Goal: Task Accomplishment & Management: Manage account settings

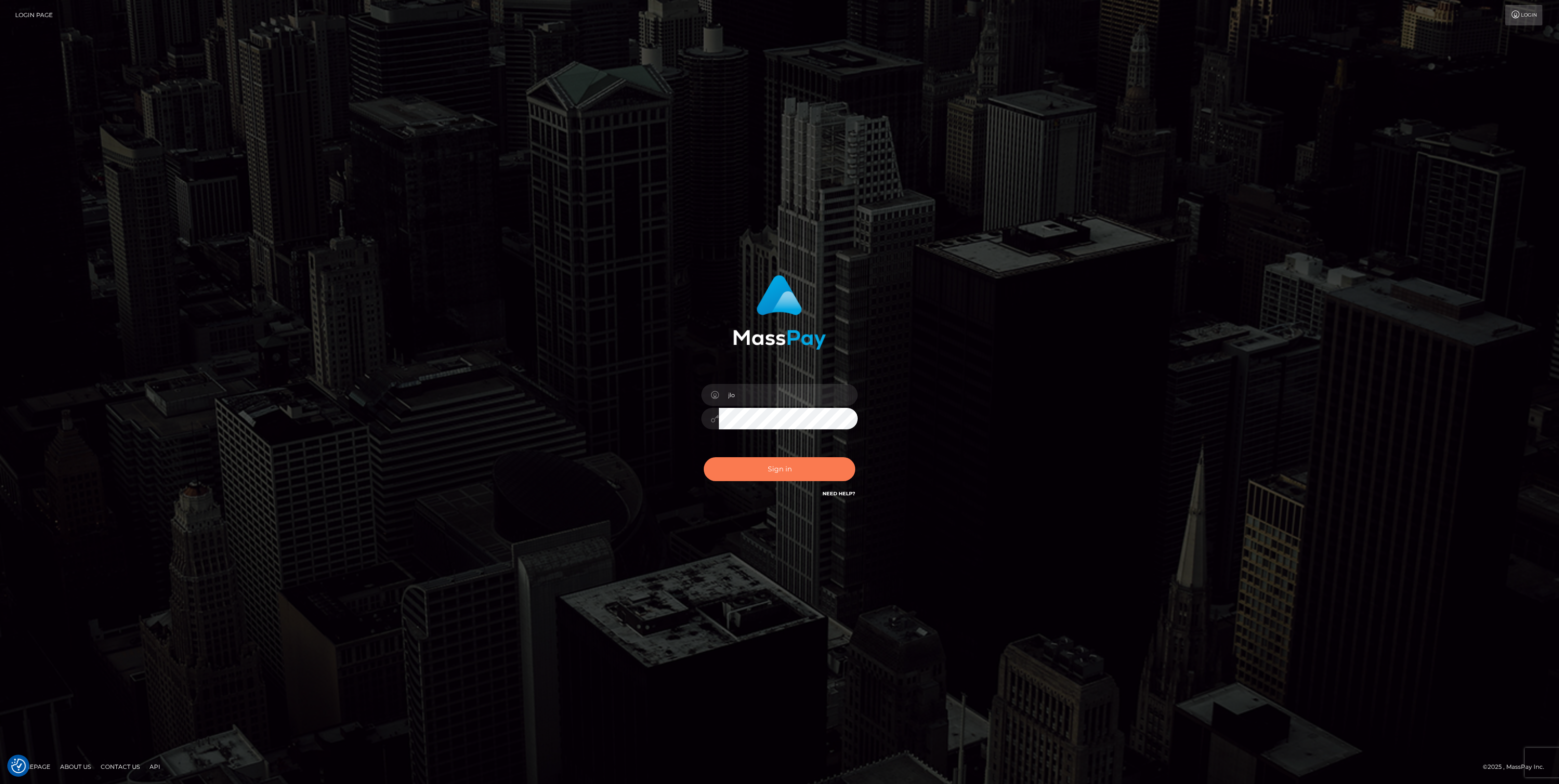
click at [793, 470] on button "Sign in" at bounding box center [779, 469] width 151 height 24
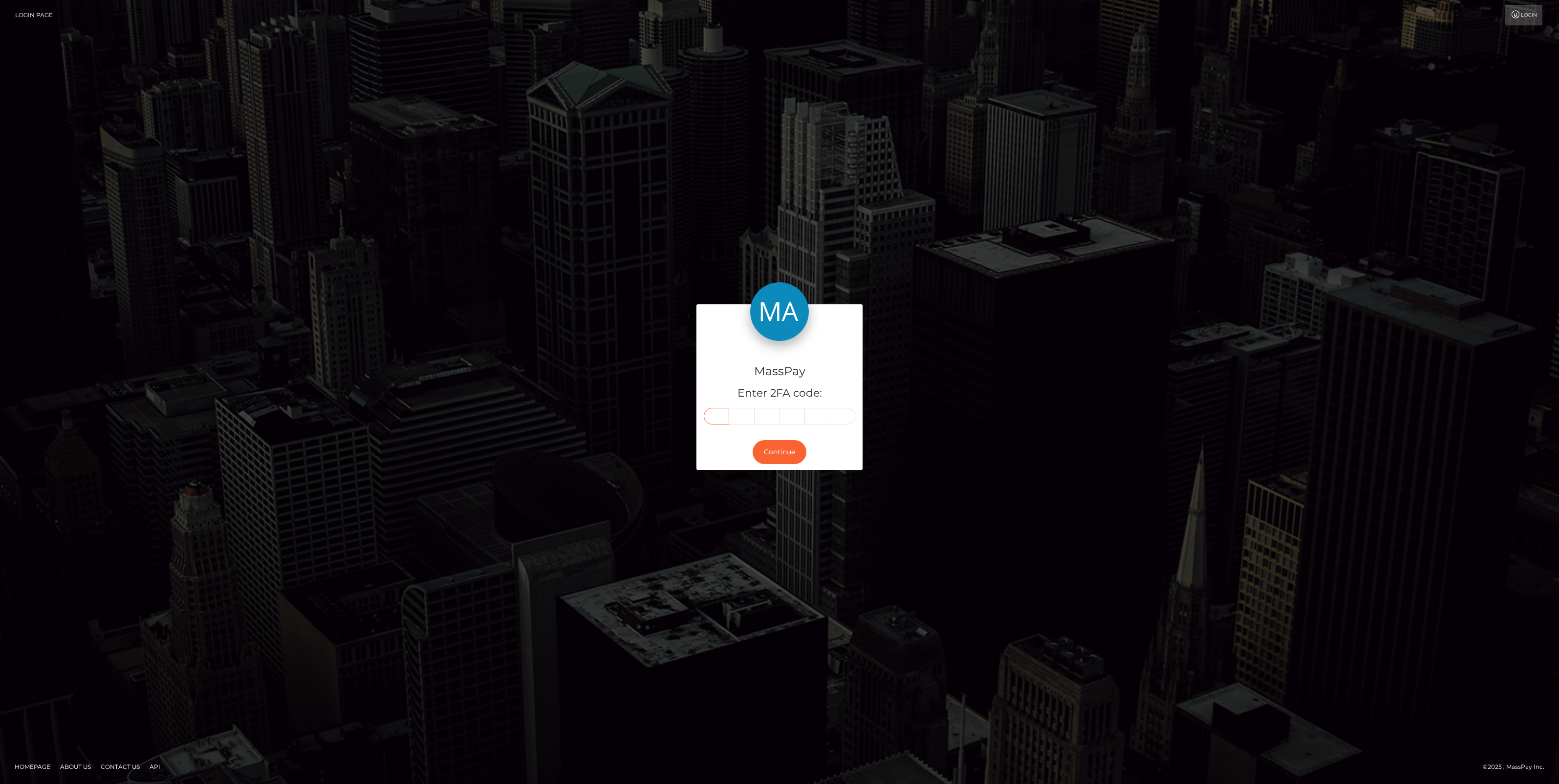
paste input "3"
type input "3"
type input "1"
type input "6"
type input "7"
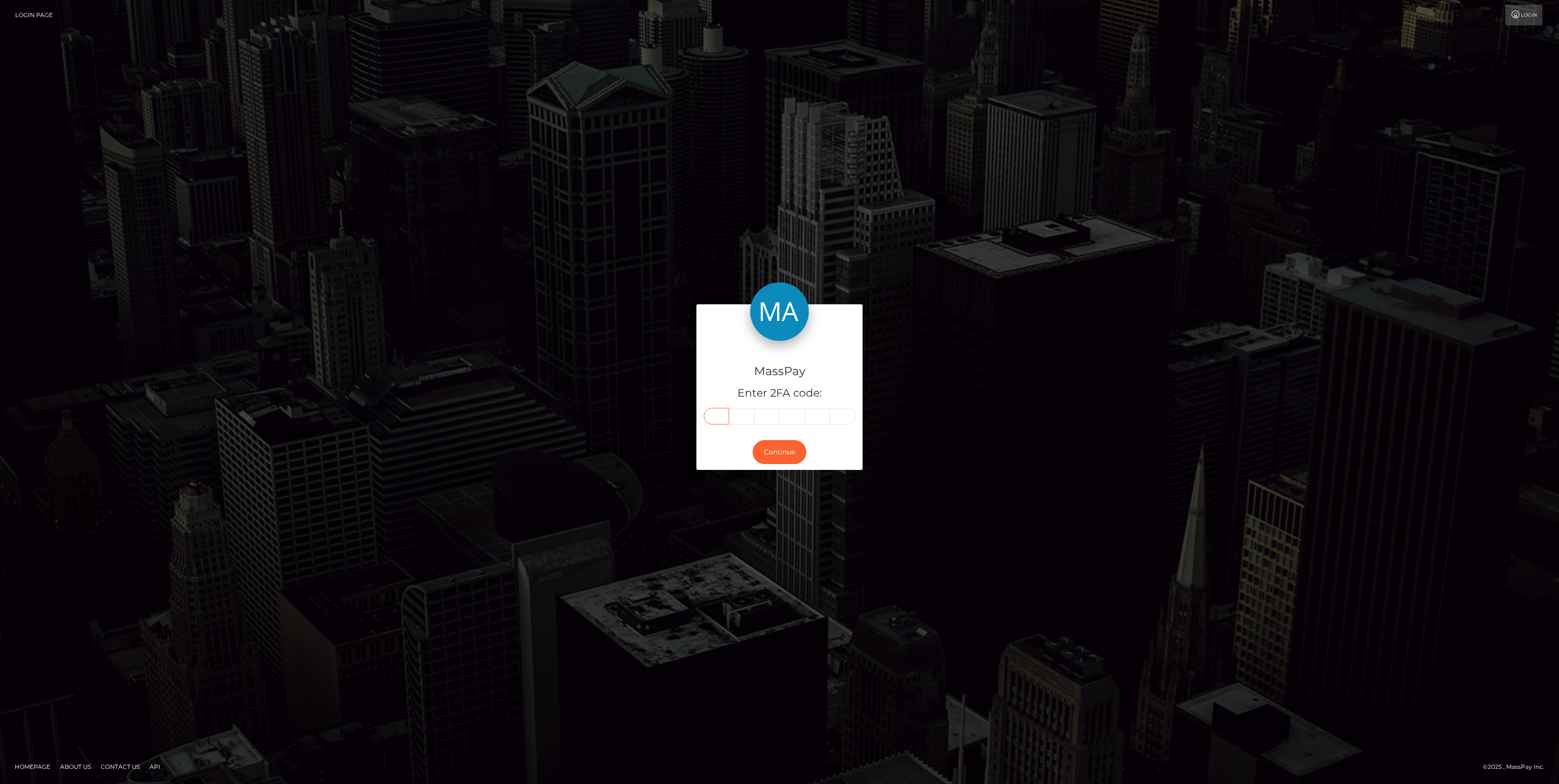
type input "2"
type input "7"
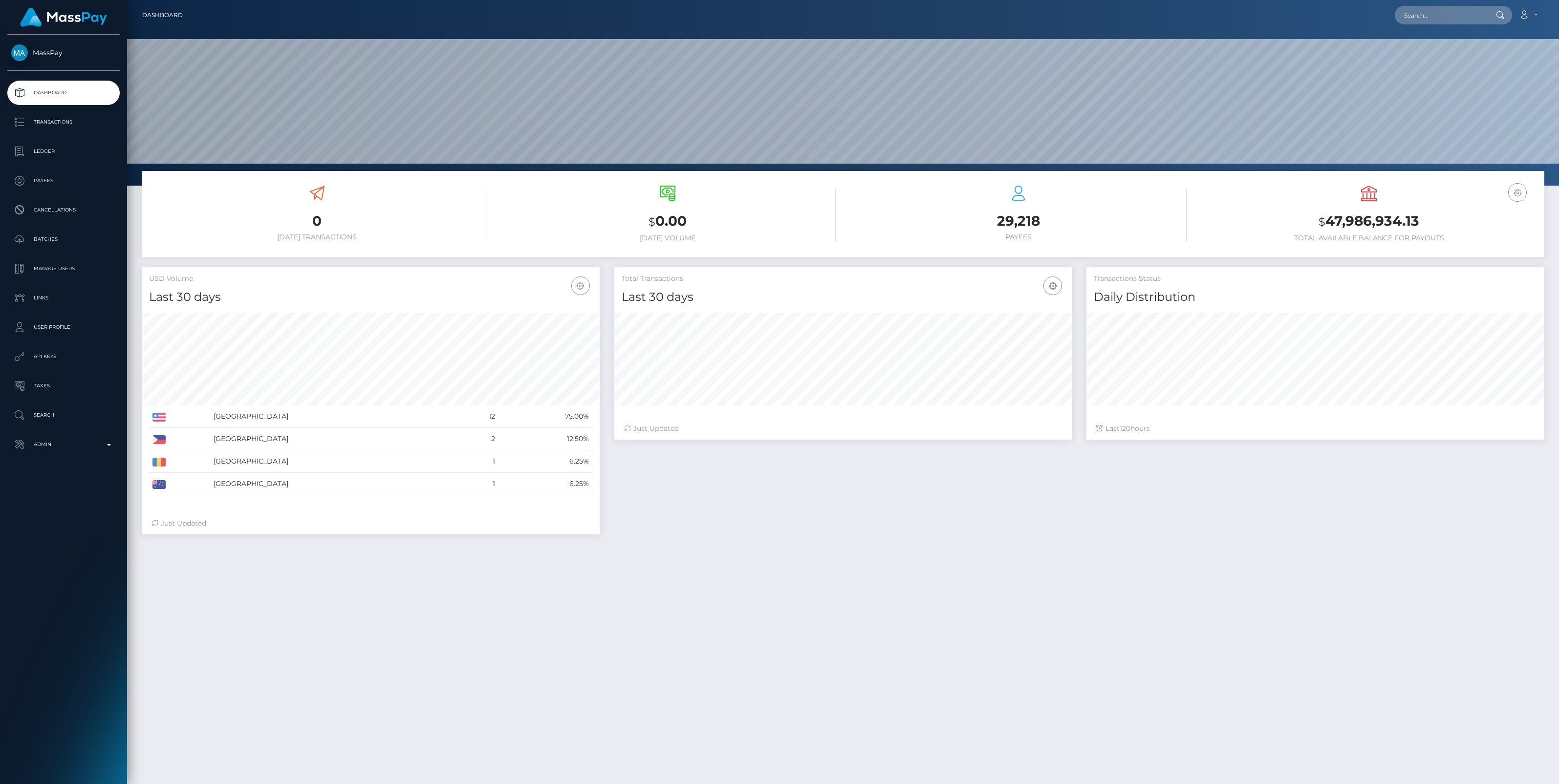
scroll to position [172, 458]
click at [108, 448] on p "Admin" at bounding box center [64, 444] width 105 height 14
click at [71, 502] on span "Balance Adjustments" at bounding box center [64, 502] width 105 height 12
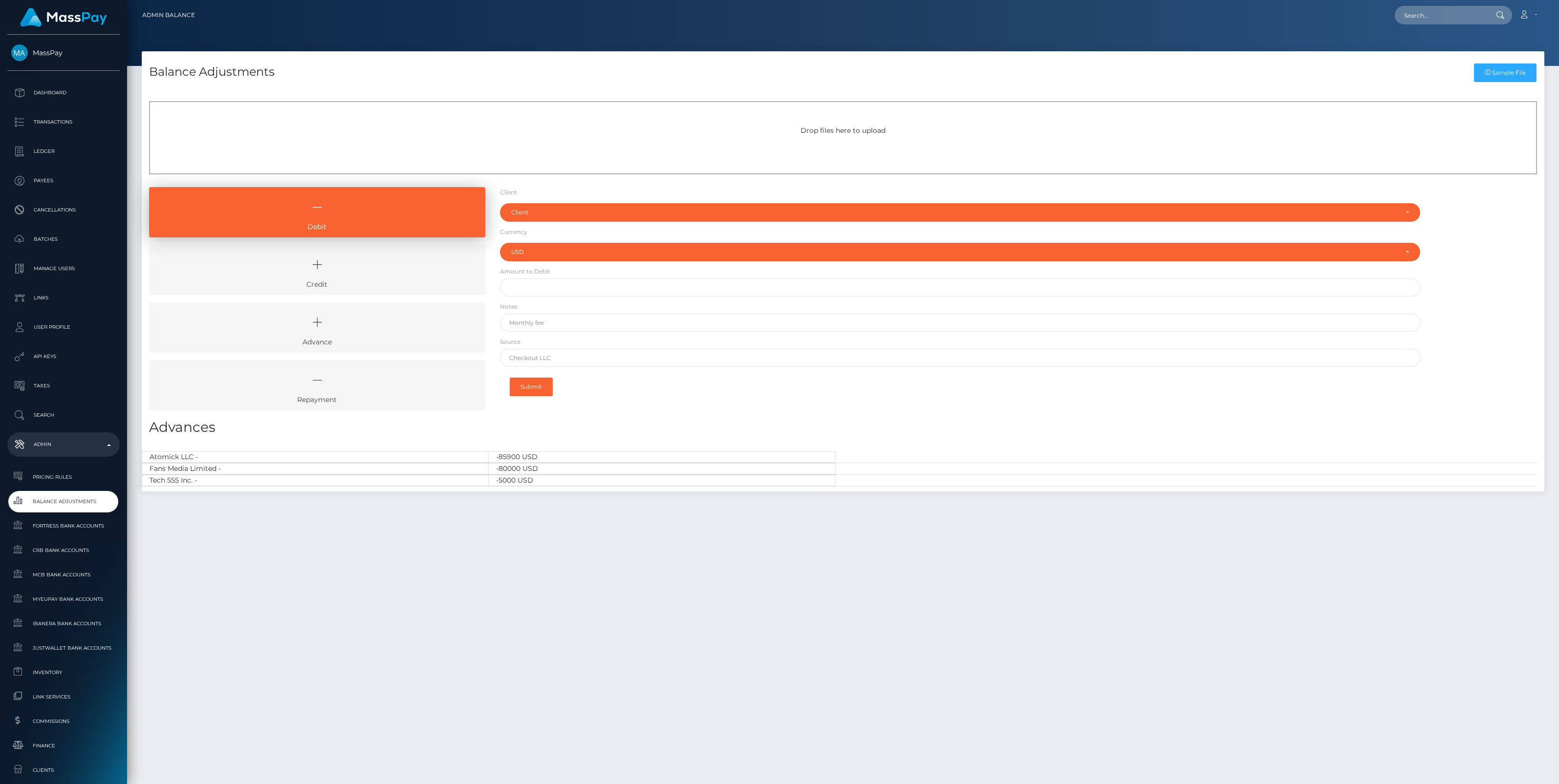
select select "USD"
click at [387, 265] on icon at bounding box center [317, 265] width 314 height 29
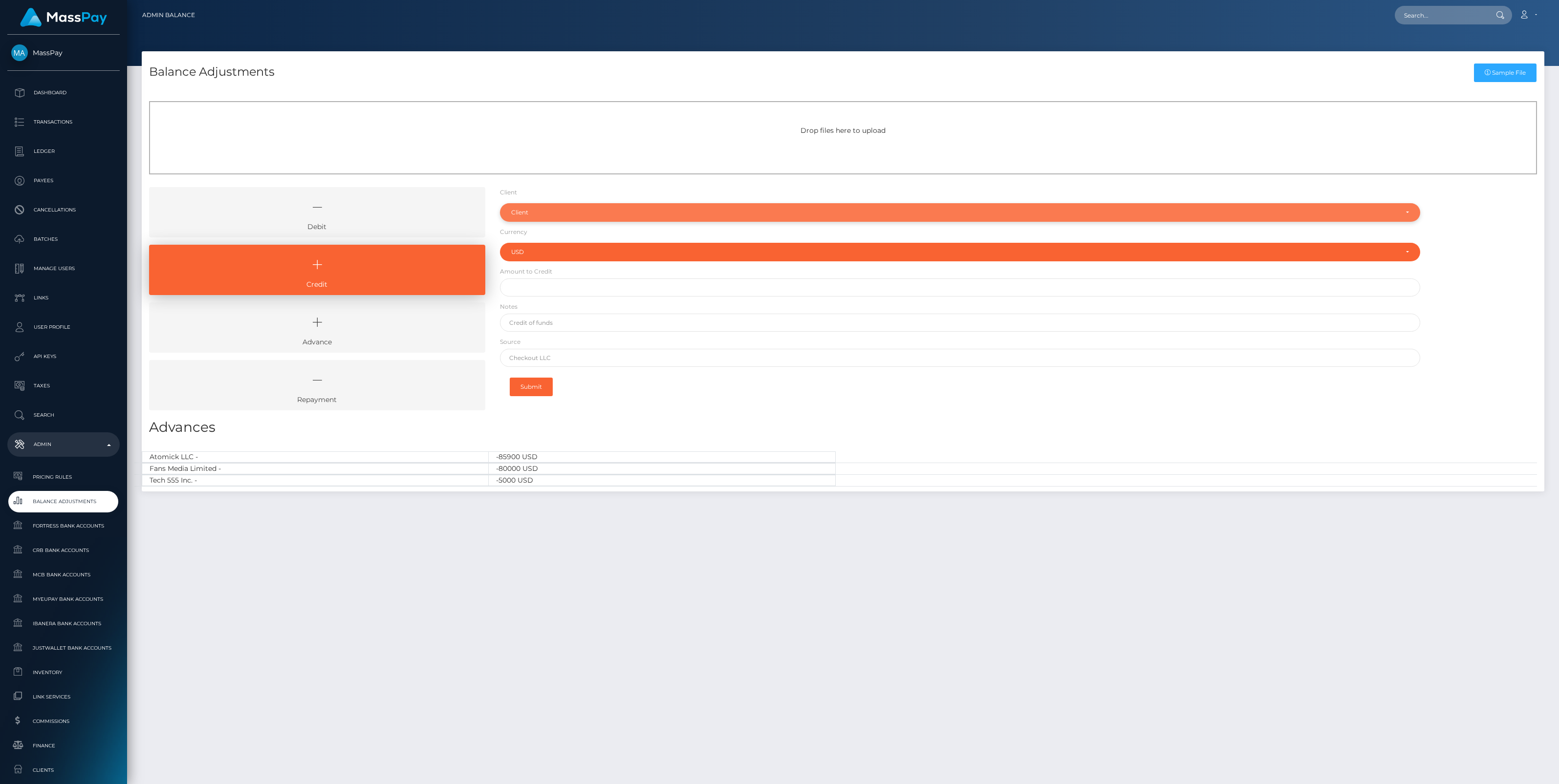
click at [528, 213] on div "Client" at bounding box center [954, 213] width 886 height 8
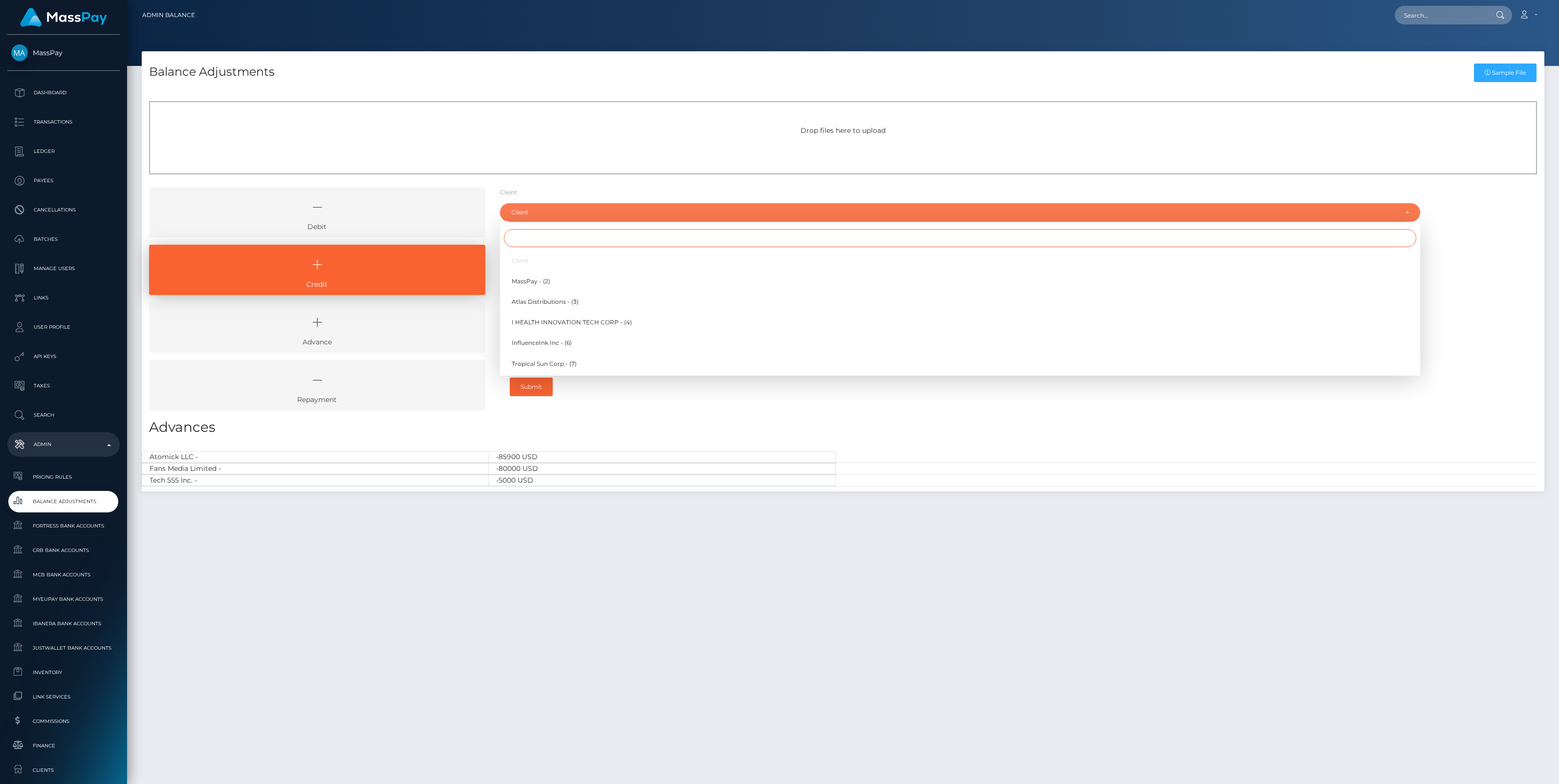
click at [527, 237] on input "Search" at bounding box center [960, 238] width 912 height 18
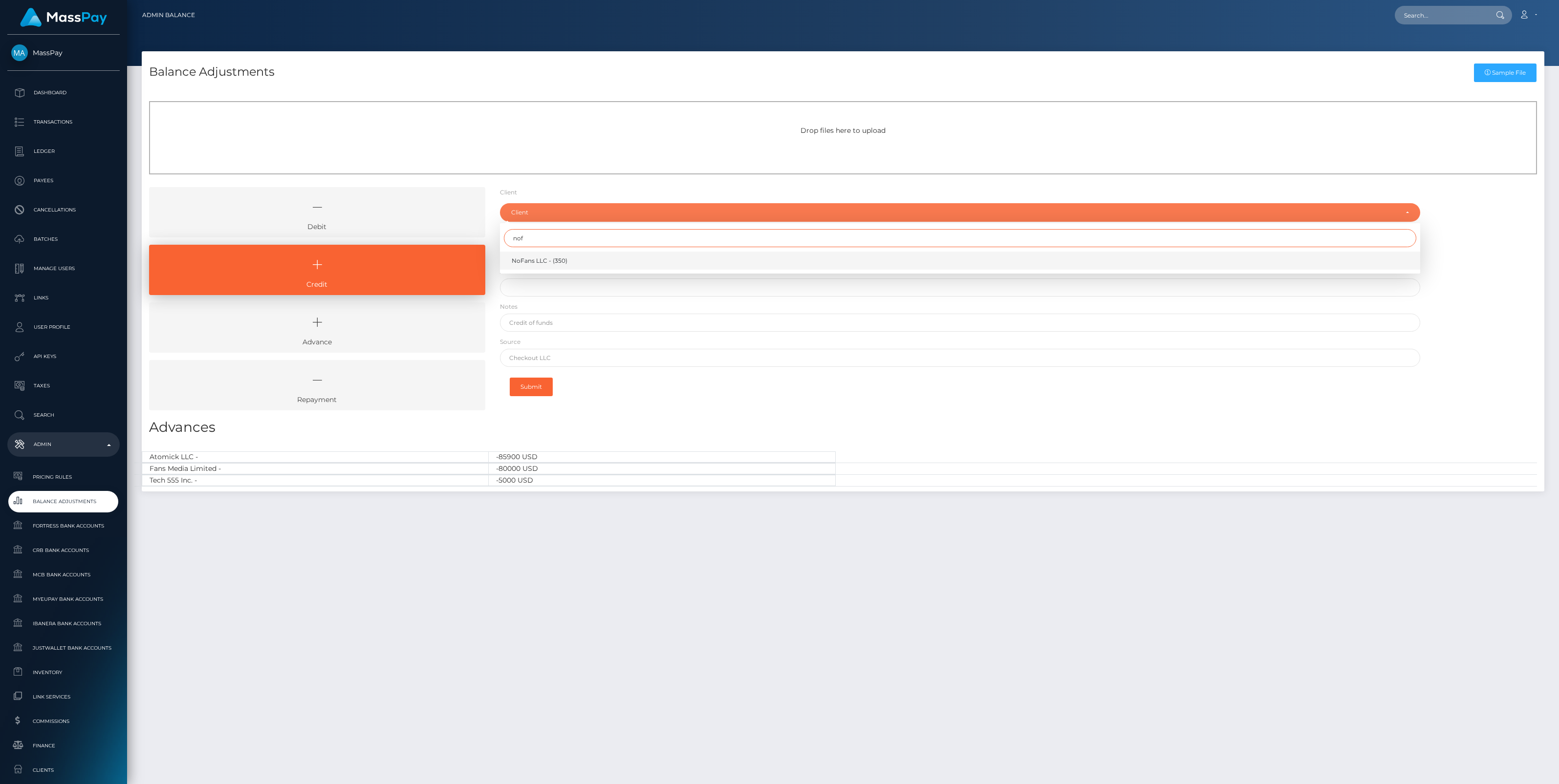
type input "nof"
click at [547, 264] on span "NoFans LLC - (350)" at bounding box center [540, 260] width 56 height 9
select select "350"
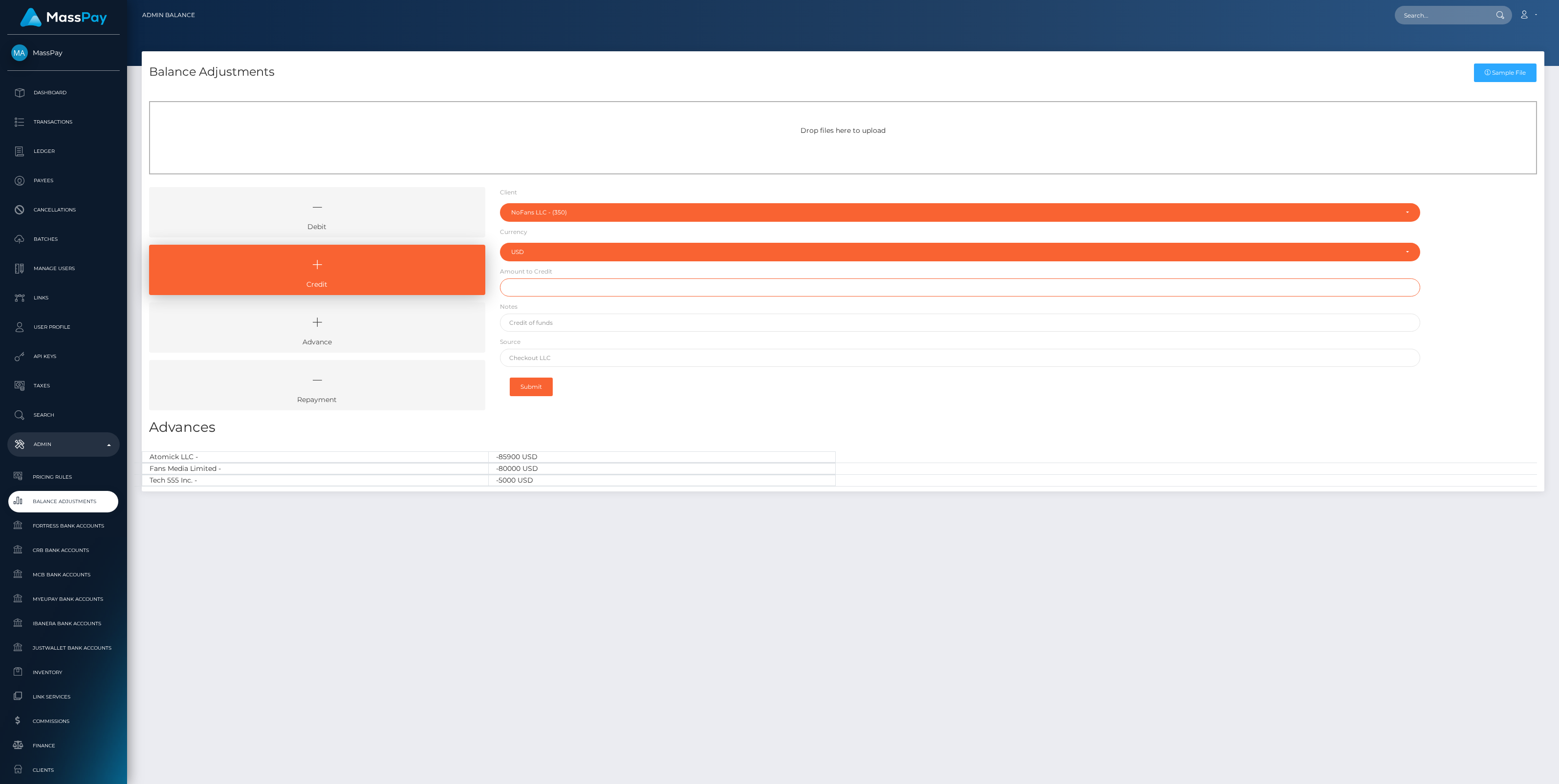
click at [539, 287] on input "text" at bounding box center [960, 287] width 920 height 18
type input "$2,700.00"
click at [544, 320] on input "text" at bounding box center [960, 323] width 920 height 18
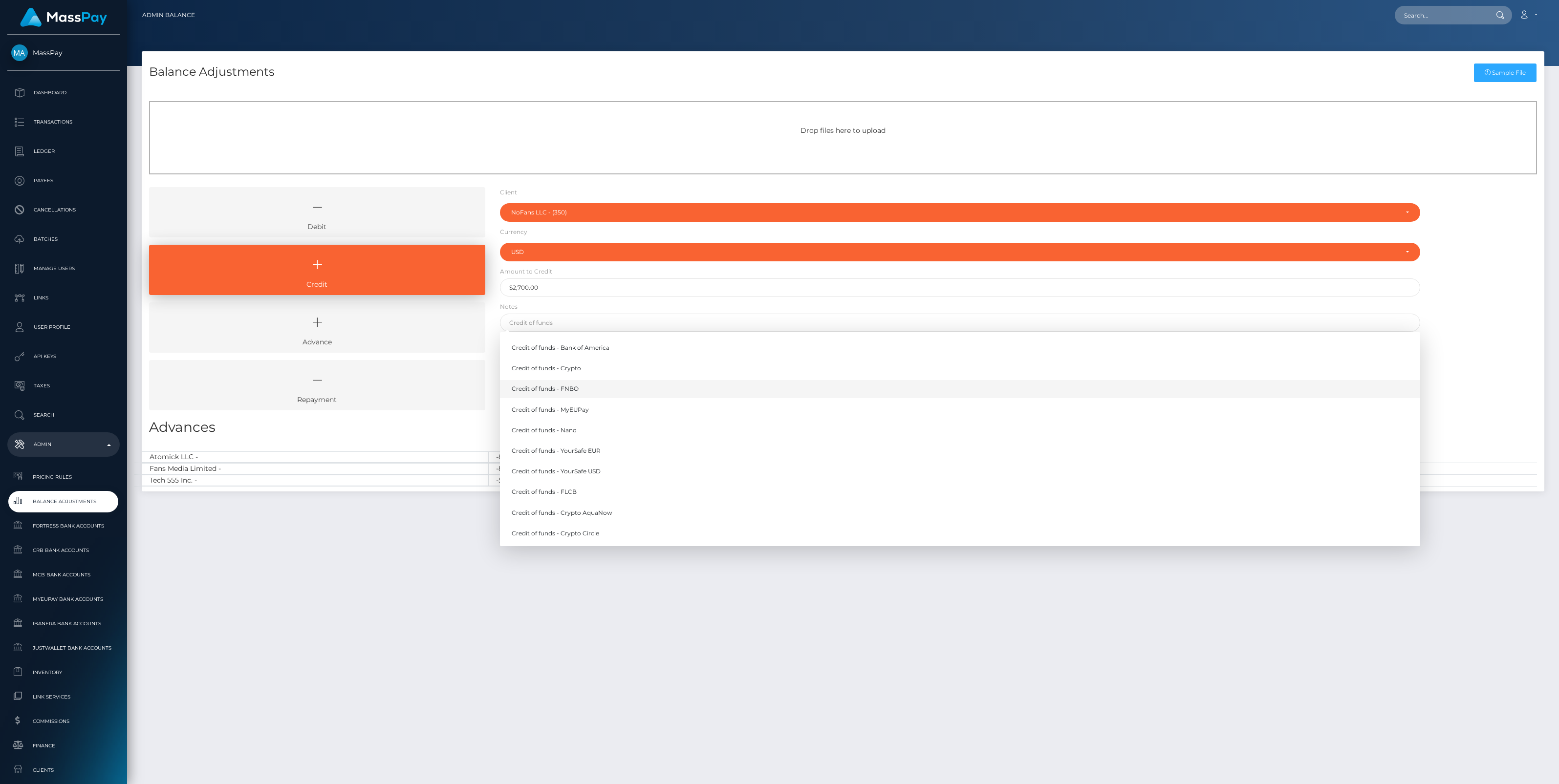
click at [568, 387] on link "Credit of funds - FNBO" at bounding box center [960, 389] width 920 height 18
type input "Credit of funds - FNBO"
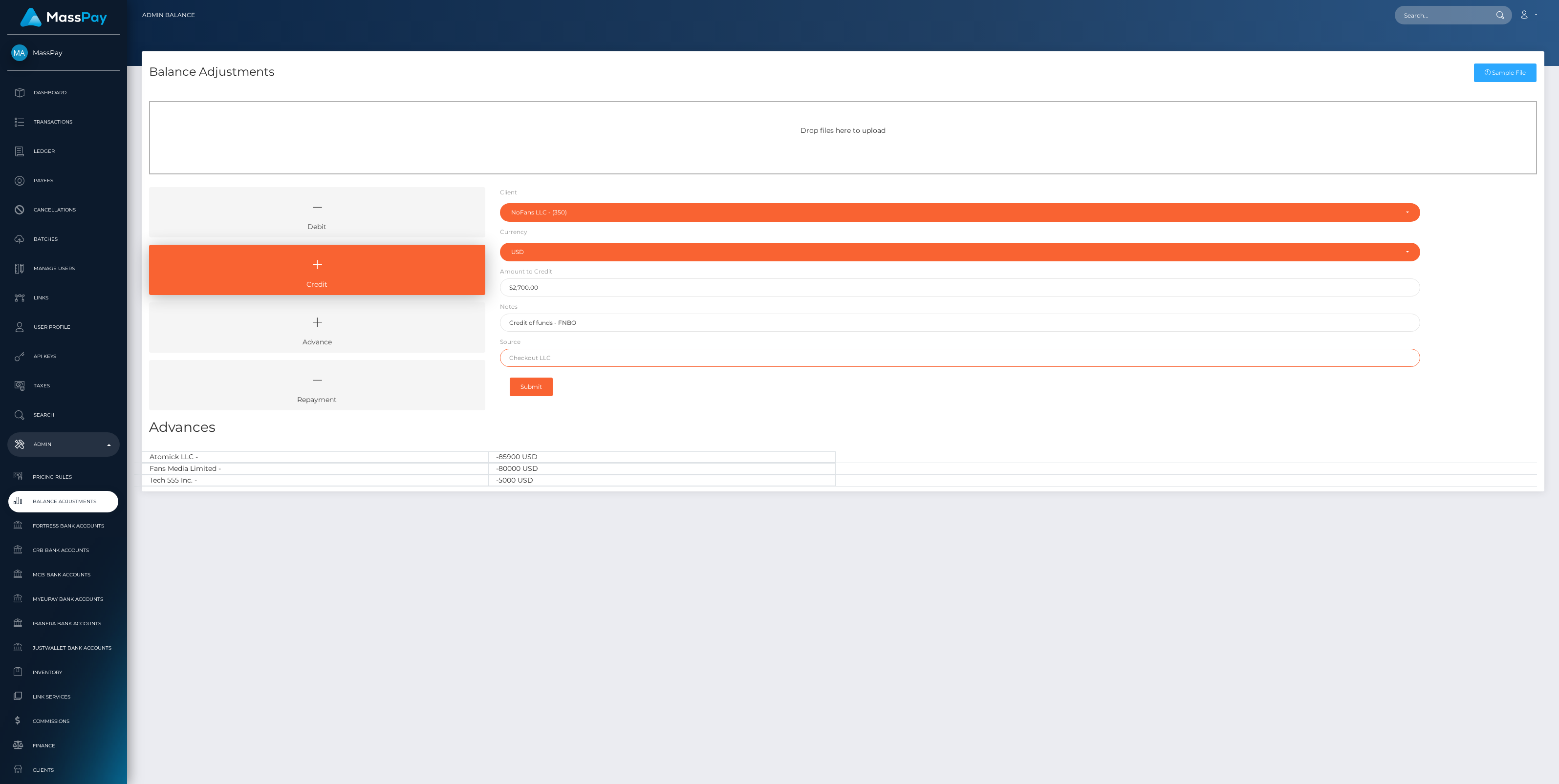
click at [572, 359] on input "text" at bounding box center [960, 357] width 920 height 18
paste input "LEAD BANK"
type input "LEAD BANK"
click at [538, 388] on button "Submit" at bounding box center [531, 386] width 43 height 18
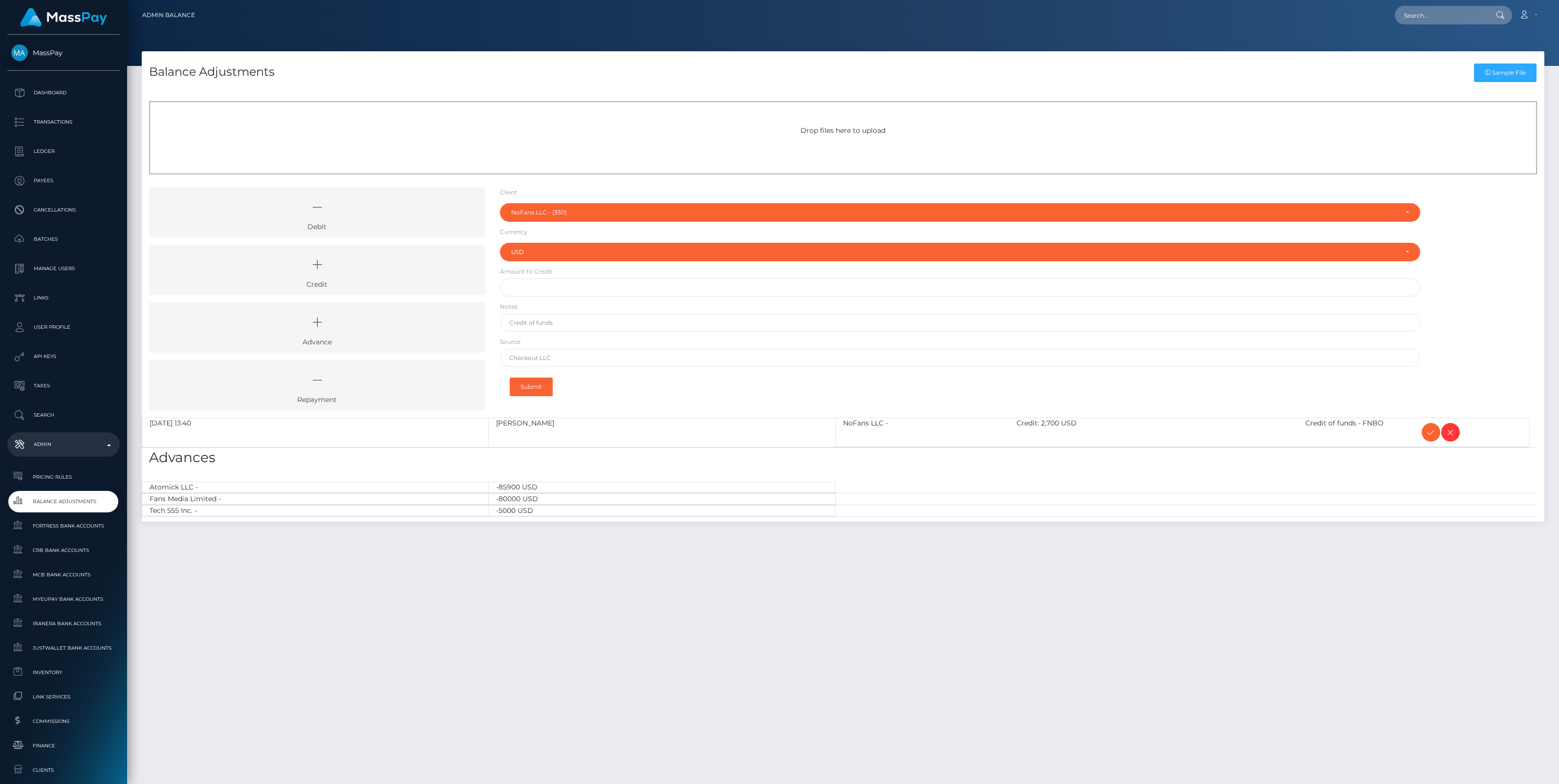
select select "350"
select select "USD"
drag, startPoint x: 382, startPoint y: 274, endPoint x: 509, endPoint y: 223, distance: 136.9
click at [382, 274] on icon at bounding box center [317, 265] width 314 height 29
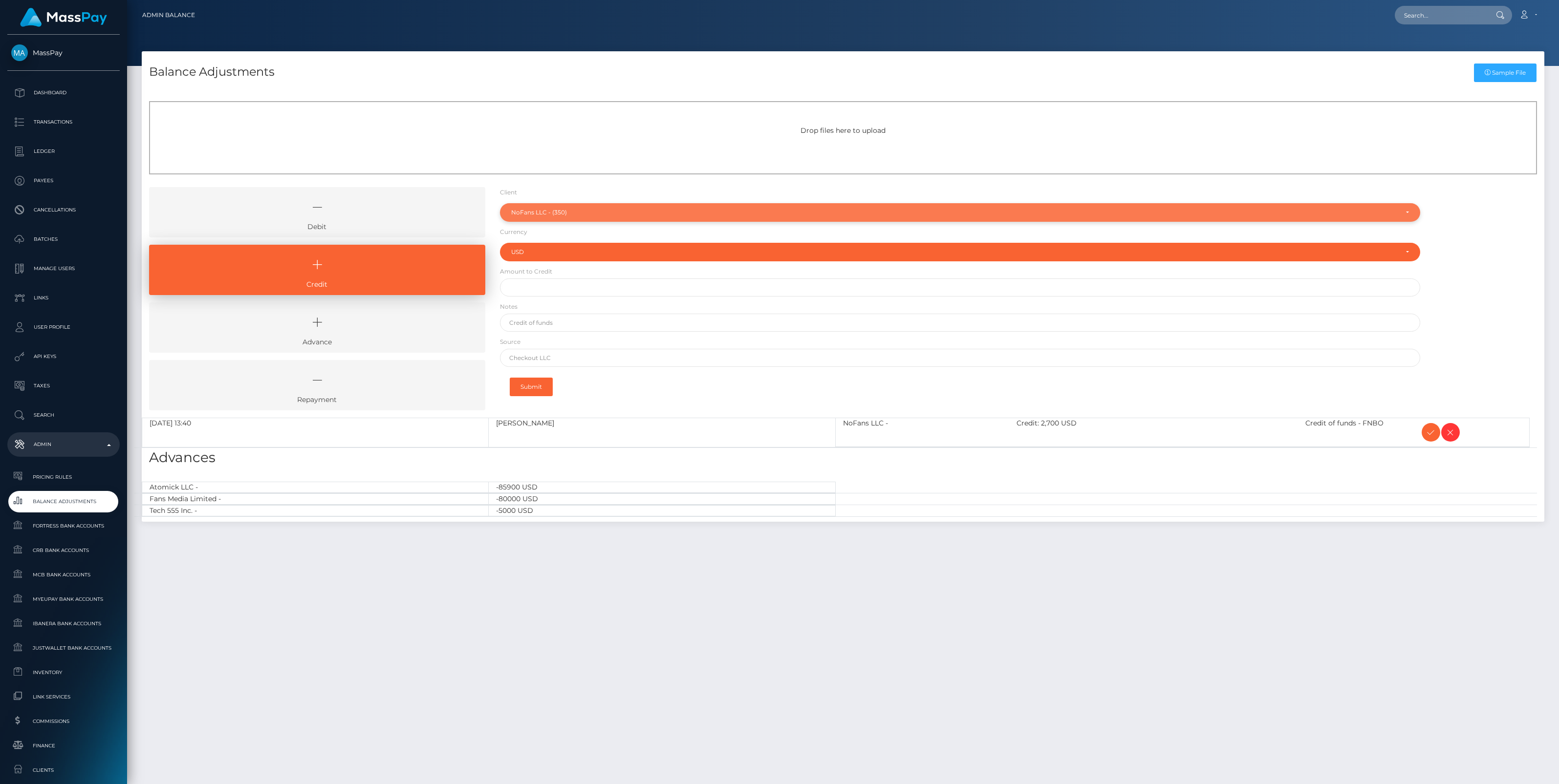
click at [568, 218] on div "NoFans LLC - (350)" at bounding box center [960, 212] width 920 height 18
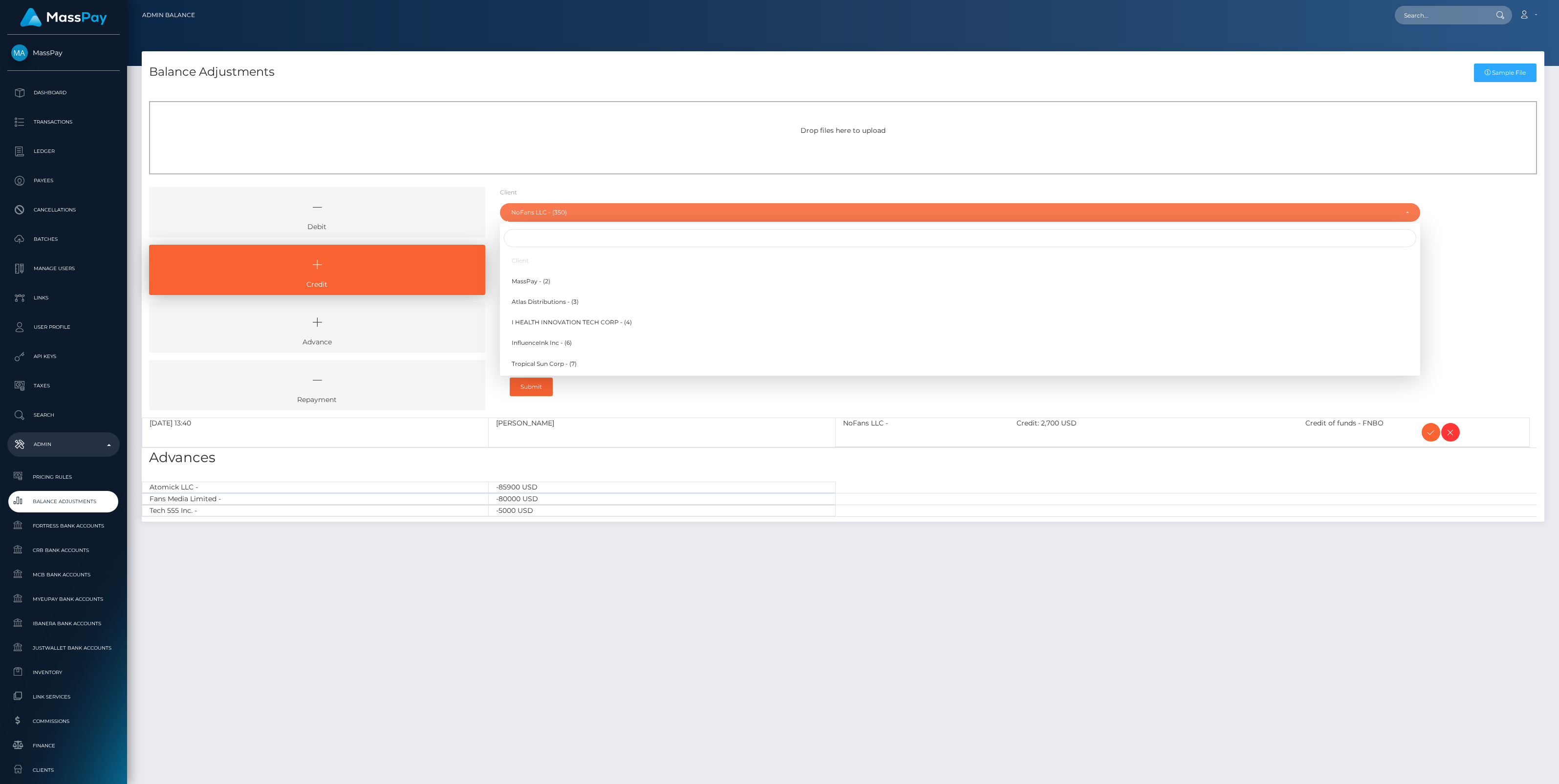
scroll to position [5475, 0]
click at [539, 246] on input "Search" at bounding box center [960, 238] width 912 height 18
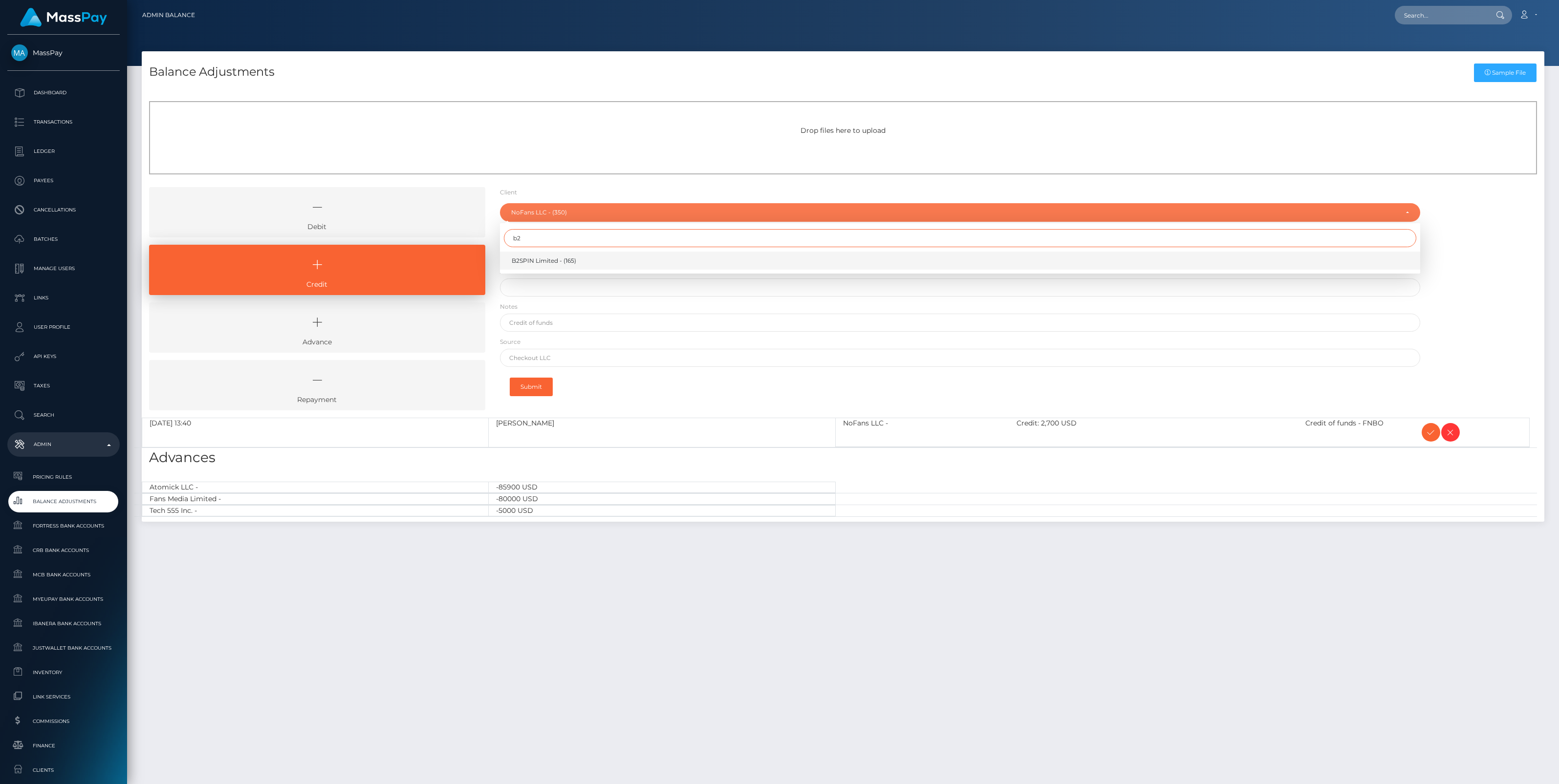
type input "b2"
click at [545, 260] on span "B2SPIN Limited - (165)" at bounding box center [543, 260] width 65 height 9
select select "165"
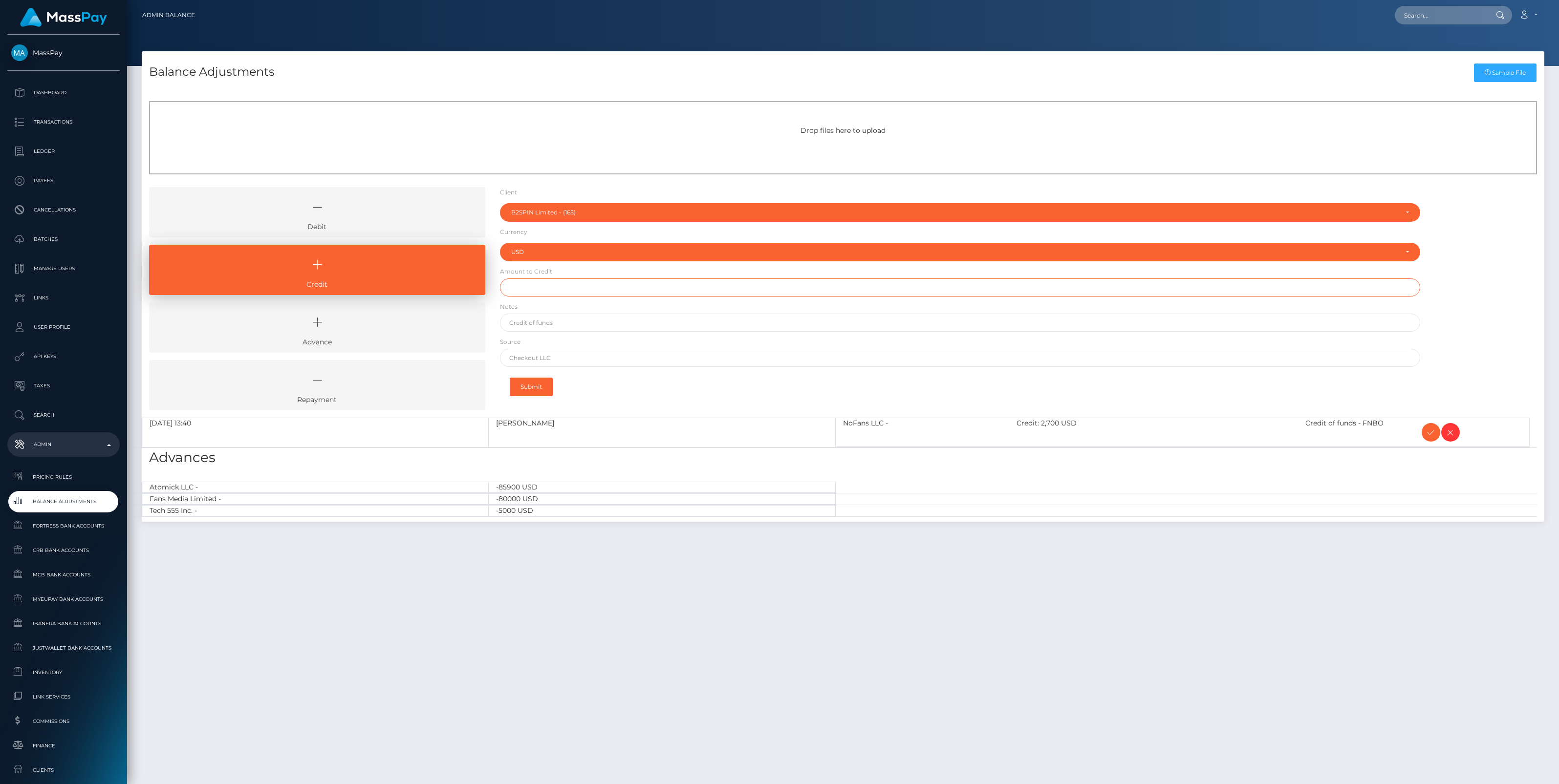
click at [543, 290] on input "text" at bounding box center [960, 287] width 920 height 18
paste input "450,002.00"
type input "$450,002.00"
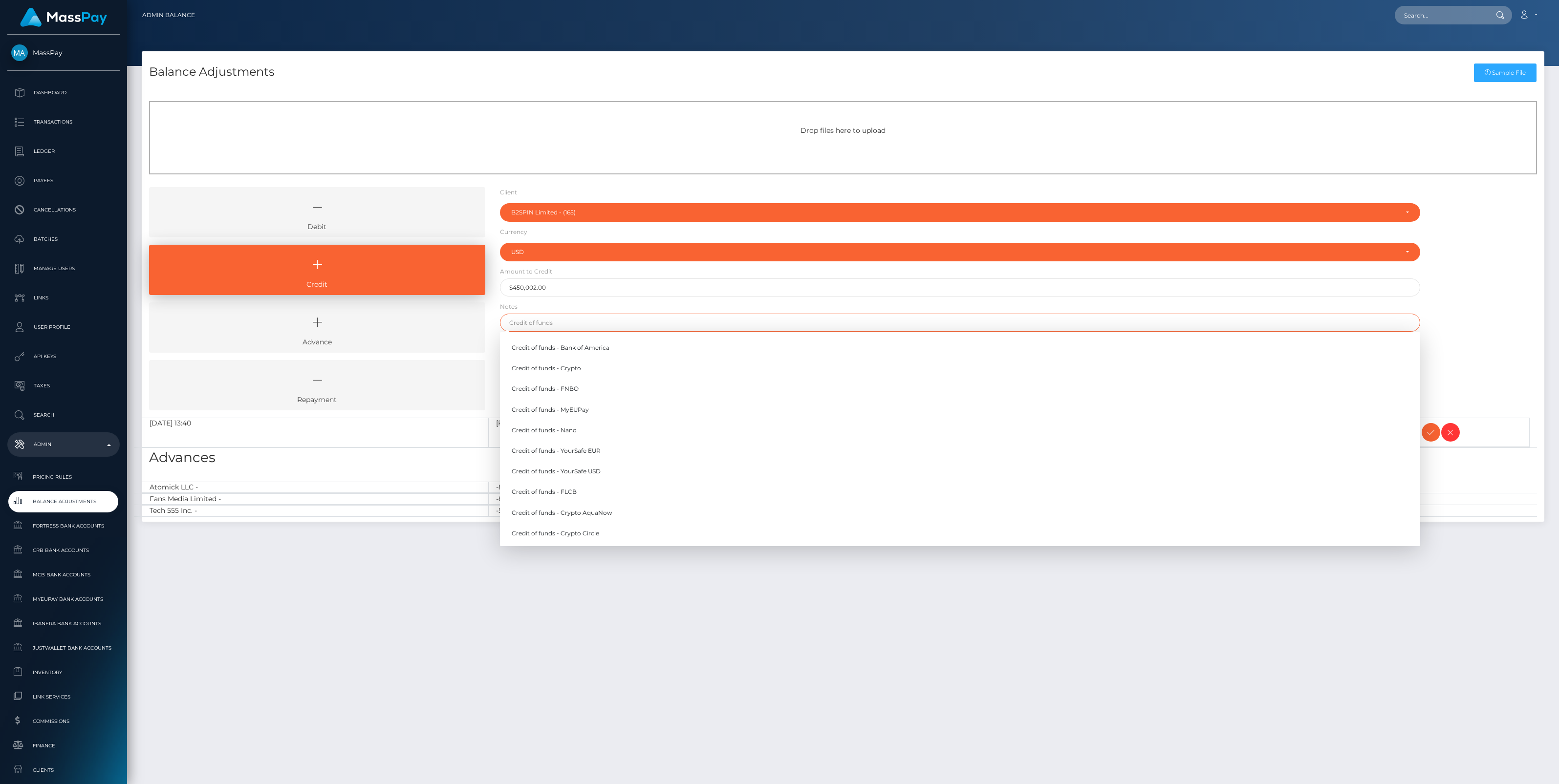
click at [547, 321] on input "text" at bounding box center [960, 323] width 920 height 18
click at [568, 389] on link "Credit of funds - FNBO" at bounding box center [960, 389] width 920 height 18
type input "Credit of funds - FNBO"
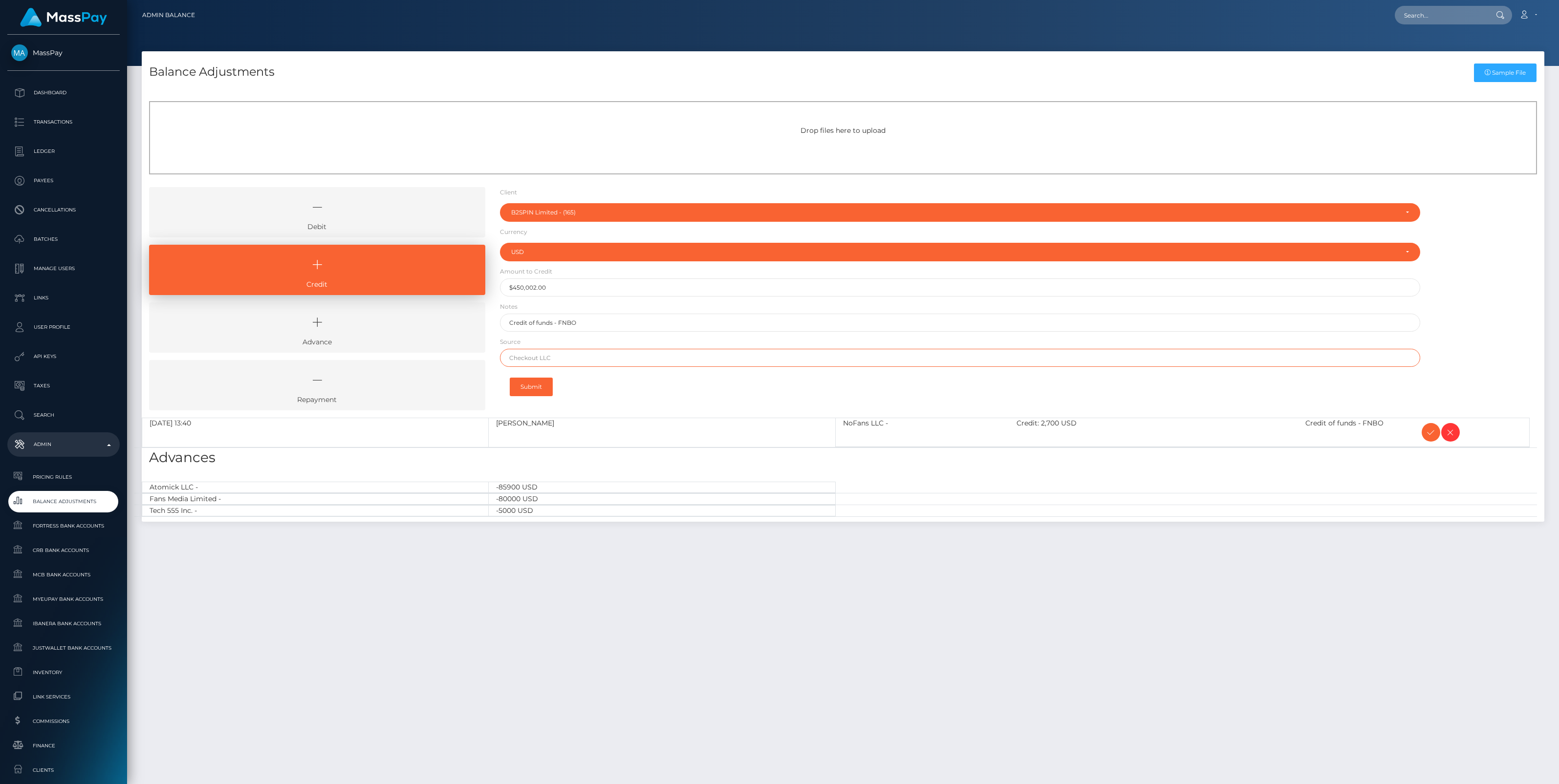
click at [534, 353] on input "text" at bounding box center [960, 357] width 920 height 18
paste input "Airwallex"
type input "Airwallex"
click at [538, 387] on button "Submit" at bounding box center [531, 386] width 43 height 18
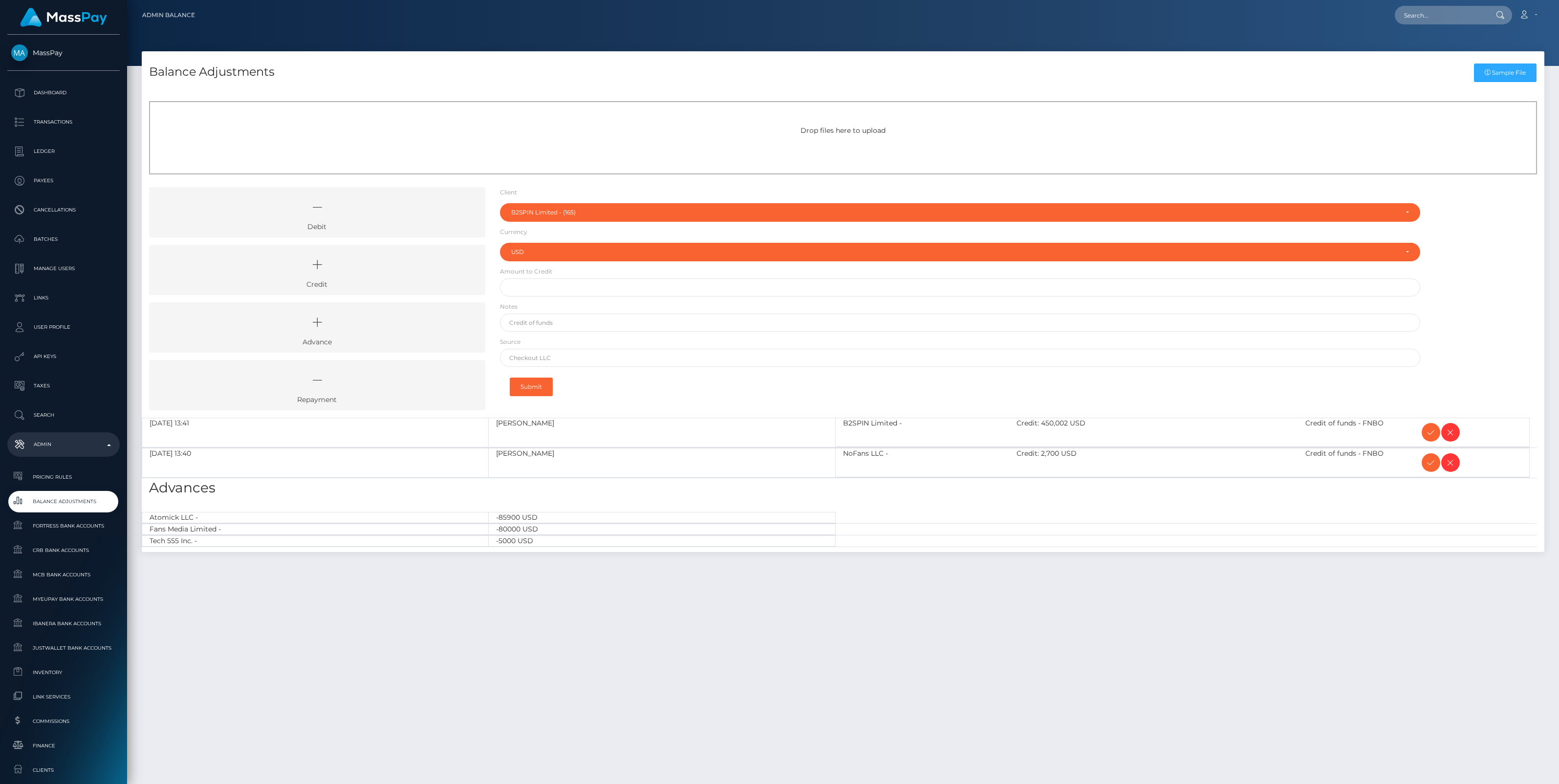
select select "165"
select select "USD"
click at [1428, 427] on icon at bounding box center [1431, 432] width 12 height 13
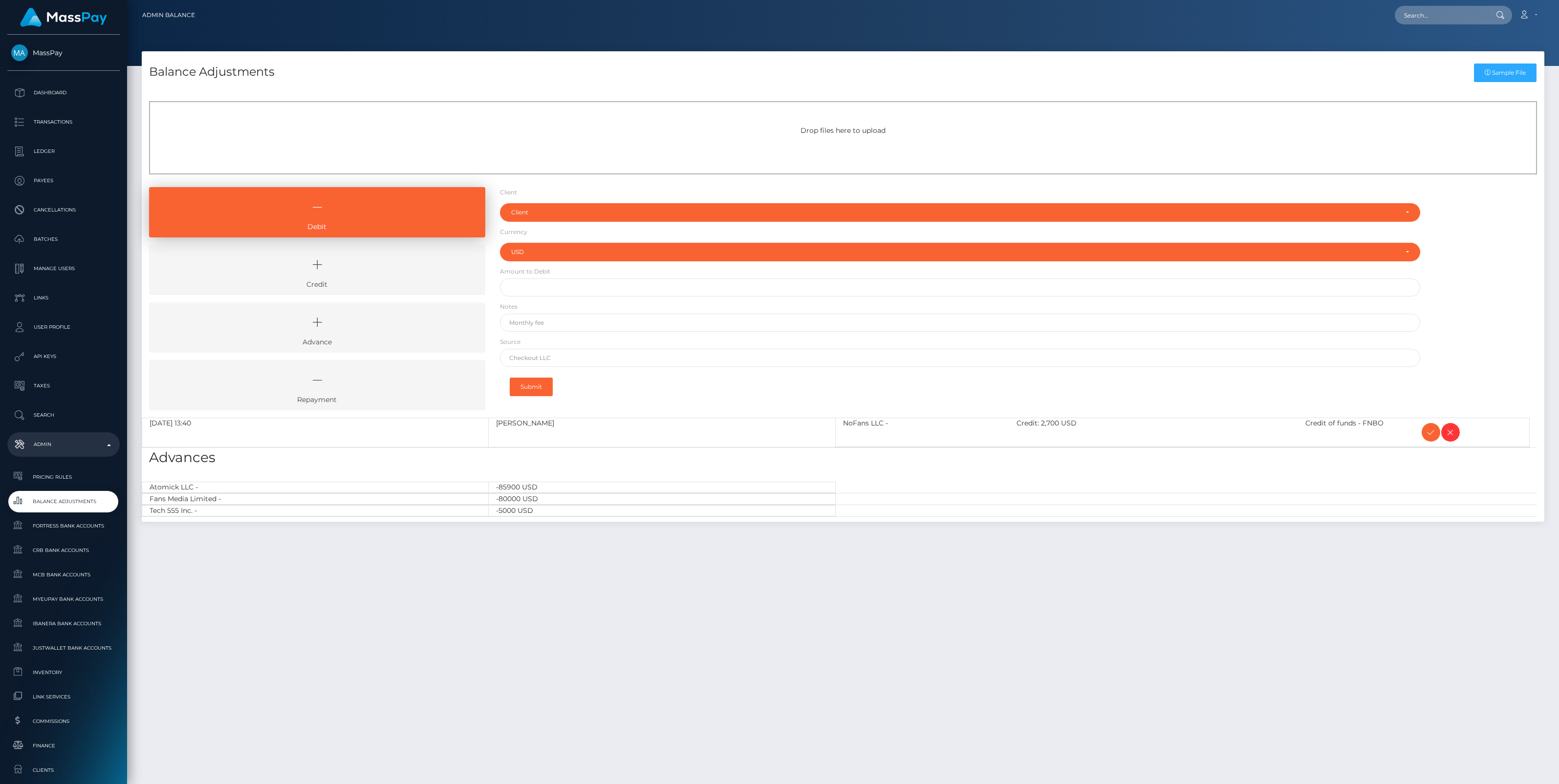
select select "USD"
click at [1431, 431] on icon at bounding box center [1431, 432] width 12 height 13
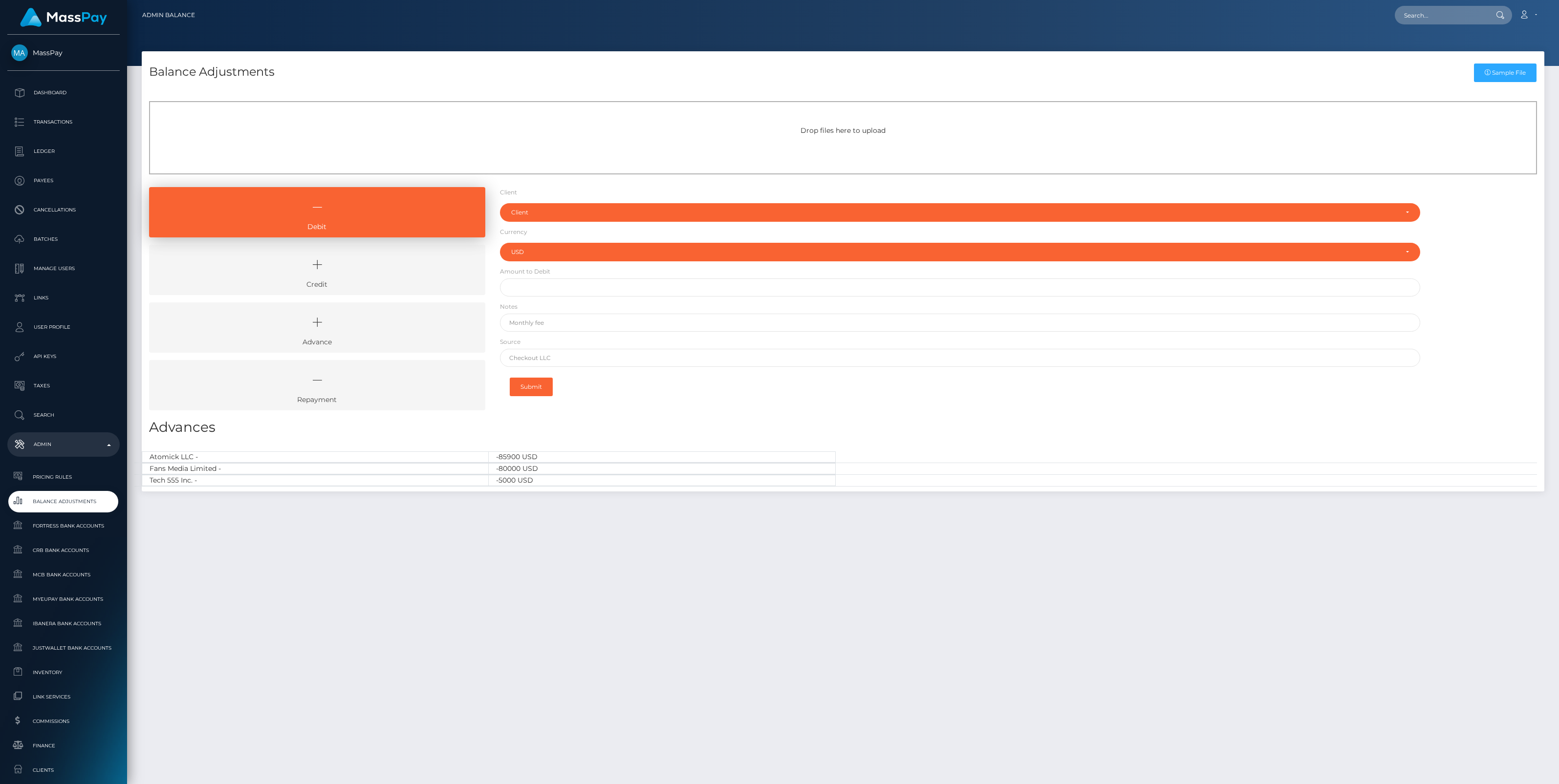
select select "USD"
click at [358, 277] on icon at bounding box center [317, 265] width 314 height 29
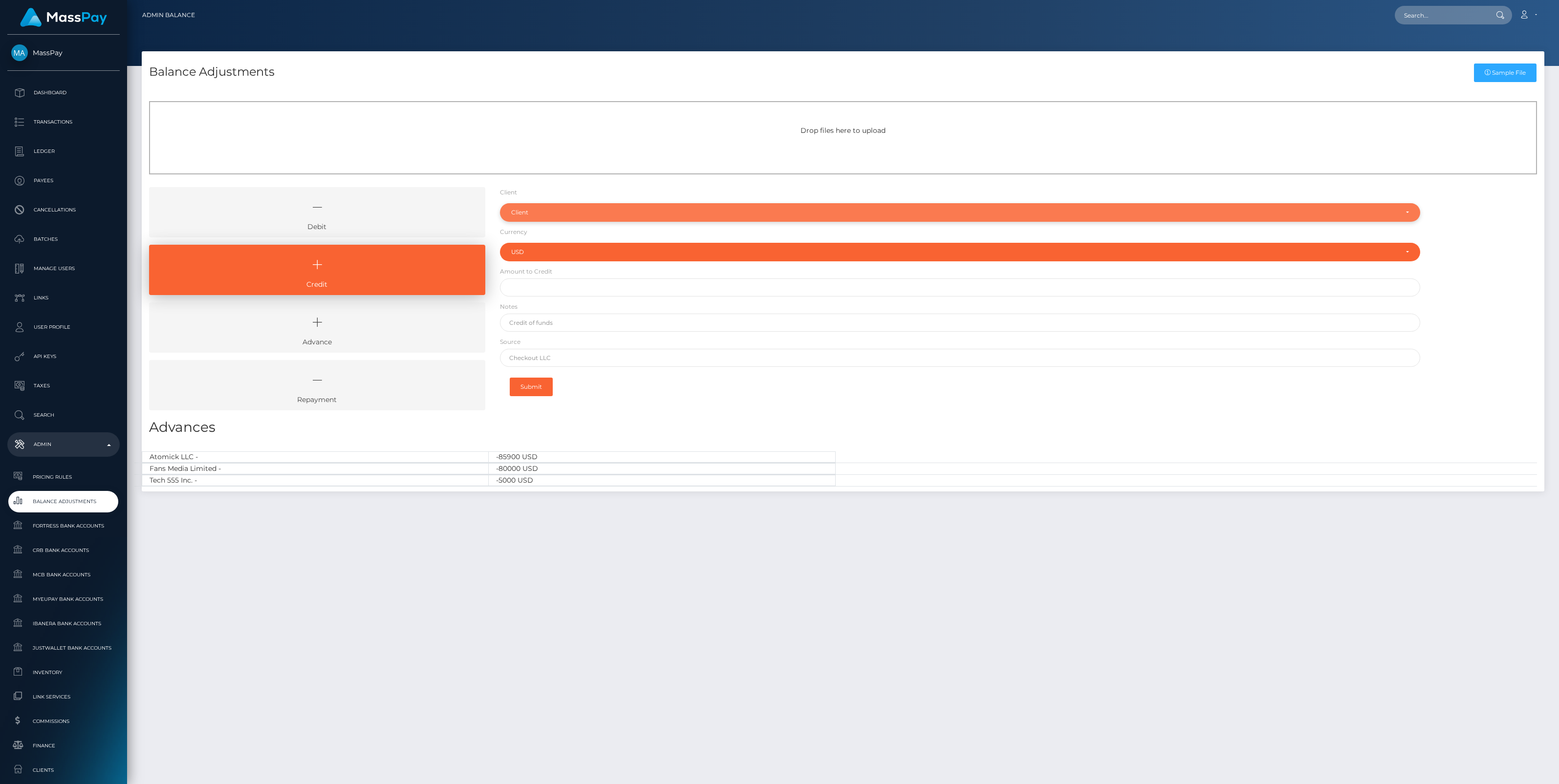
click at [577, 220] on div "Client" at bounding box center [960, 212] width 920 height 18
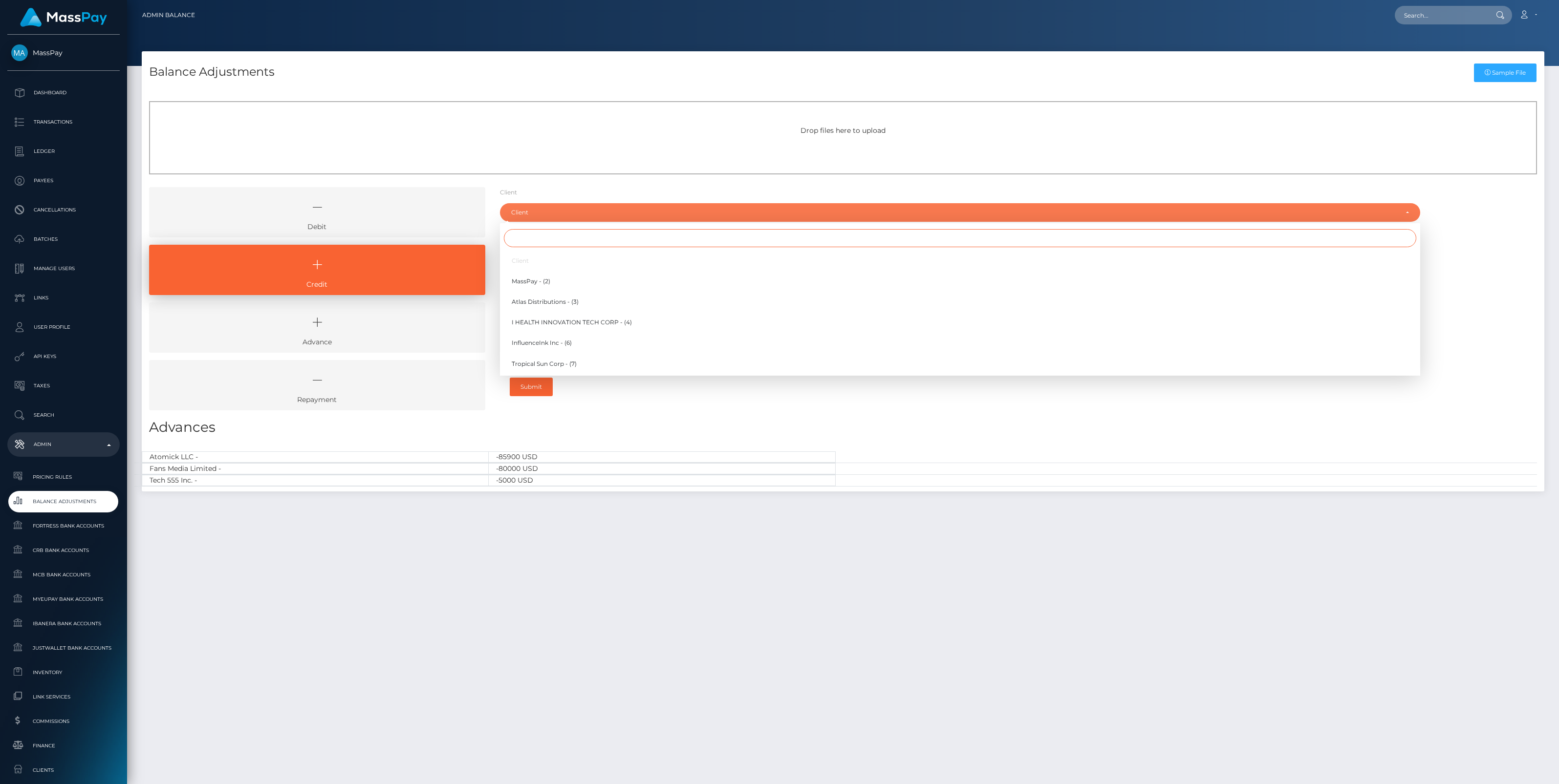
click at [524, 239] on input "Search" at bounding box center [960, 238] width 912 height 18
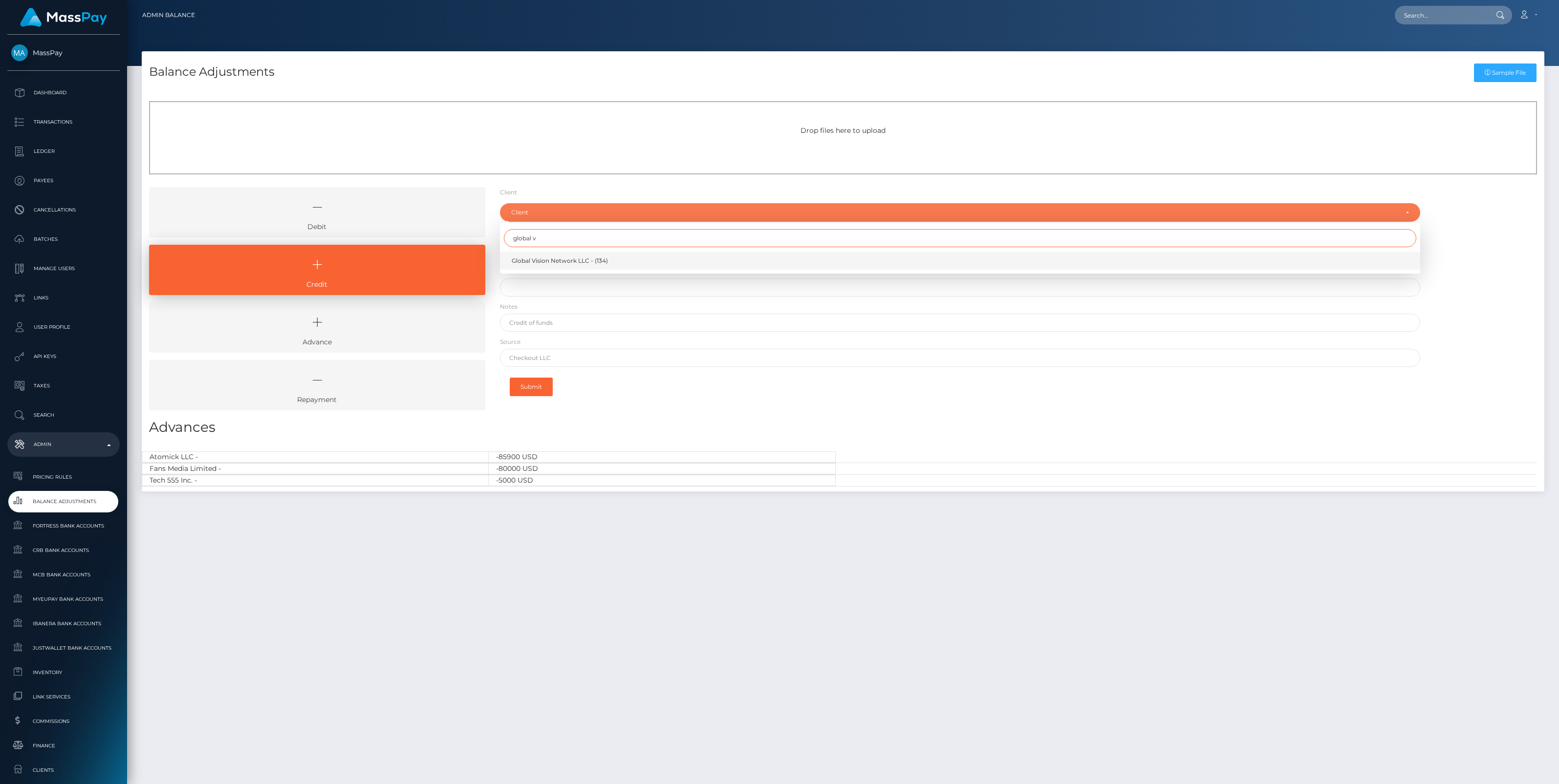
type input "global v"
click at [545, 257] on span "Global Vision Network LLC - (134)" at bounding box center [560, 260] width 96 height 9
select select "134"
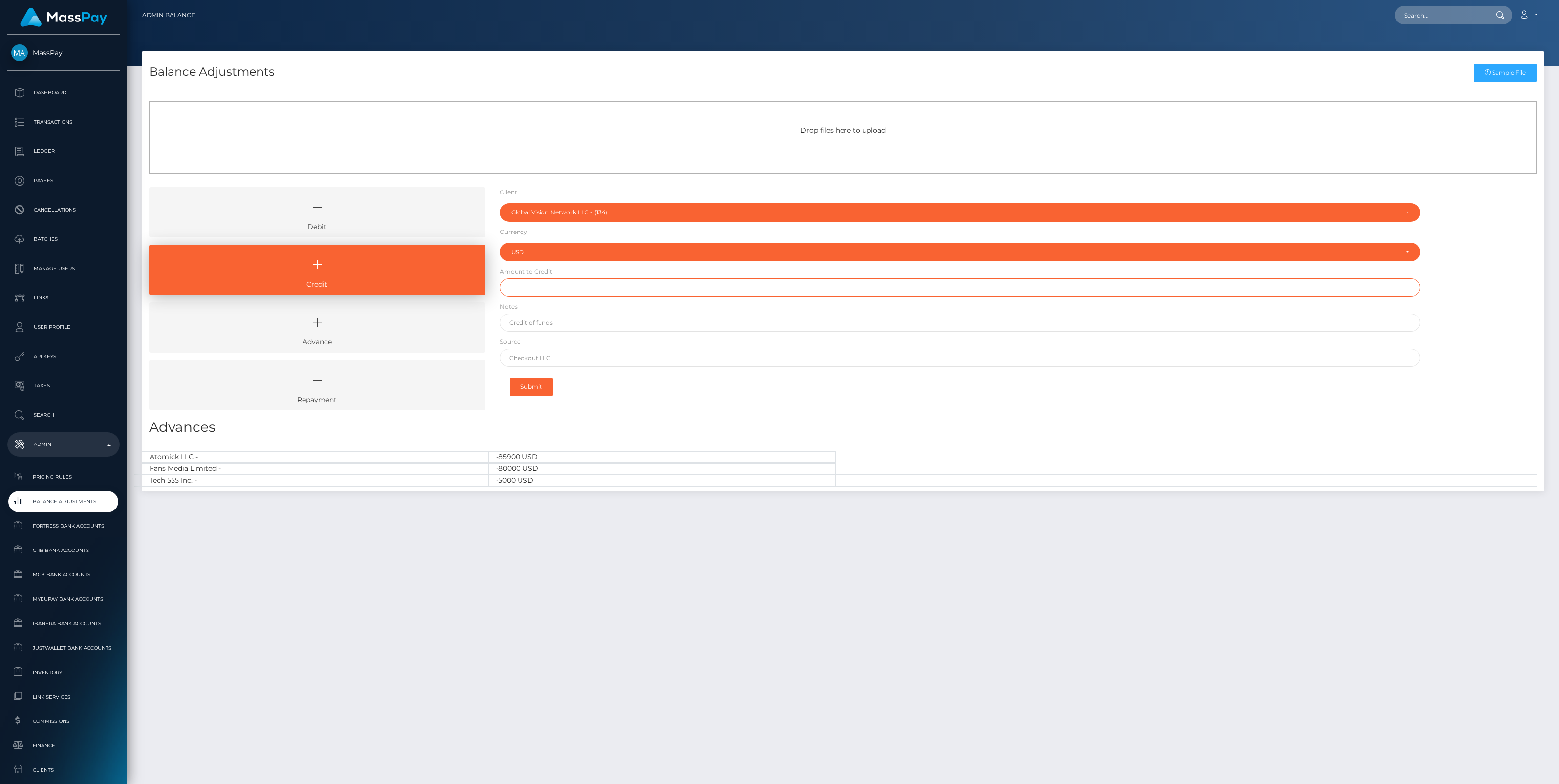
click at [528, 291] on input "text" at bounding box center [960, 287] width 920 height 18
paste input "2,675.78"
type input "$2,675.78"
click at [548, 326] on input "text" at bounding box center [960, 323] width 920 height 18
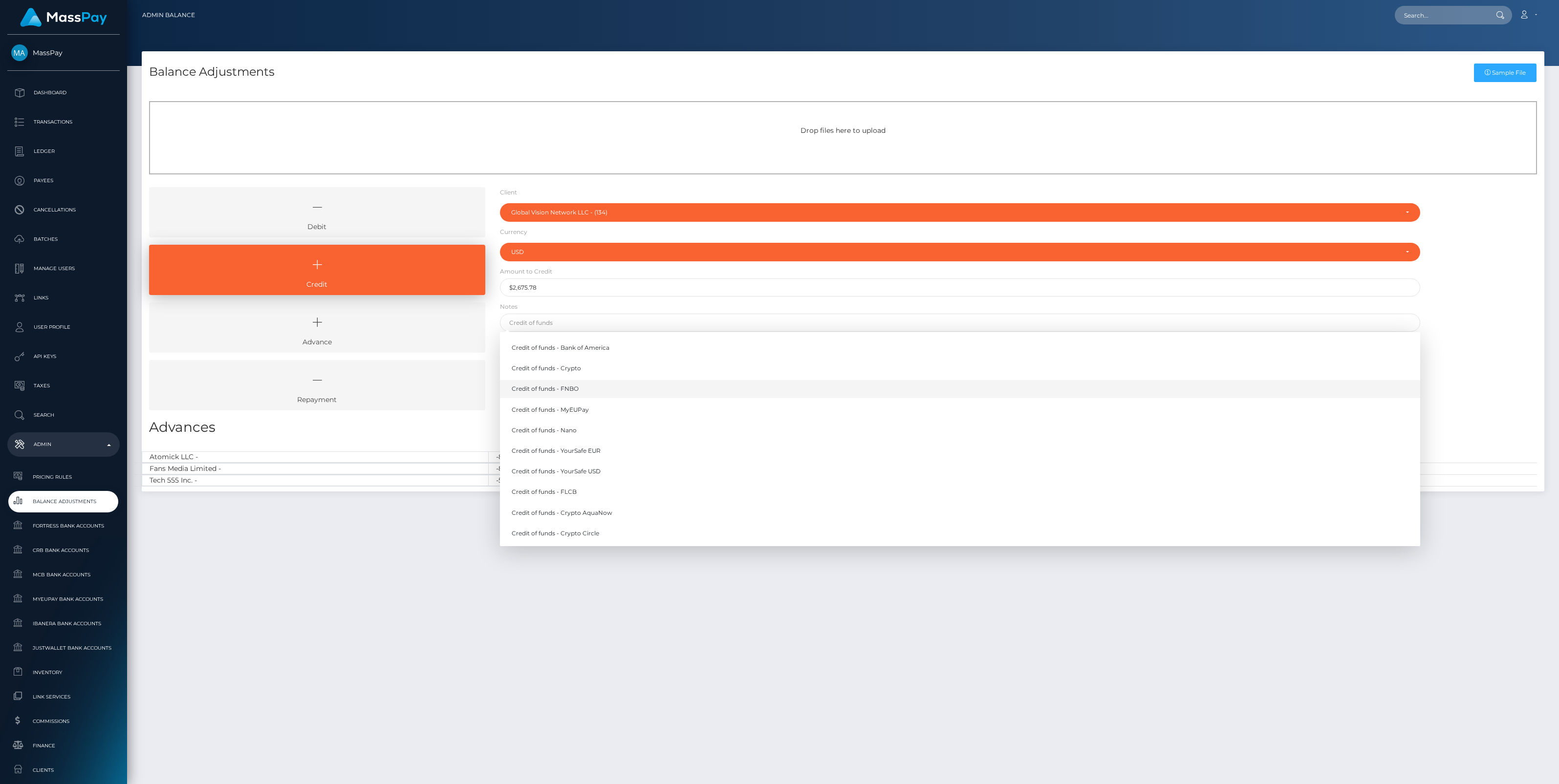
click at [568, 391] on link "Credit of funds - FNBO" at bounding box center [960, 389] width 920 height 18
type input "Credit of funds - FNBO"
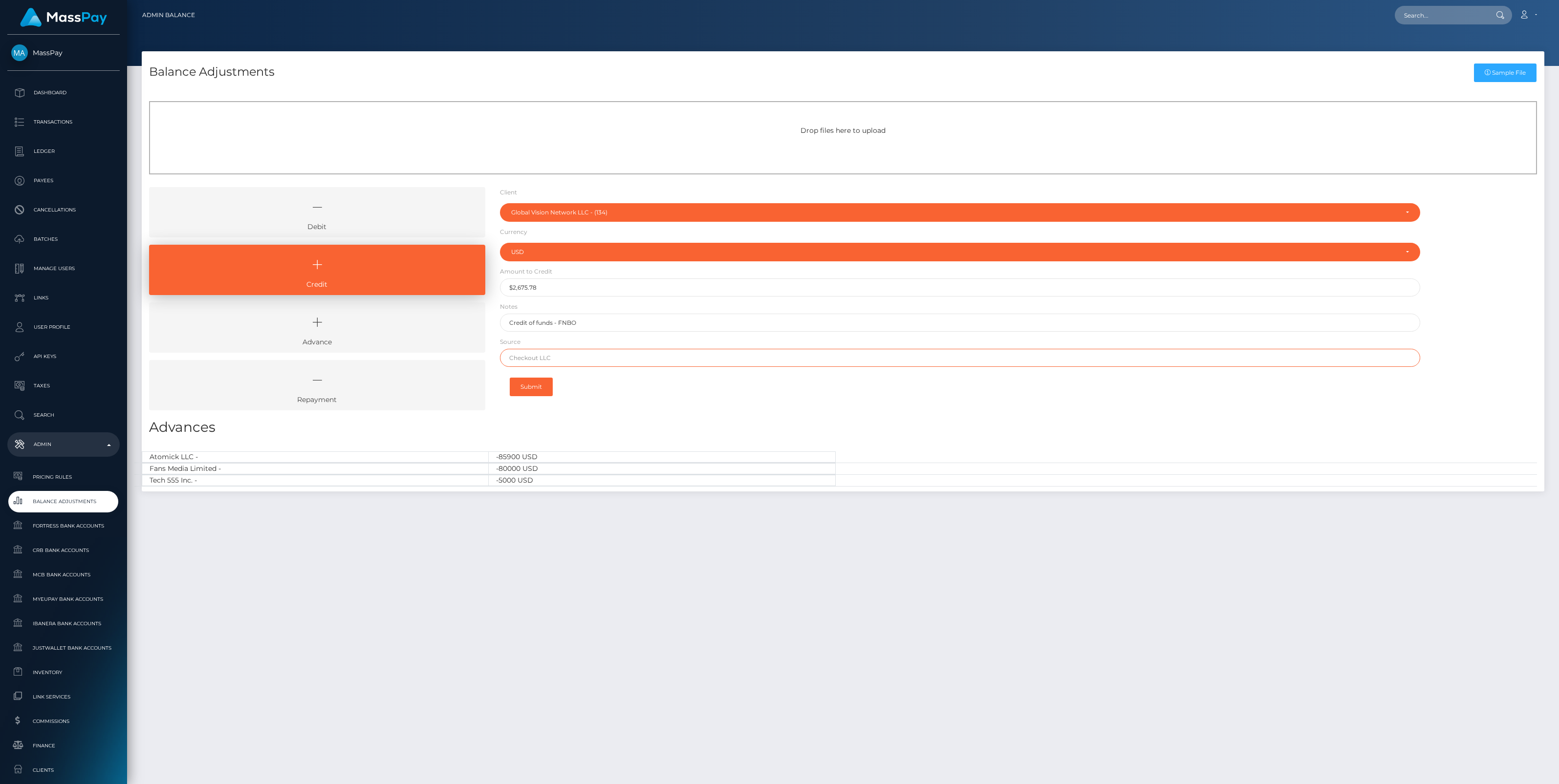
click at [560, 361] on input "text" at bounding box center [960, 357] width 920 height 18
paste input "Bank of America"
type input "Bank of America"
click at [533, 391] on button "Submit" at bounding box center [531, 386] width 43 height 18
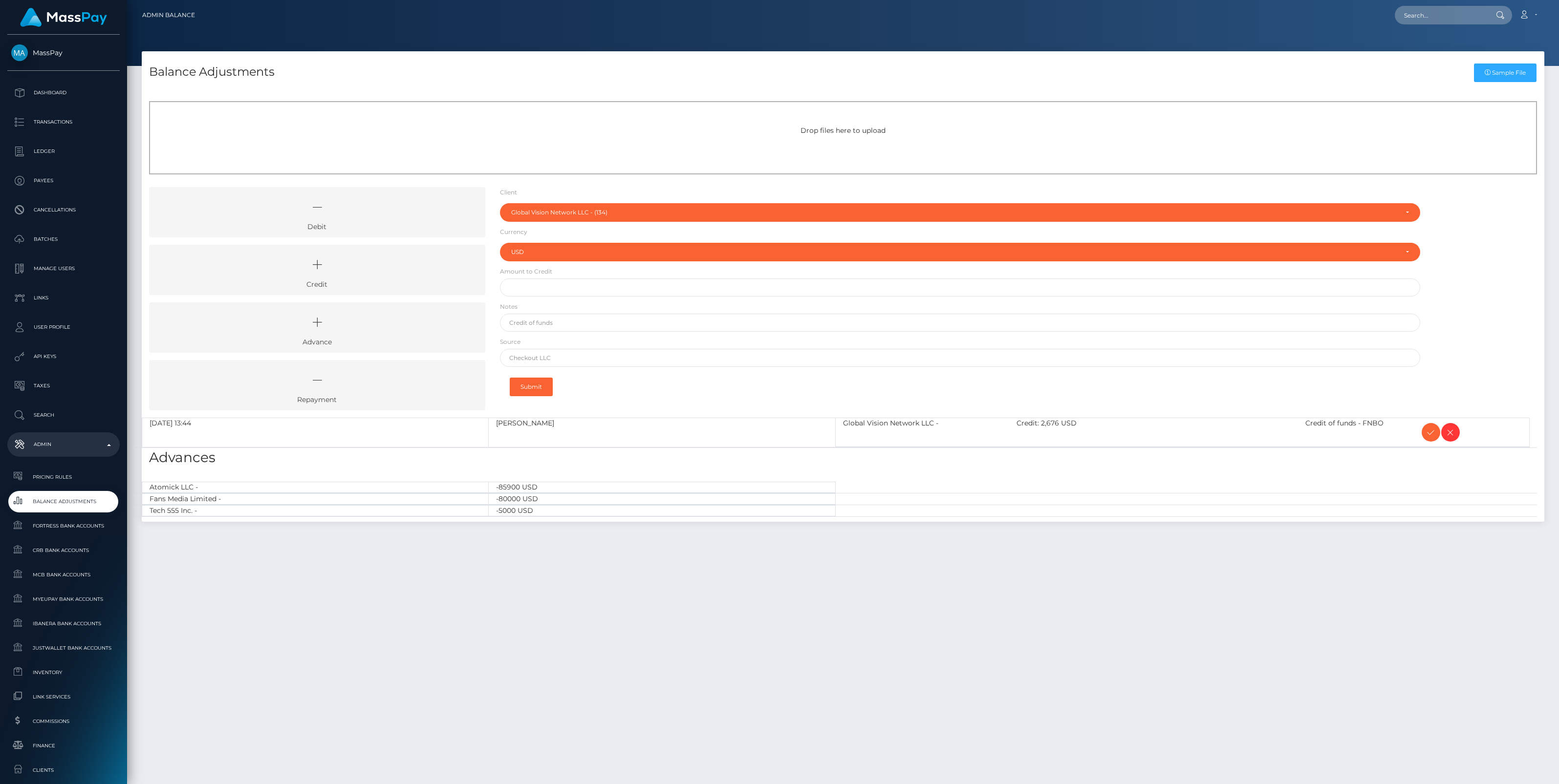
select select "134"
select select "USD"
click at [1430, 431] on icon at bounding box center [1431, 432] width 12 height 13
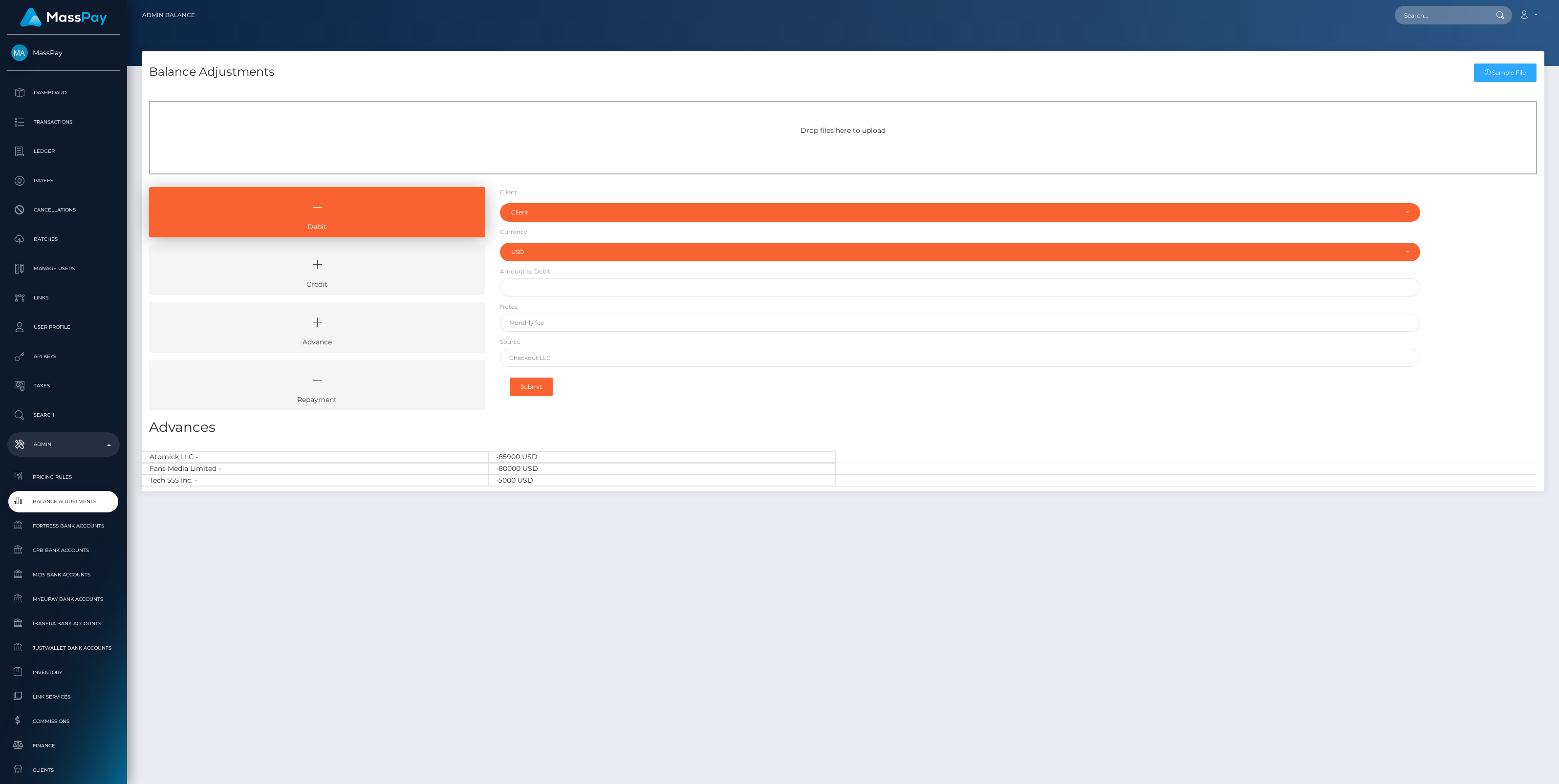
select select "USD"
click at [346, 270] on icon at bounding box center [317, 265] width 314 height 29
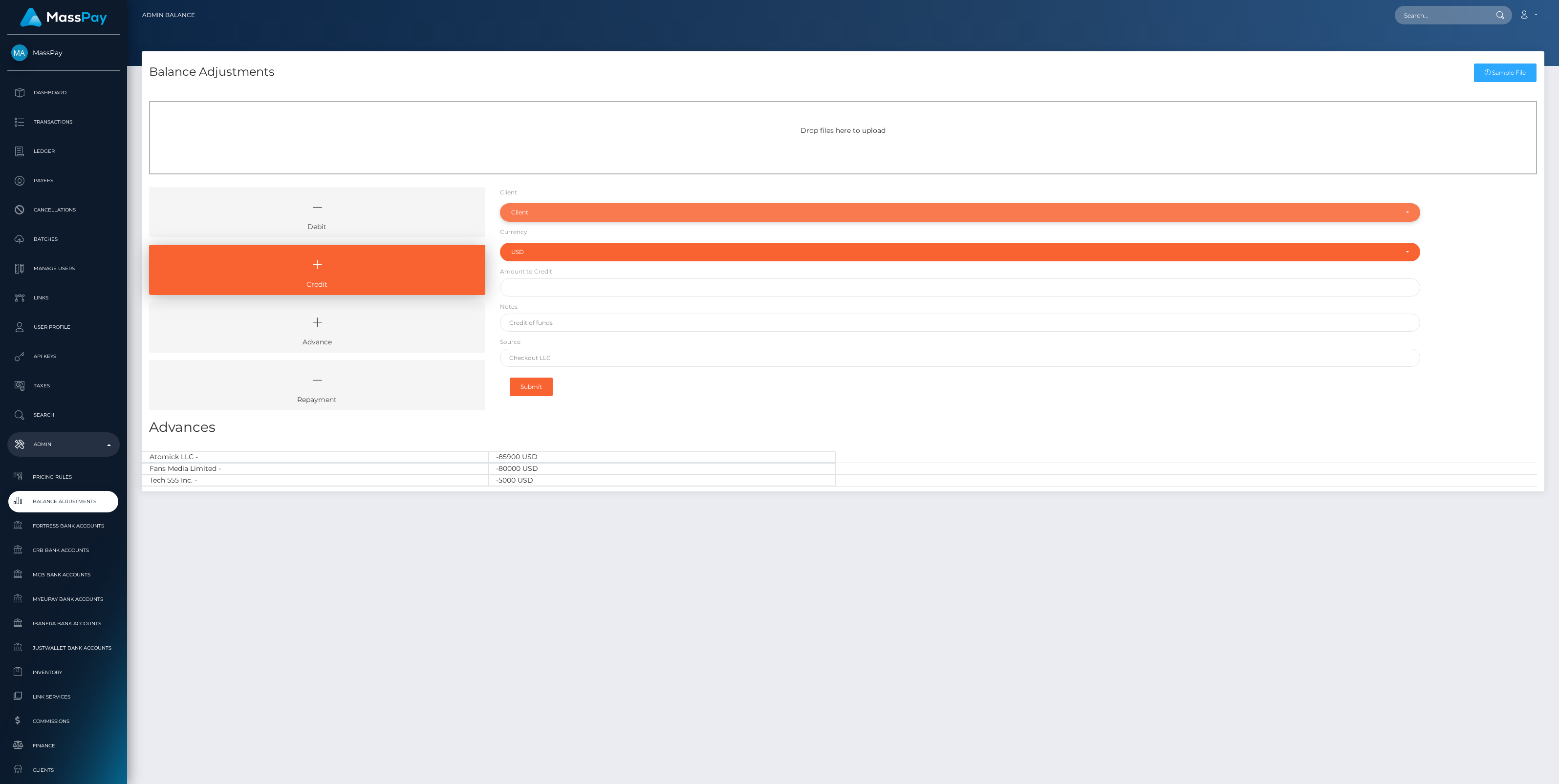
click at [539, 209] on div "Client" at bounding box center [954, 213] width 886 height 8
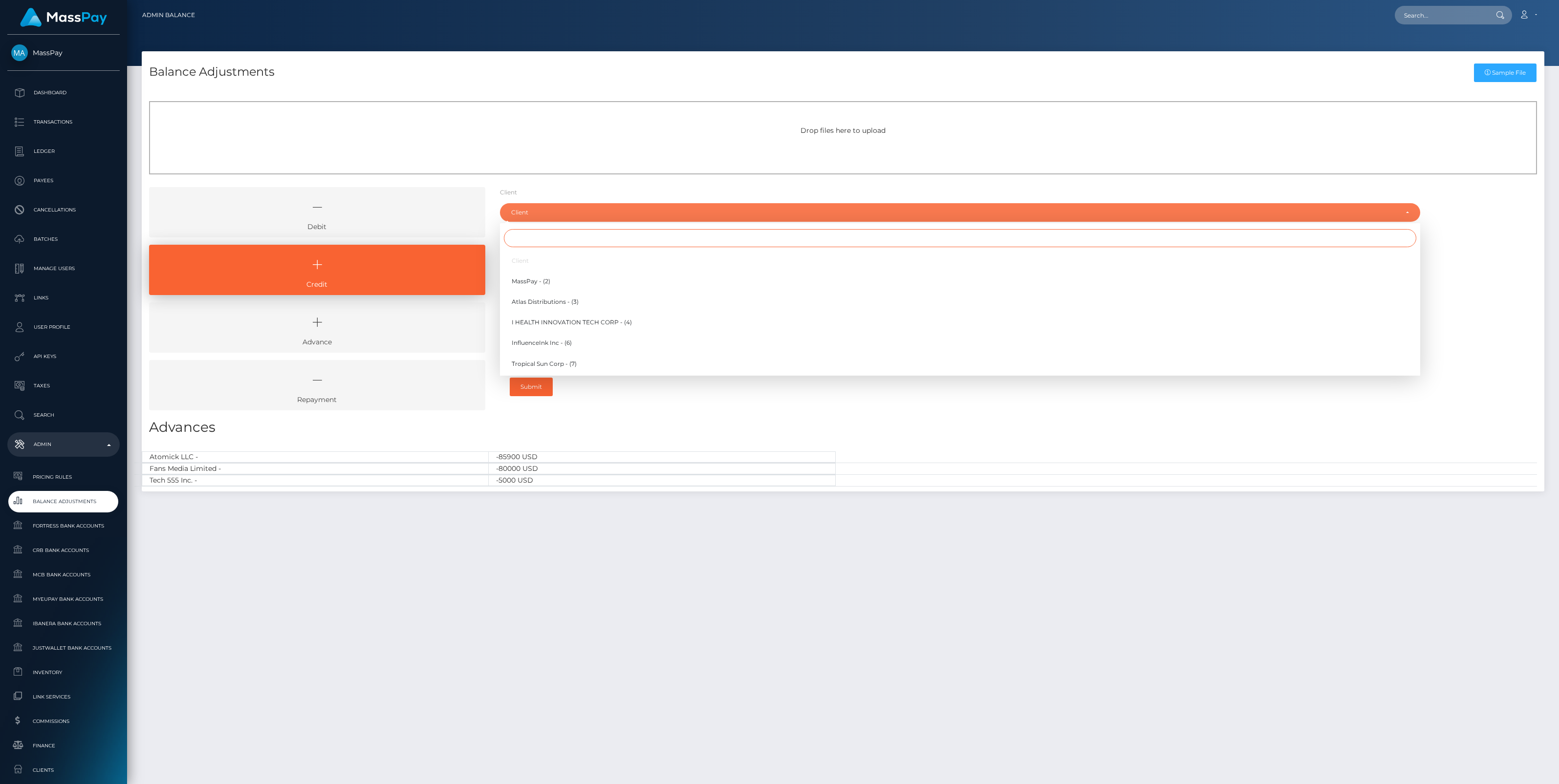
click at [520, 235] on input "Search" at bounding box center [960, 238] width 912 height 18
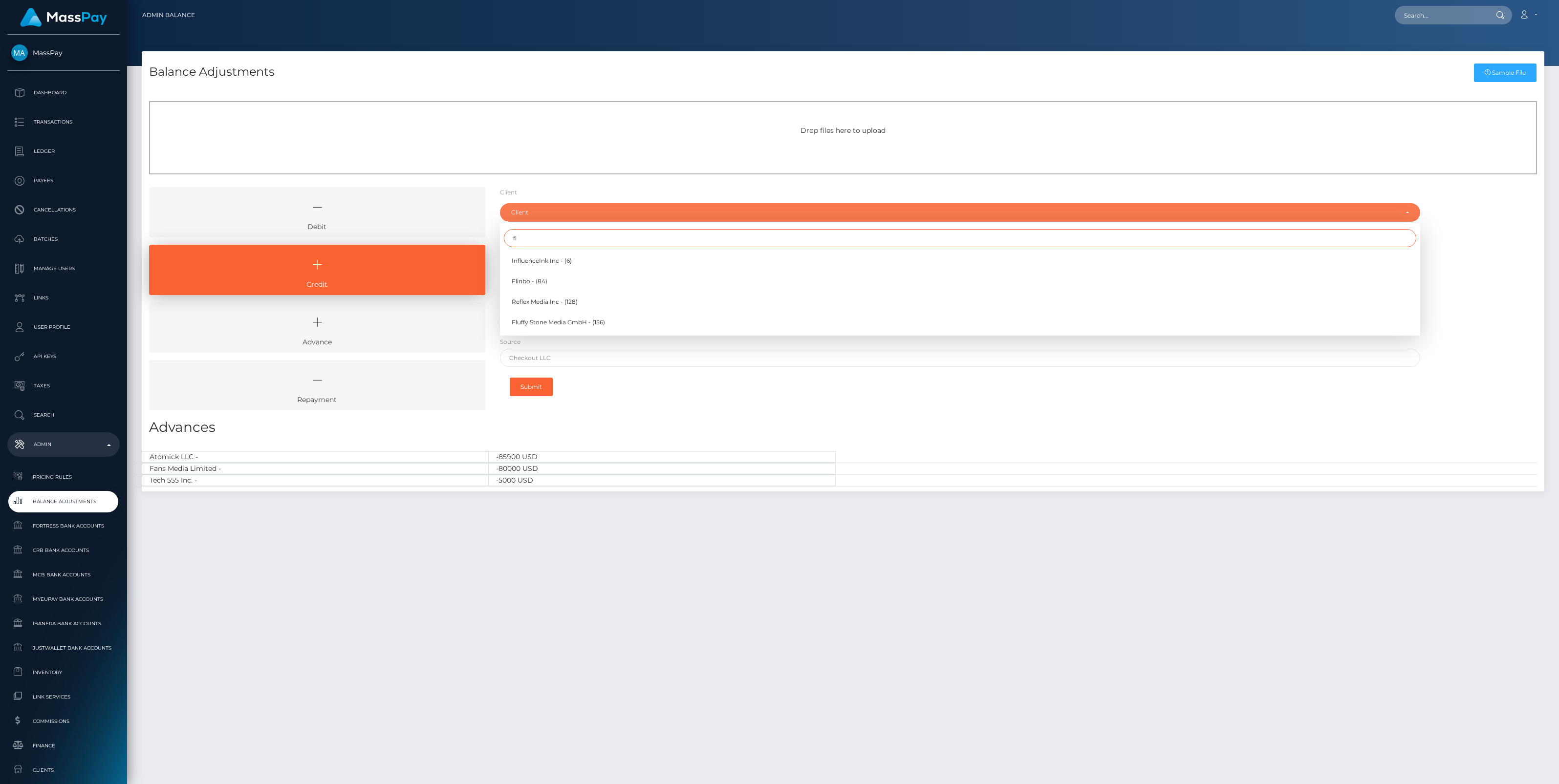
type input "f"
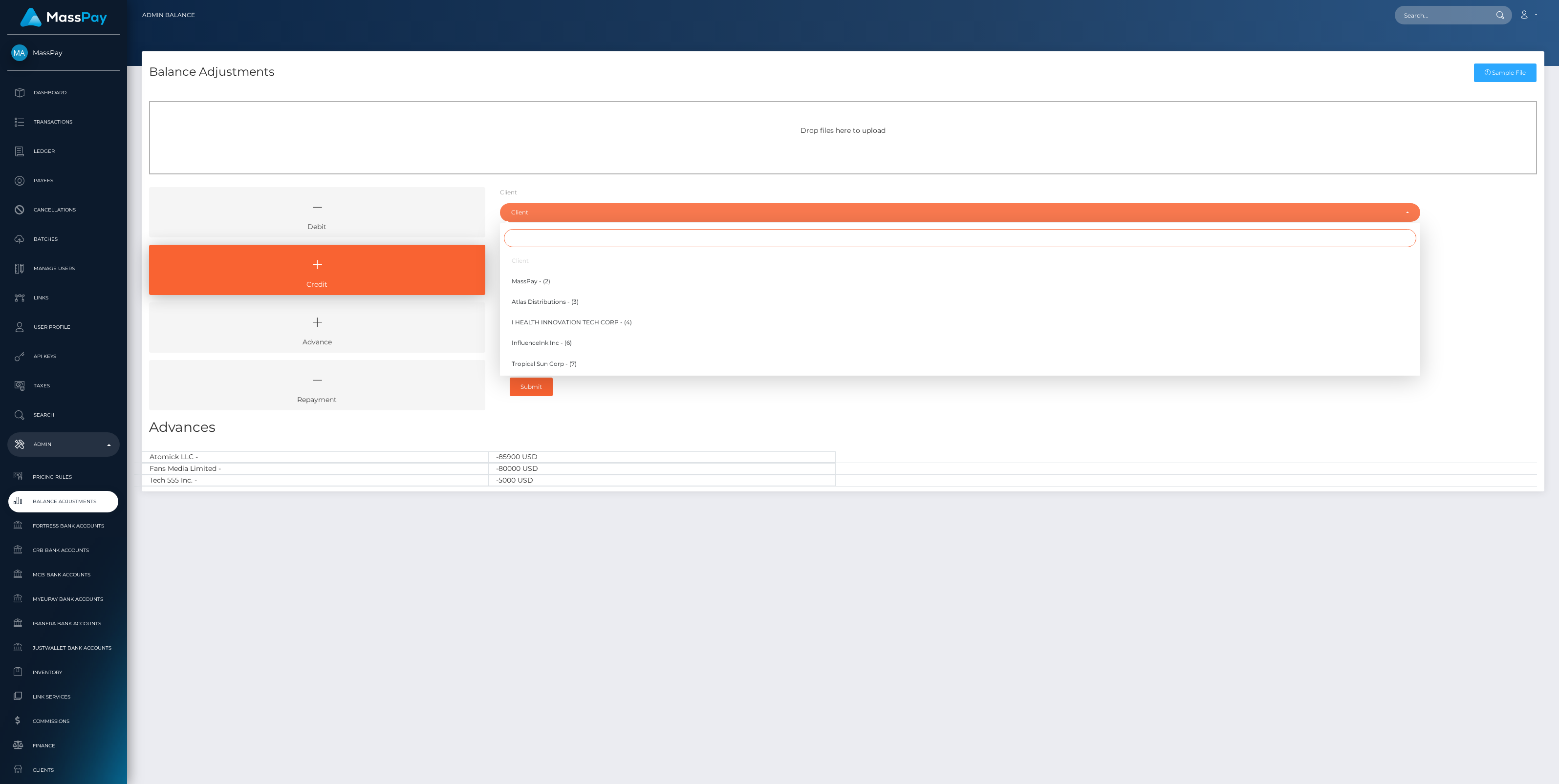
click at [526, 238] on input "Search" at bounding box center [960, 238] width 912 height 18
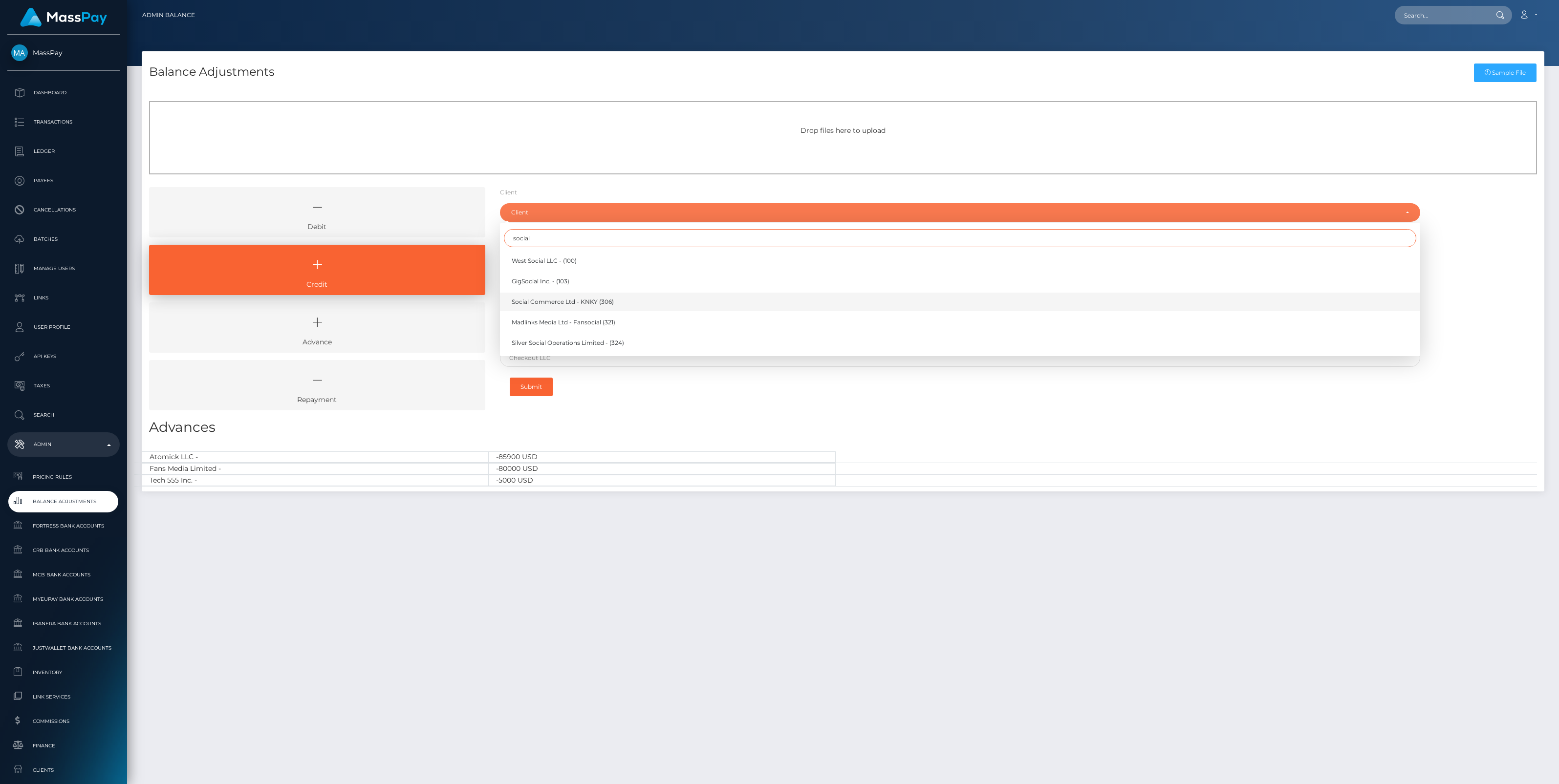
type input "social"
click at [584, 302] on span "Social Commerce Ltd - KNKY (306)" at bounding box center [563, 301] width 102 height 9
select select "306"
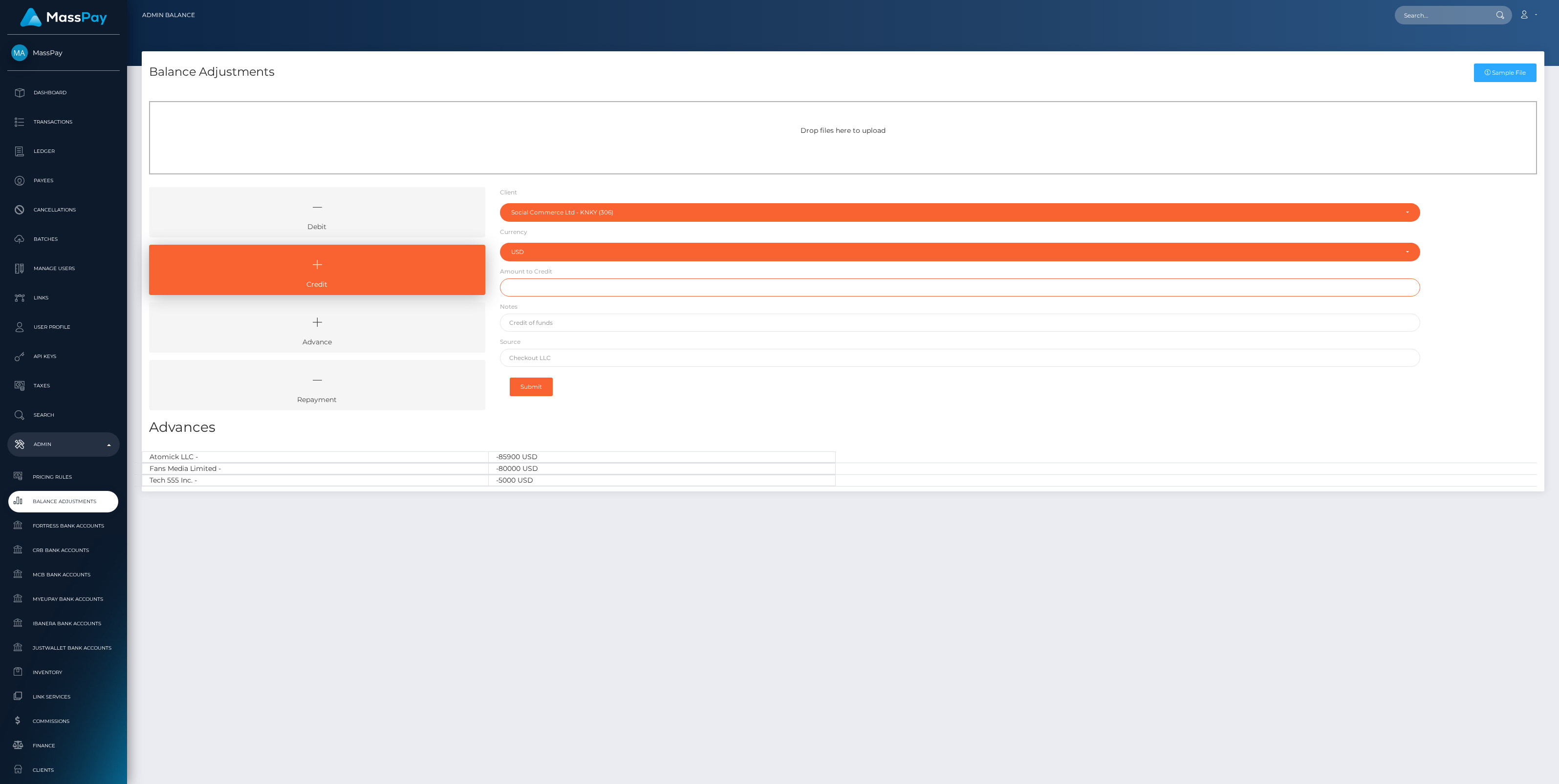
click at [528, 287] on input "text" at bounding box center [960, 287] width 920 height 18
paste input "5,000.00"
type input "$5,000.00"
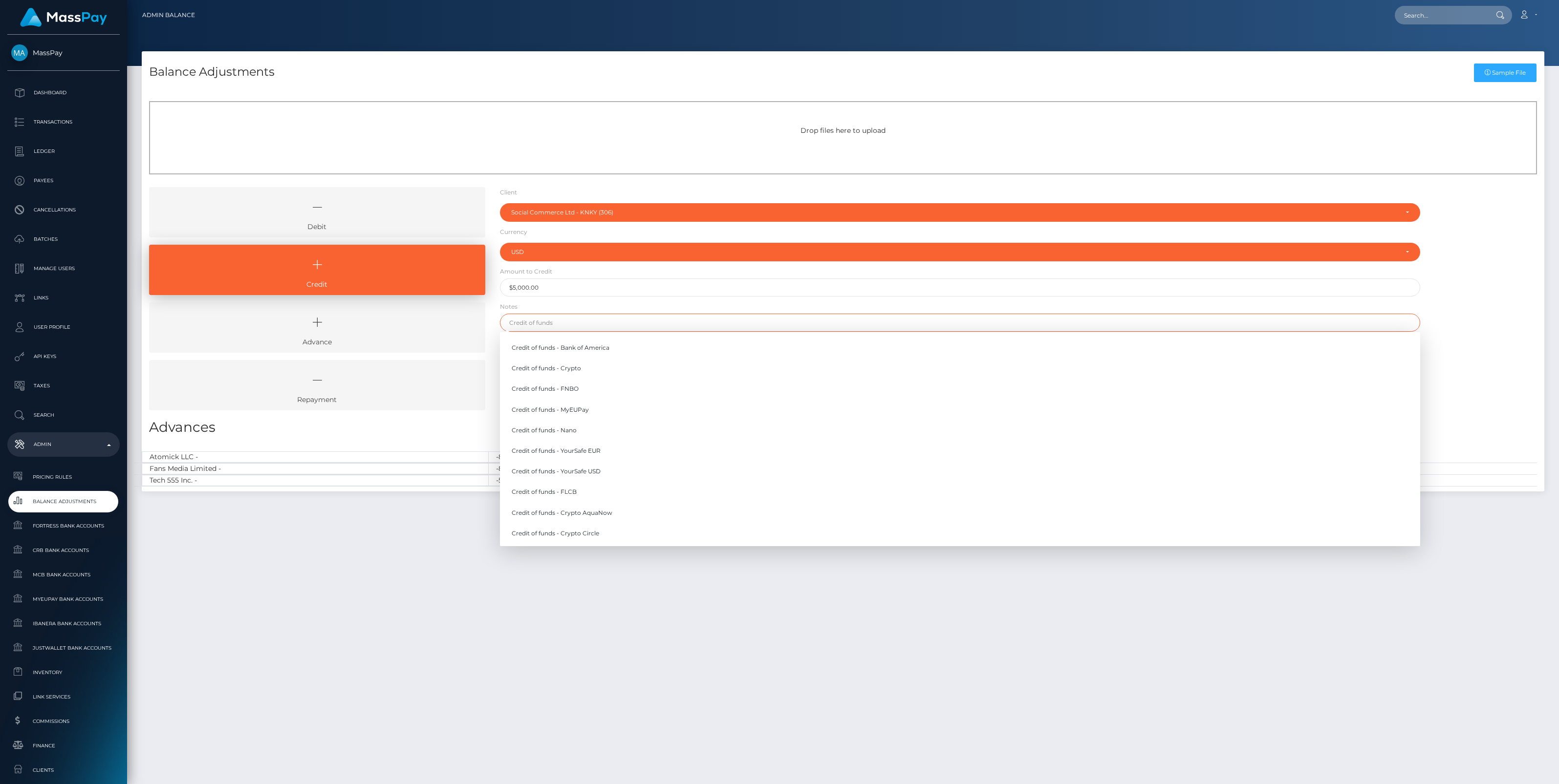
click at [547, 319] on input "text" at bounding box center [960, 323] width 920 height 18
click at [590, 471] on link "Credit of funds - YourSafe USD" at bounding box center [960, 471] width 920 height 18
type input "Credit of funds - YourSafe USD"
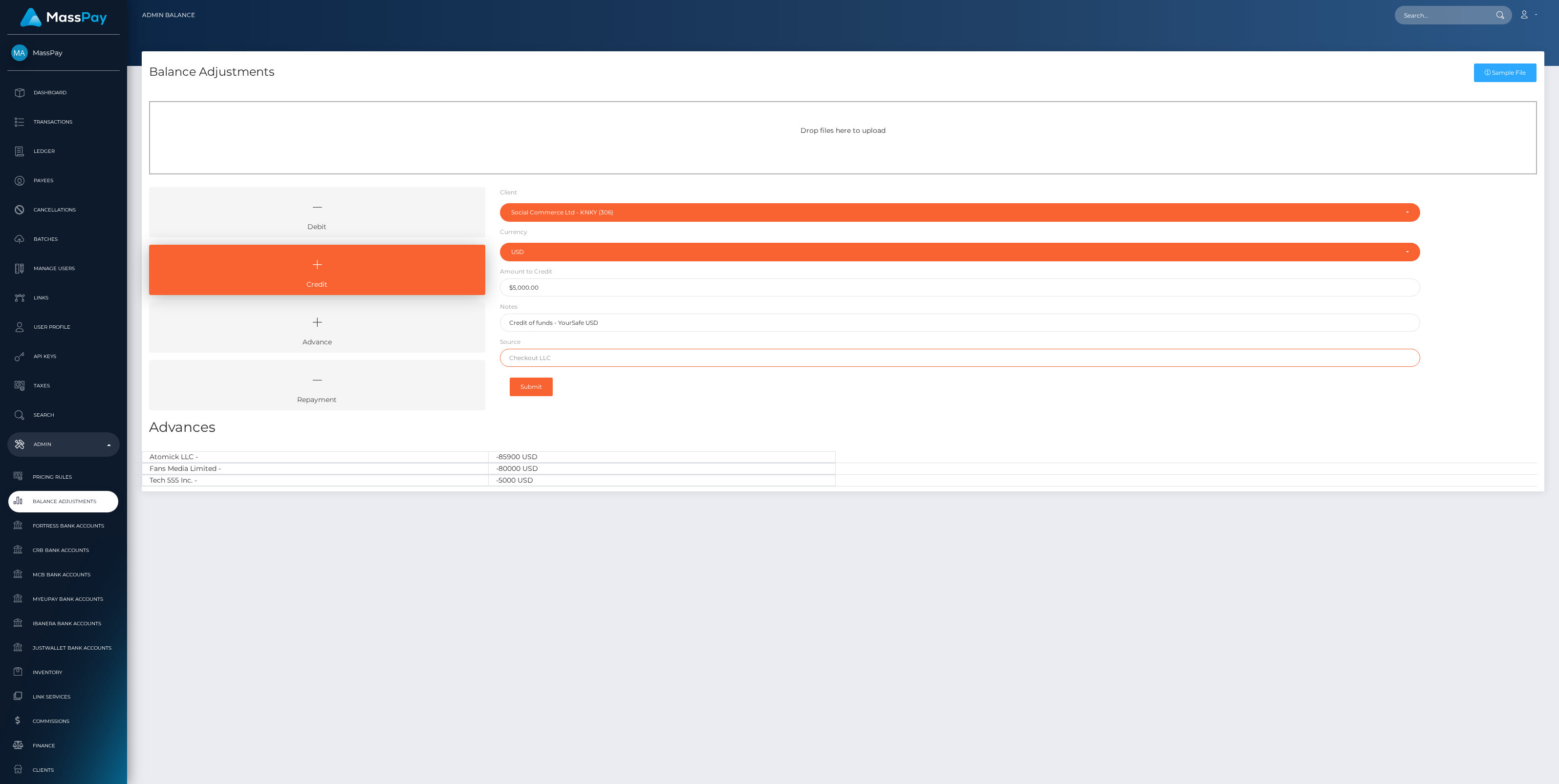
click at [553, 357] on input "text" at bounding box center [960, 357] width 920 height 18
paste input "Klarpay AG"
type input "Klarpay AG"
click at [536, 387] on button "Submit" at bounding box center [531, 386] width 43 height 18
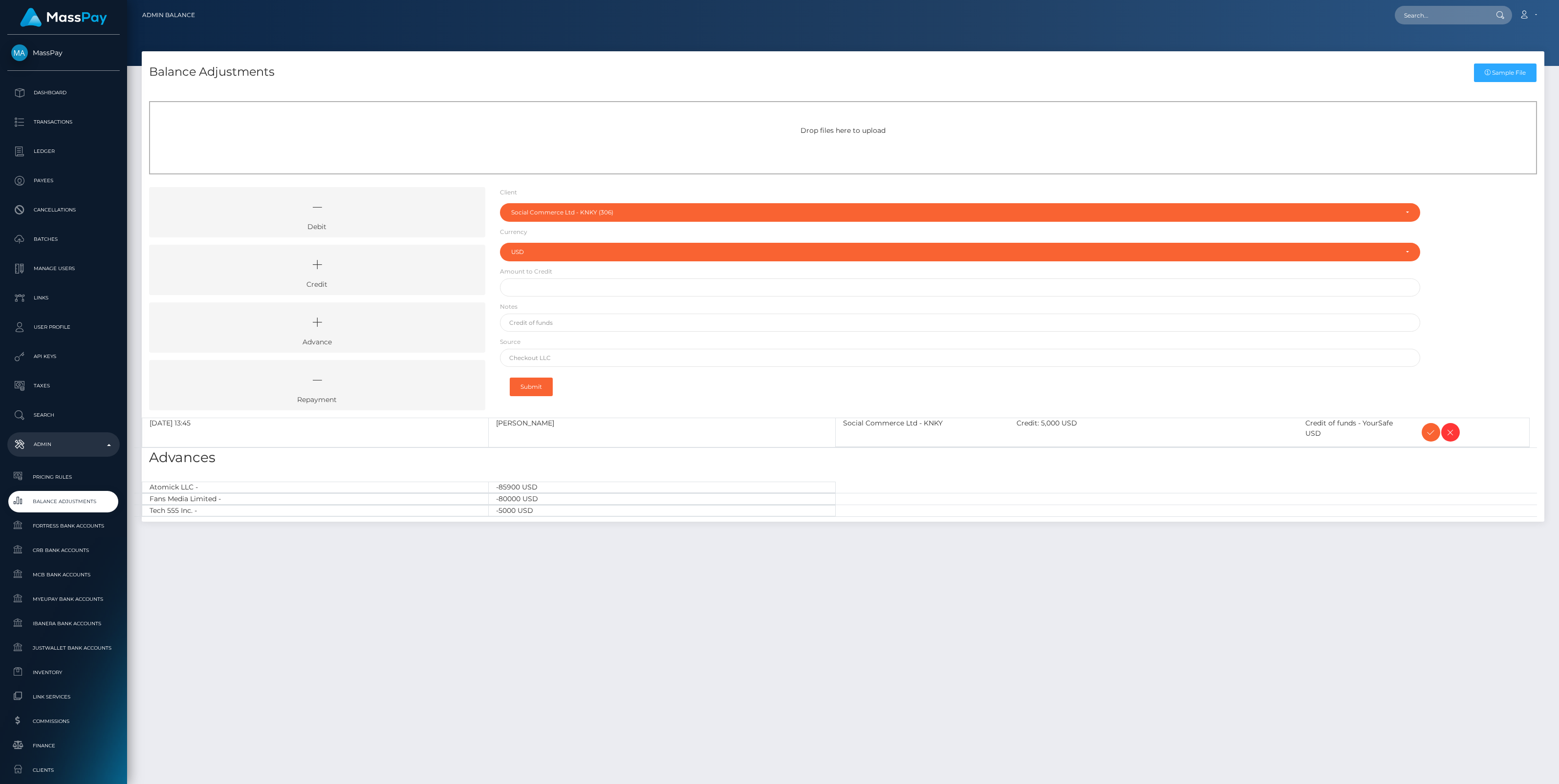
select select "306"
select select "USD"
click at [1427, 432] on icon at bounding box center [1431, 432] width 12 height 13
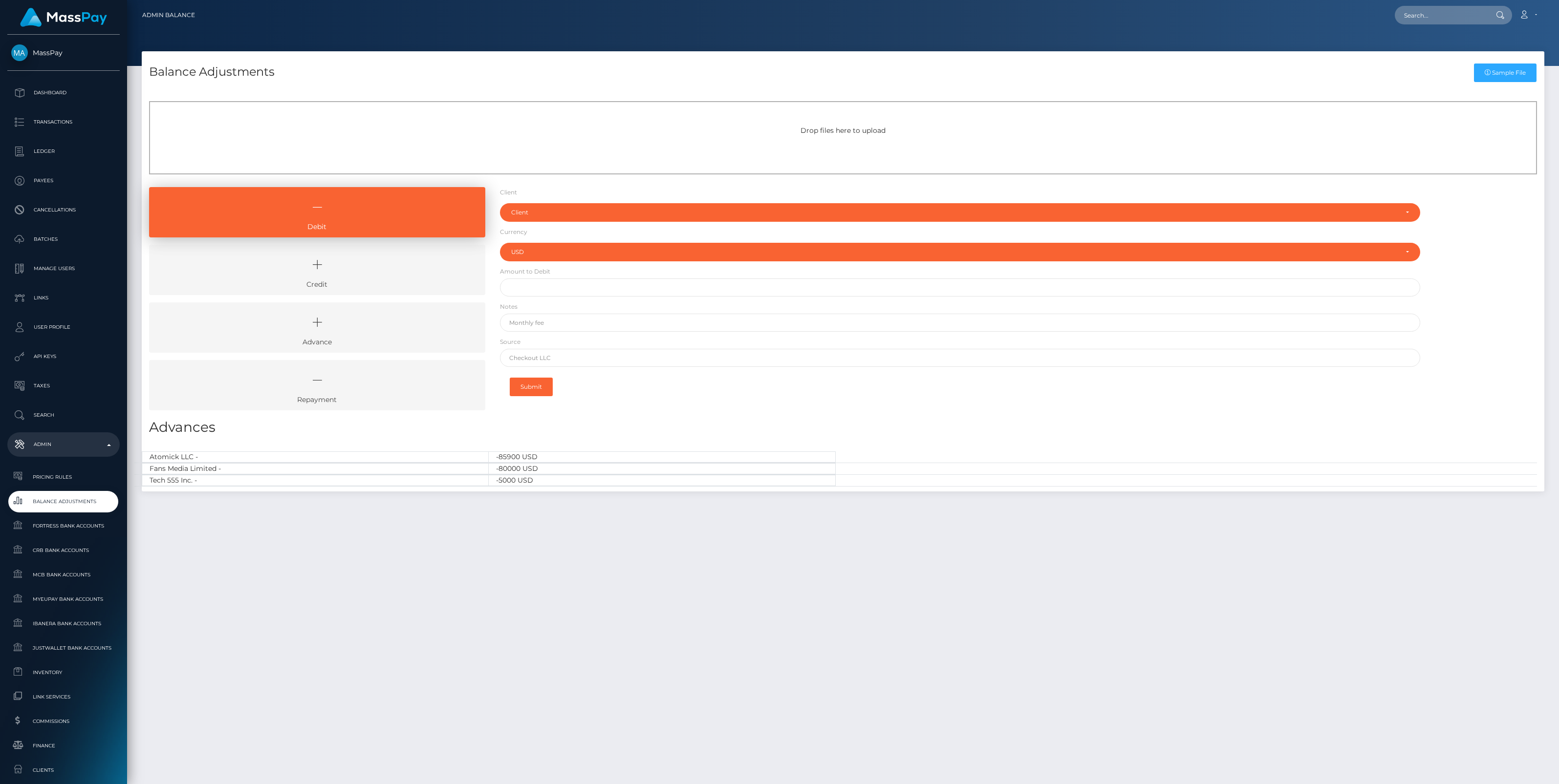
select select "USD"
click at [377, 265] on icon at bounding box center [317, 265] width 314 height 29
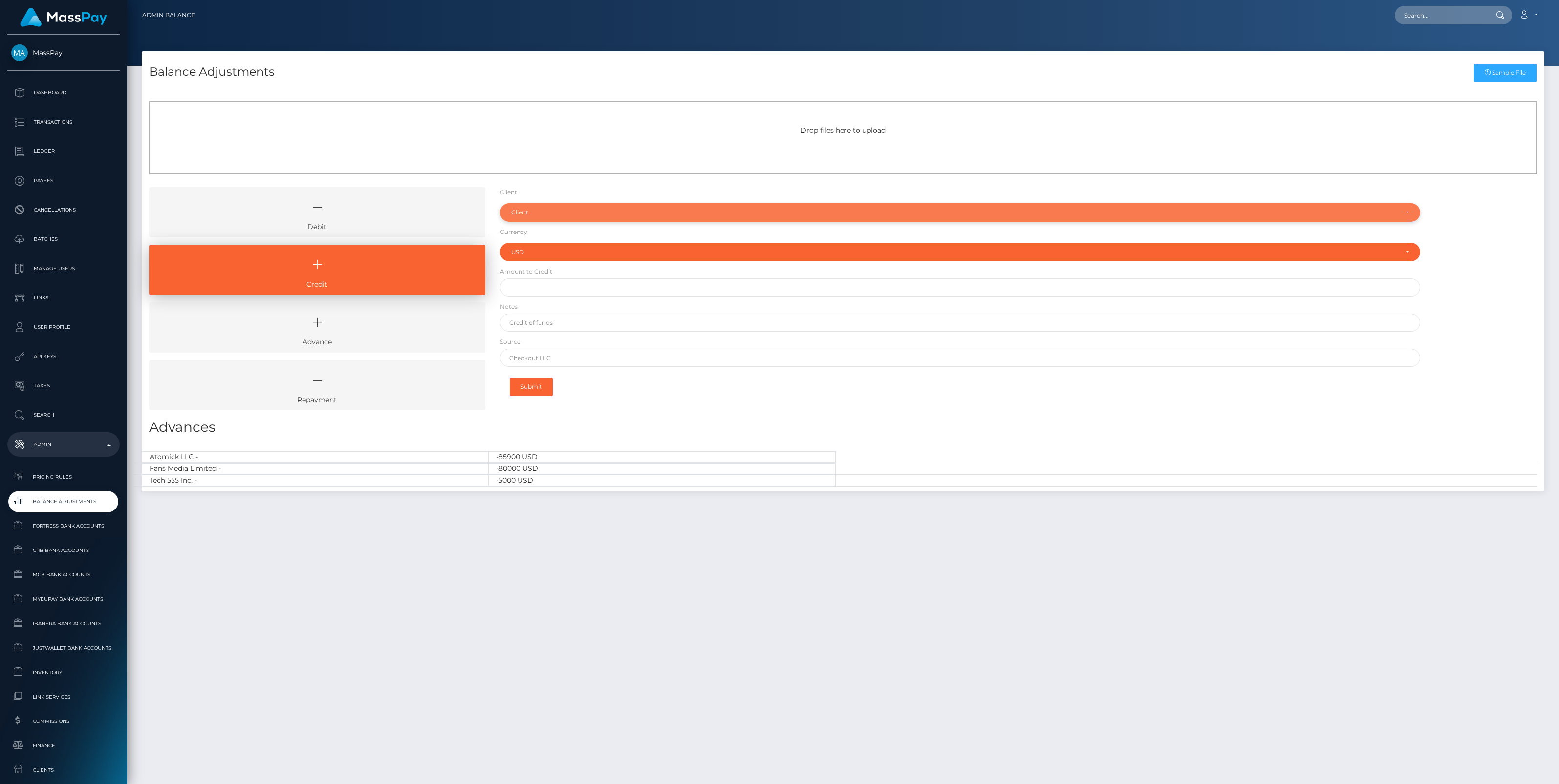
click at [596, 209] on div "Client" at bounding box center [954, 213] width 886 height 8
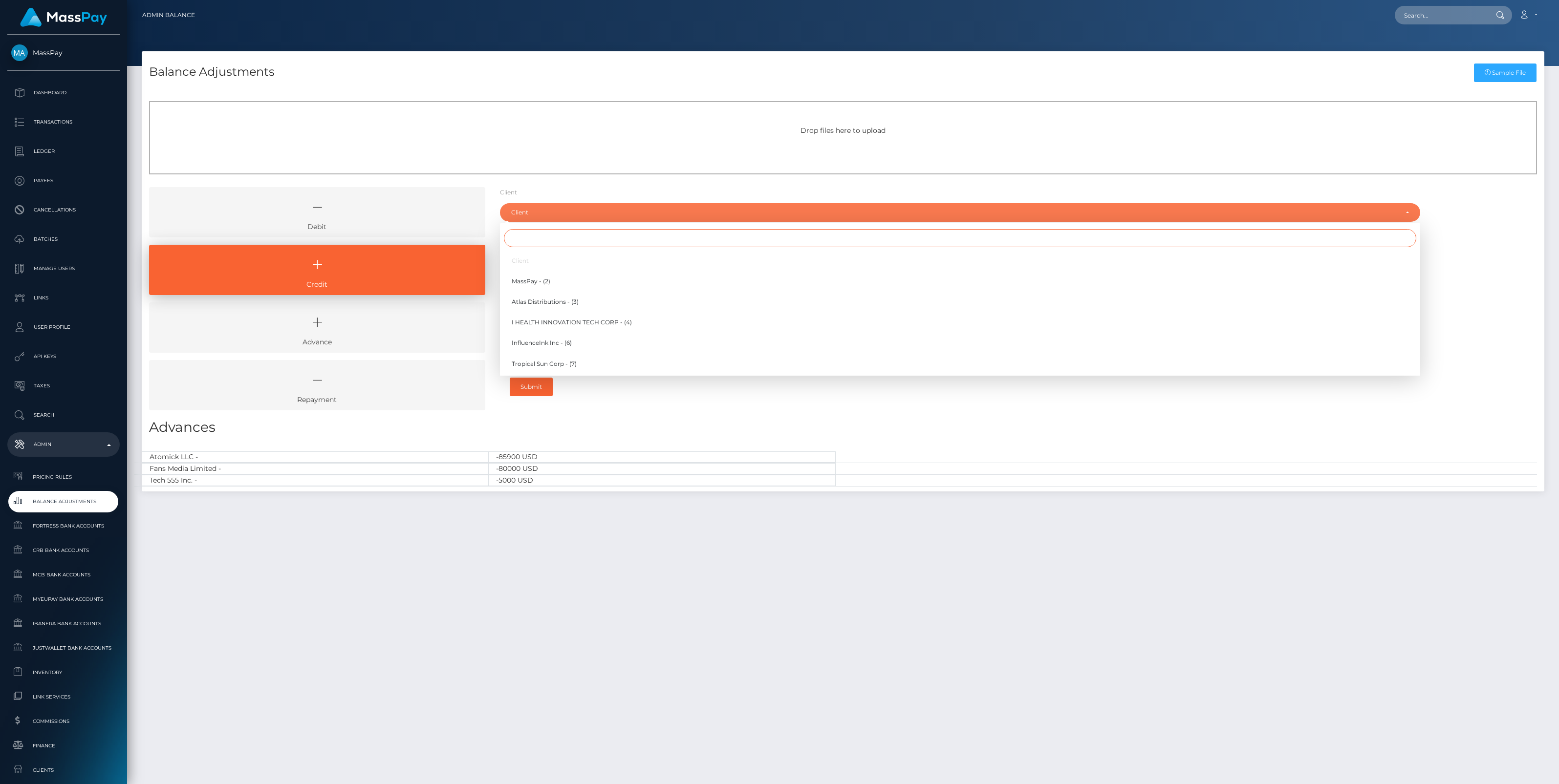
click at [533, 233] on input "Search" at bounding box center [960, 238] width 912 height 18
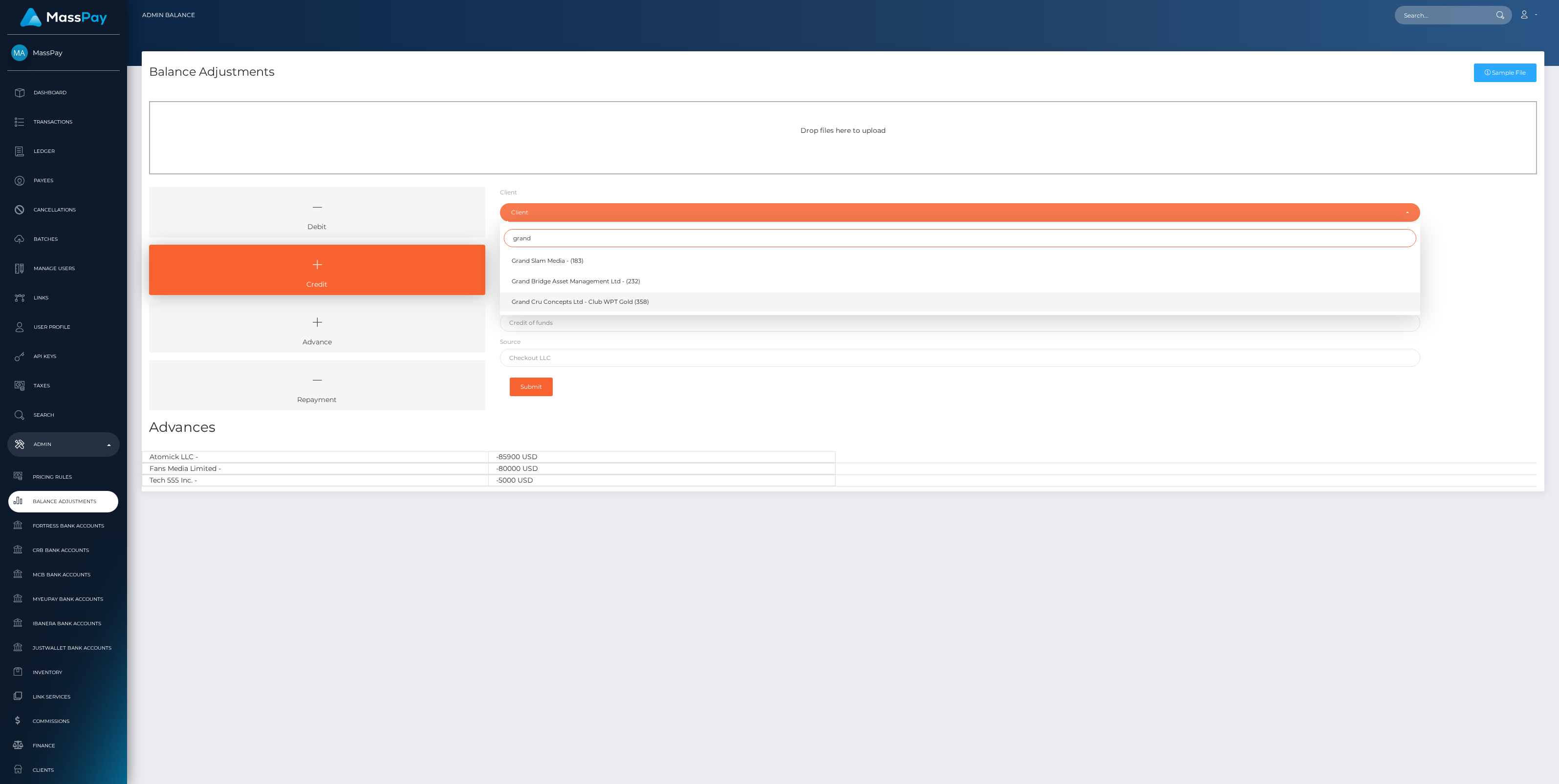
type input "grand"
click at [550, 304] on span "Grand Cru Concepts Ltd - Club WPT Gold (358)" at bounding box center [580, 301] width 137 height 9
select select "358"
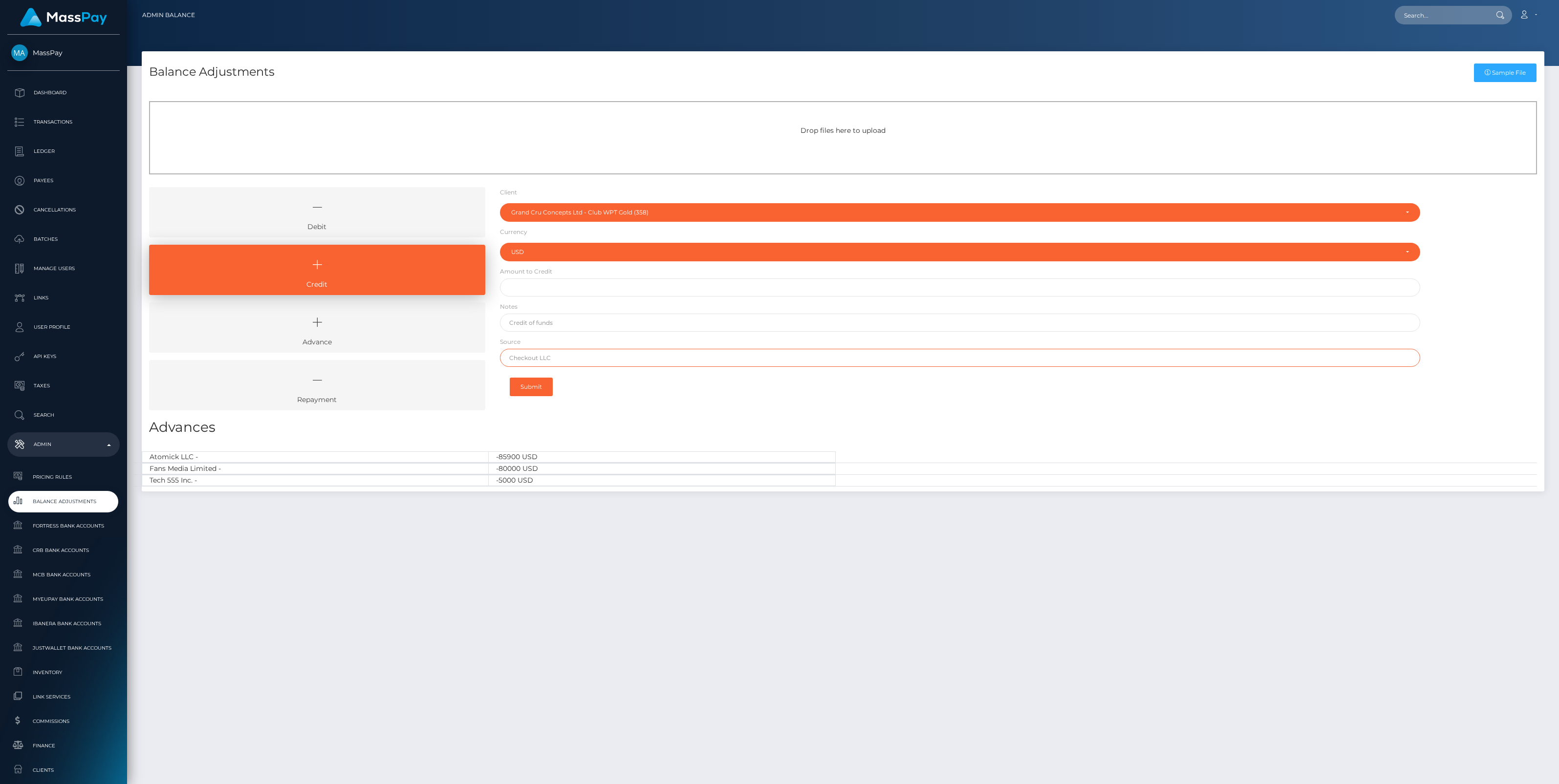
click at [522, 357] on input "text" at bounding box center [960, 357] width 920 height 18
paste input "Revolut"
type input "Revolut"
click at [538, 324] on input "text" at bounding box center [960, 323] width 920 height 18
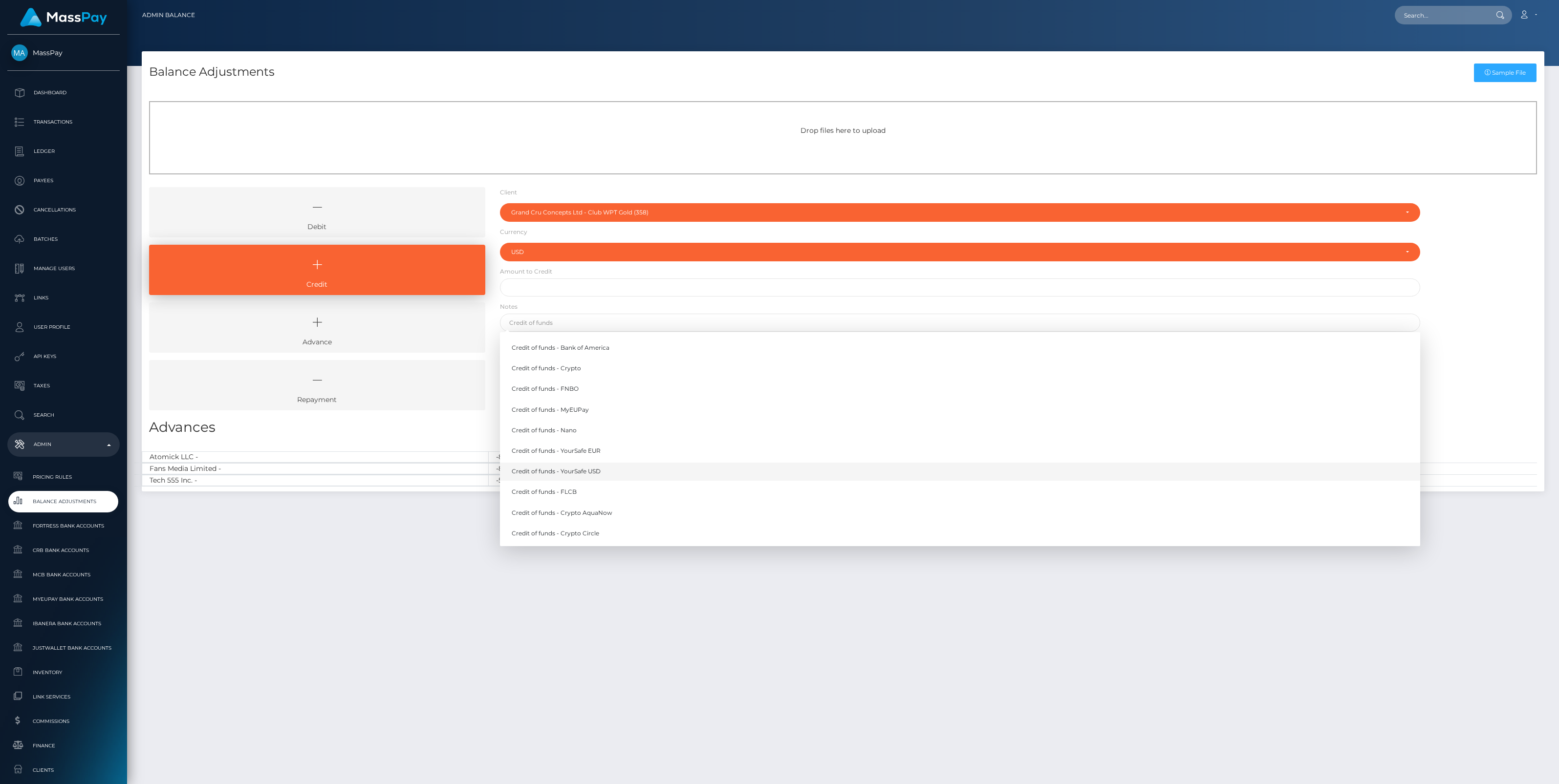
click at [561, 474] on link "Credit of funds - YourSafe USD" at bounding box center [960, 471] width 920 height 18
type input "Credit of funds - YourSafe USD"
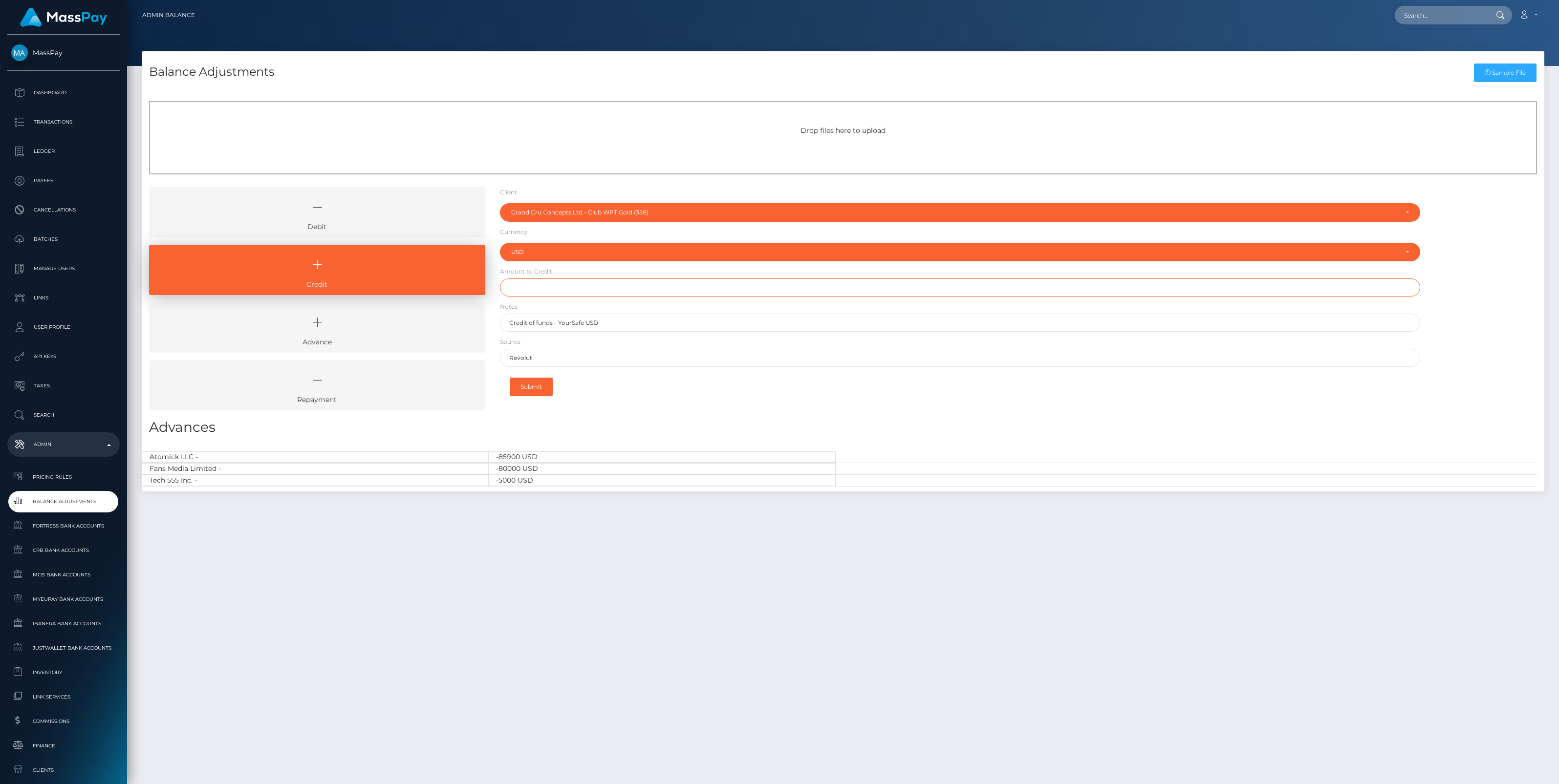
click at [531, 287] on input "text" at bounding box center [960, 287] width 920 height 18
type input "$100.00"
click at [542, 384] on button "Submit" at bounding box center [531, 386] width 43 height 18
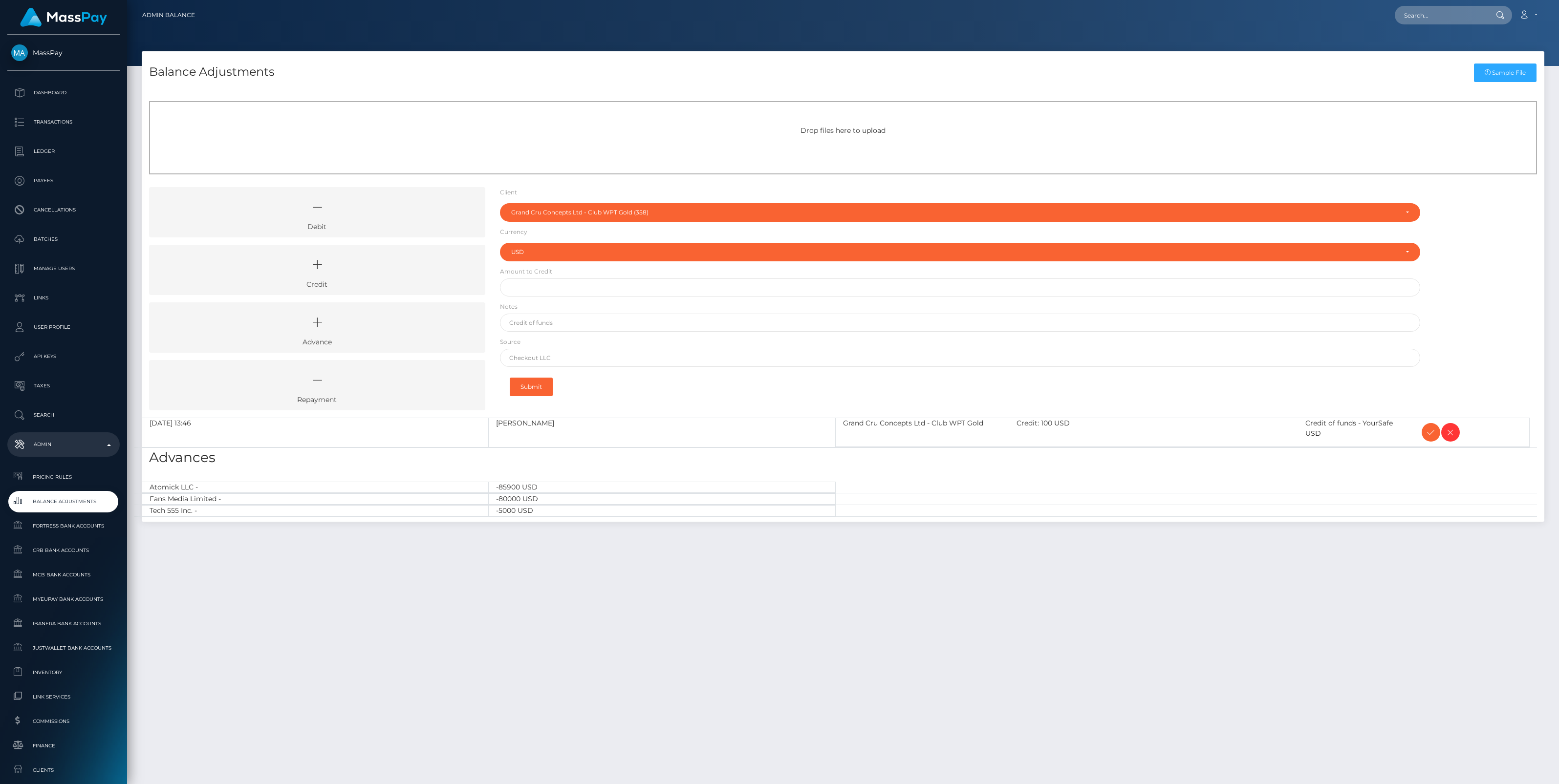
select select "358"
select select "USD"
click at [1428, 431] on icon at bounding box center [1431, 432] width 12 height 13
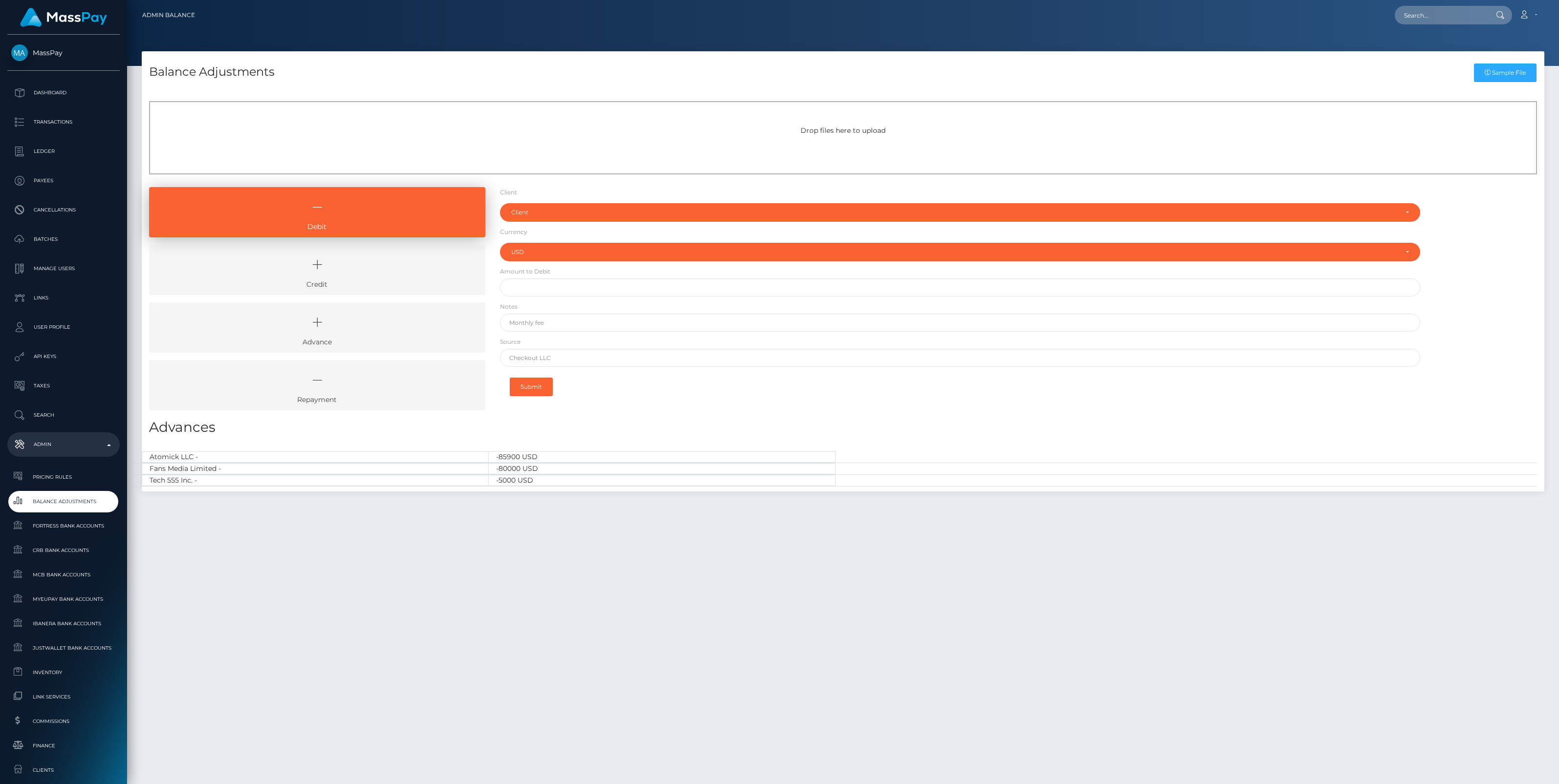
select select "USD"
drag, startPoint x: 379, startPoint y: 274, endPoint x: 435, endPoint y: 250, distance: 60.9
click at [379, 273] on icon at bounding box center [317, 265] width 314 height 29
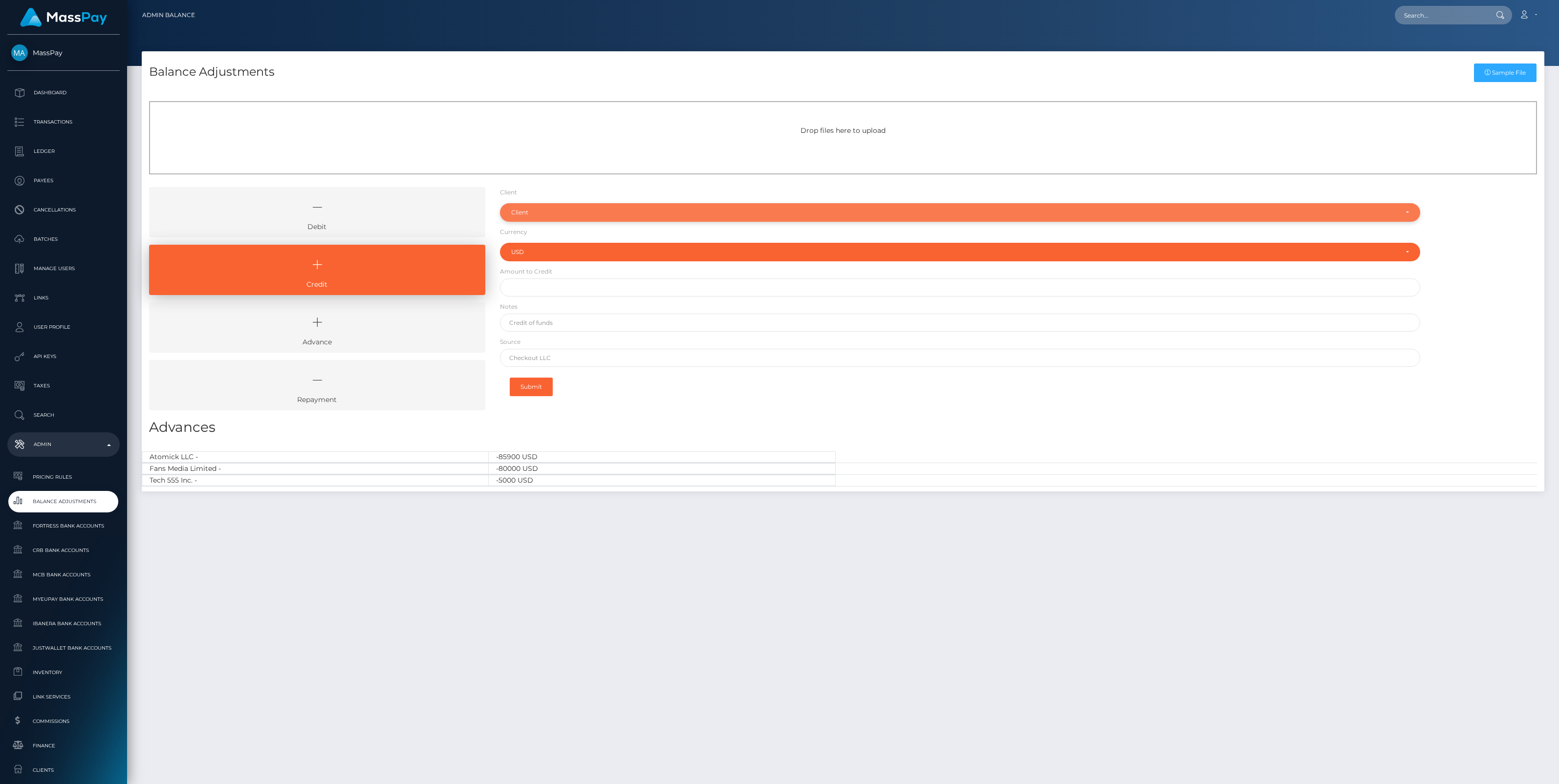
click at [570, 211] on div "Client" at bounding box center [954, 213] width 886 height 8
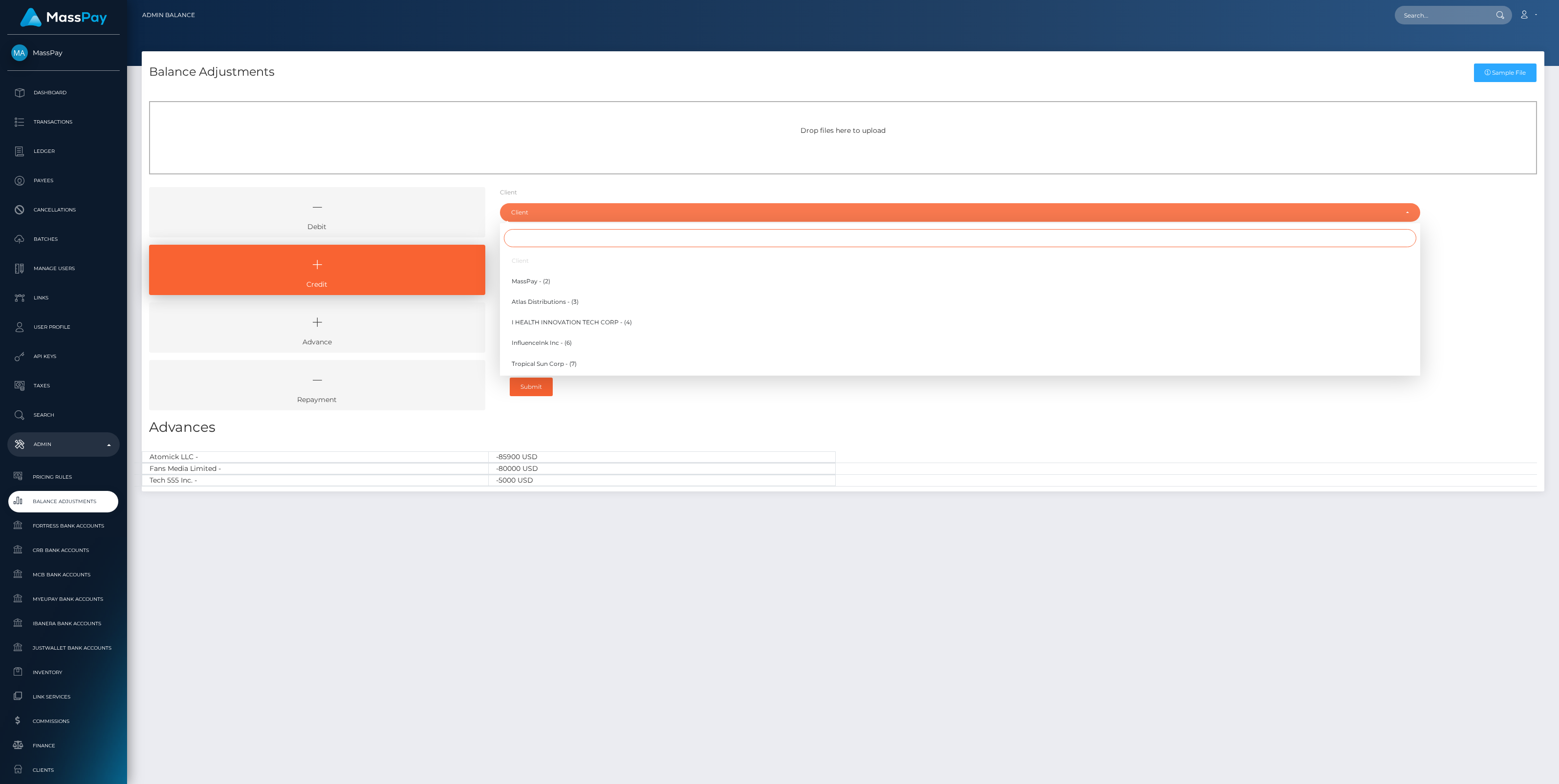
click at [545, 232] on input "Search" at bounding box center [960, 238] width 912 height 18
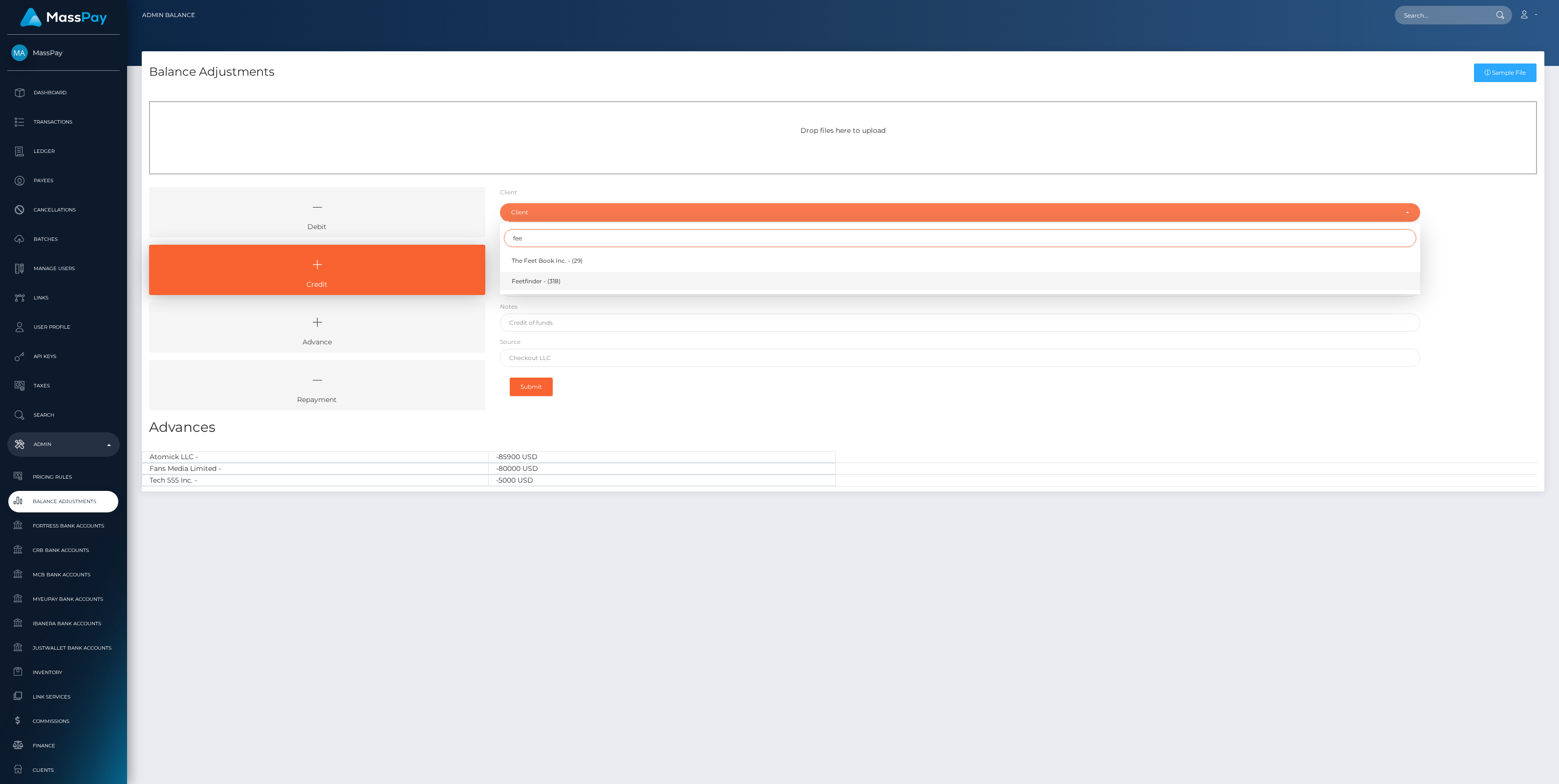
type input "fee"
click at [538, 279] on span "Feetfinder - (318)" at bounding box center [536, 281] width 49 height 9
select select "318"
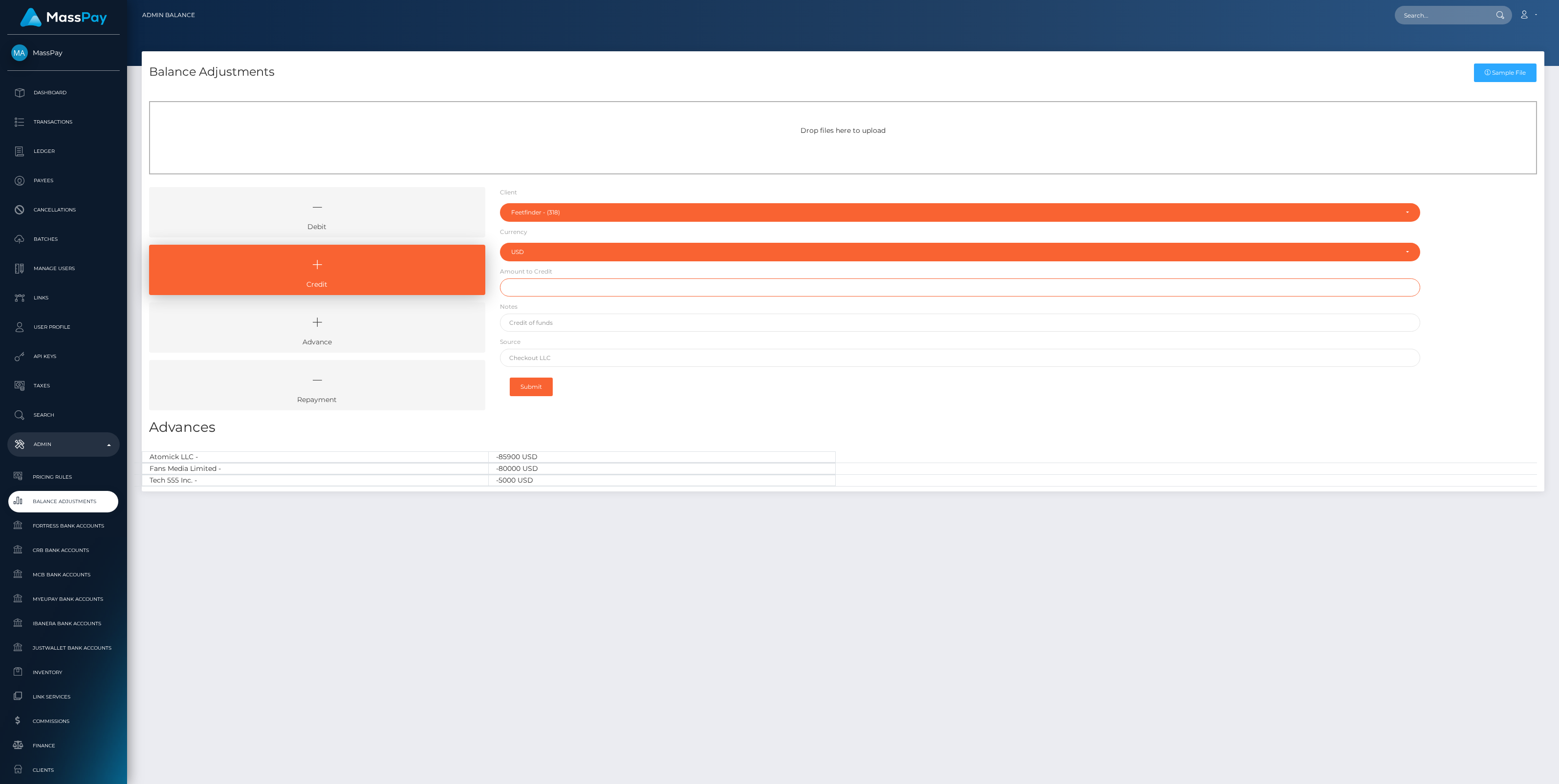
click at [539, 282] on input "text" at bounding box center [960, 287] width 920 height 18
paste input "50,000.00"
type input "$50,000.00"
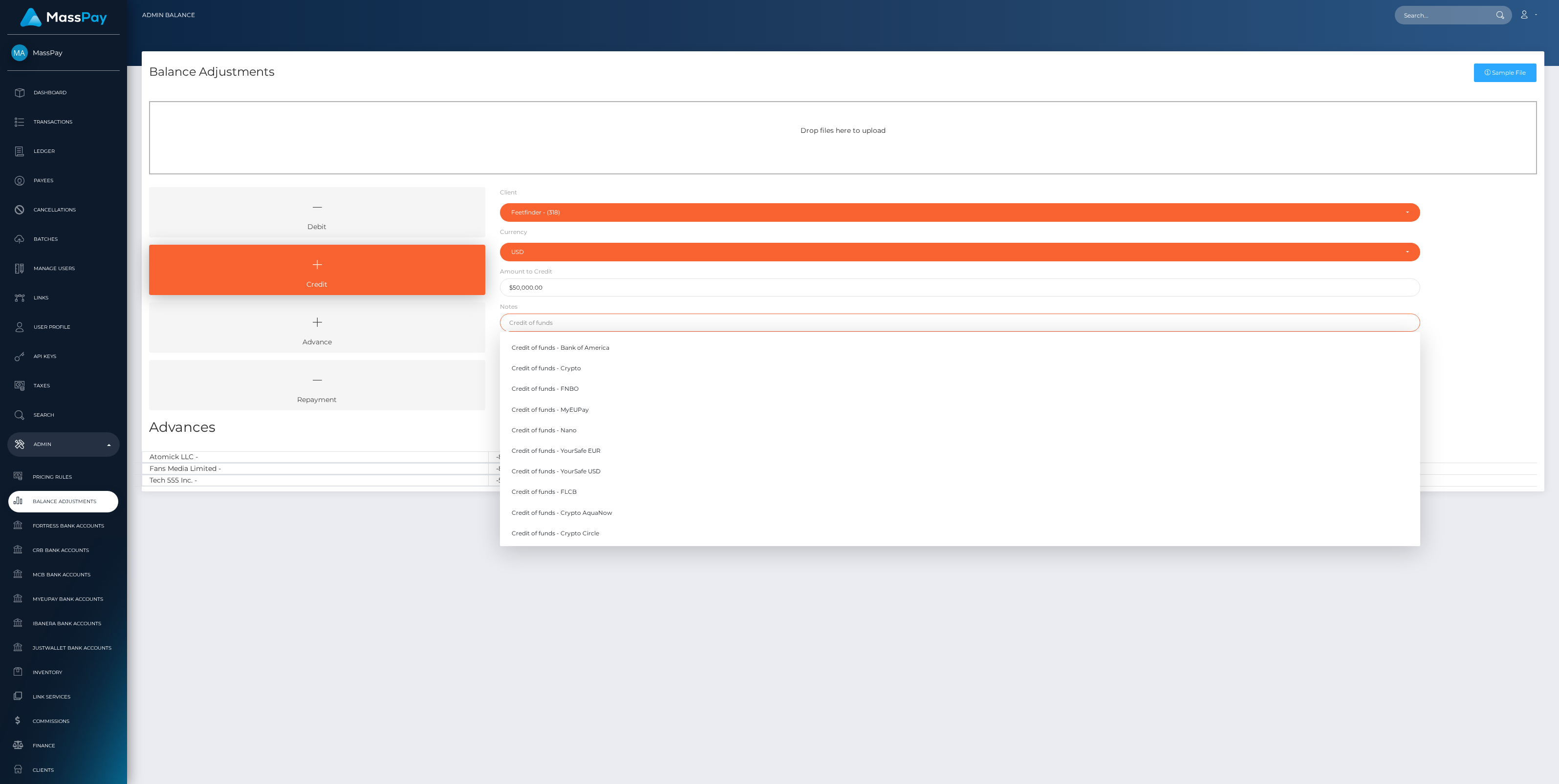
click at [548, 324] on input "text" at bounding box center [960, 323] width 920 height 18
click at [590, 472] on link "Credit of funds - YourSafe USD" at bounding box center [960, 471] width 920 height 18
type input "Credit of funds - YourSafe USD"
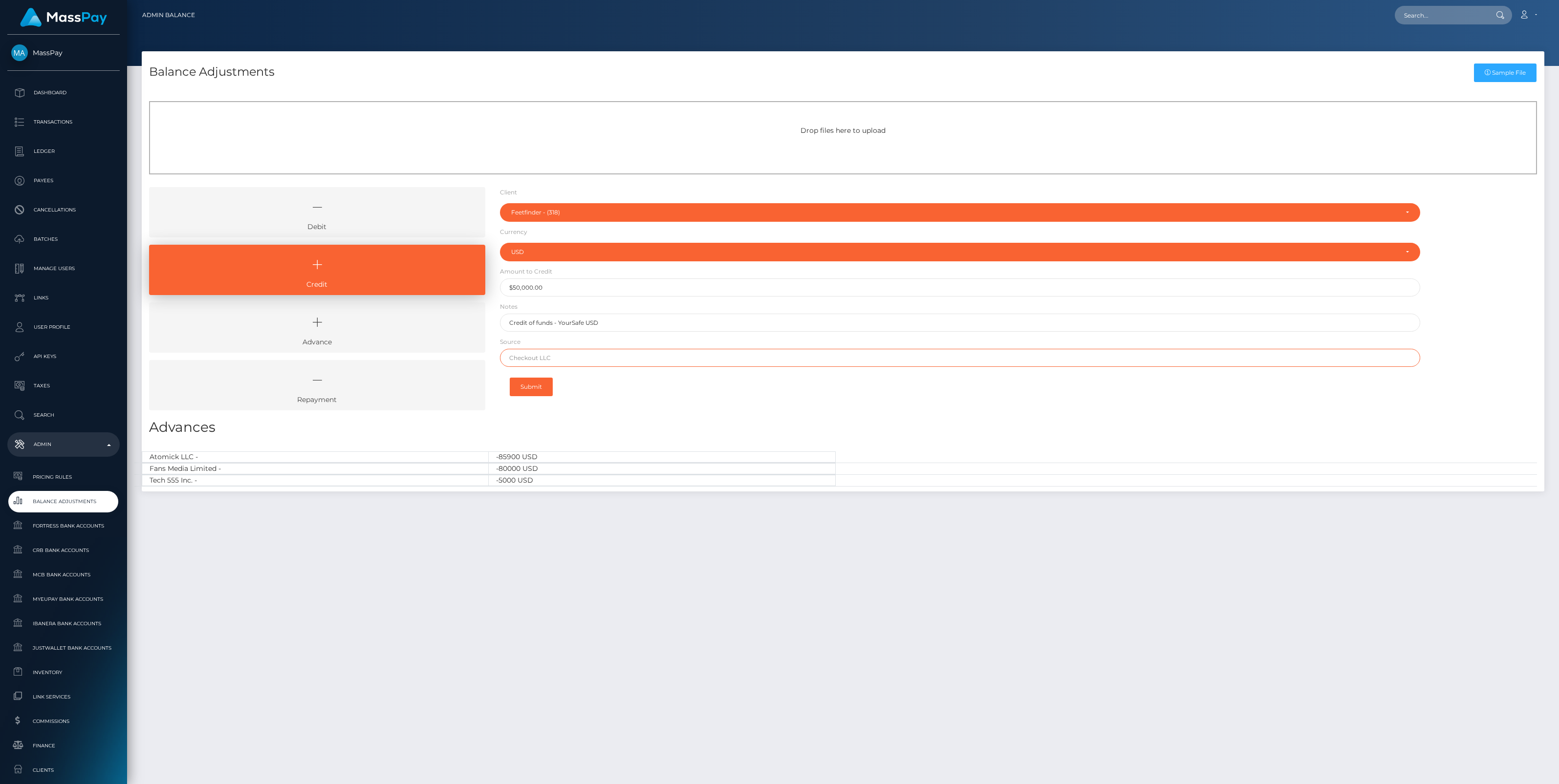
click at [533, 362] on input "text" at bounding box center [960, 357] width 920 height 18
paste input "Wells Fargo"
type input "Wells Fargo"
click at [536, 386] on button "Submit" at bounding box center [531, 386] width 43 height 18
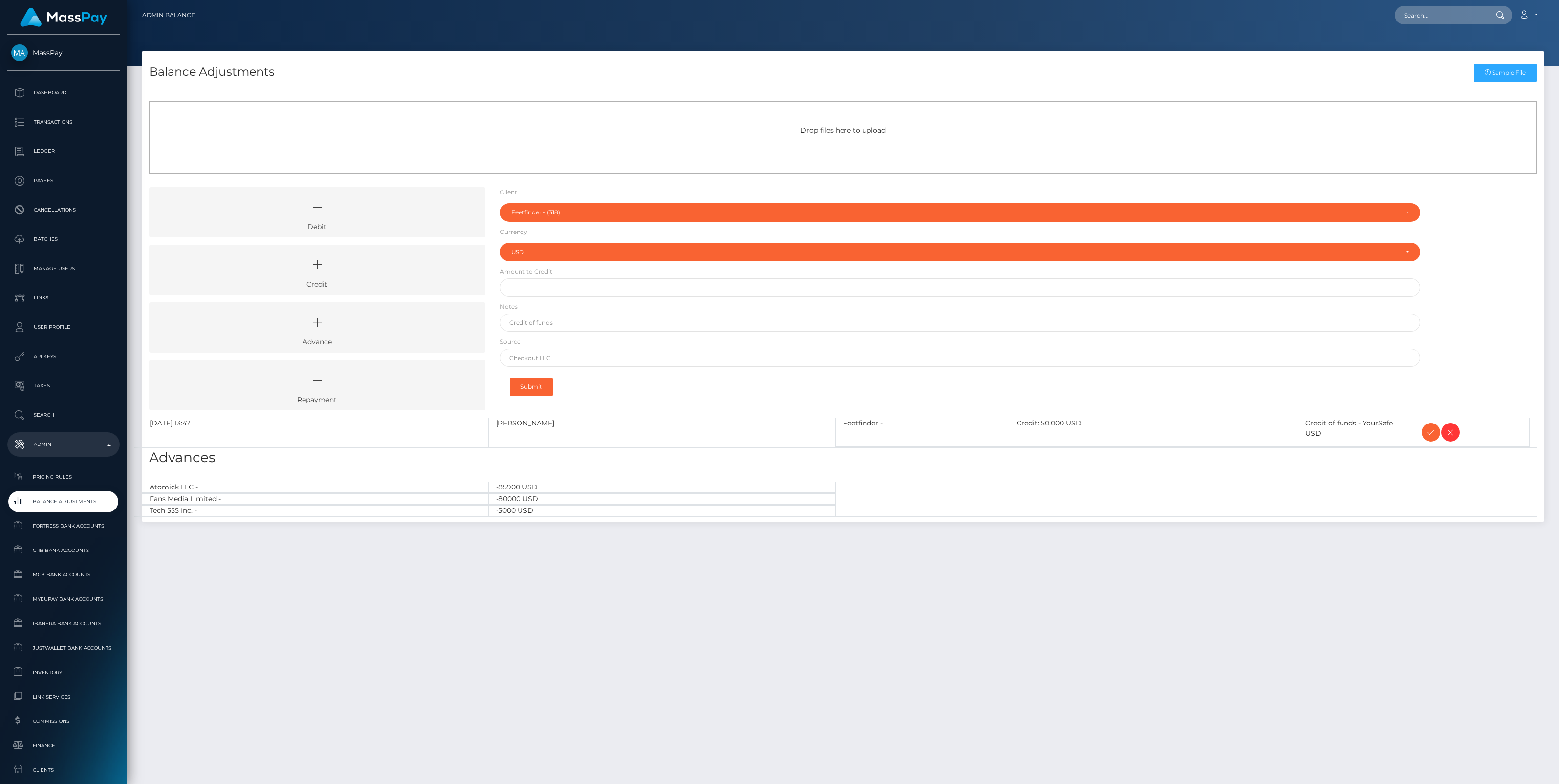
select select "318"
select select "USD"
click at [1428, 433] on icon at bounding box center [1431, 432] width 12 height 13
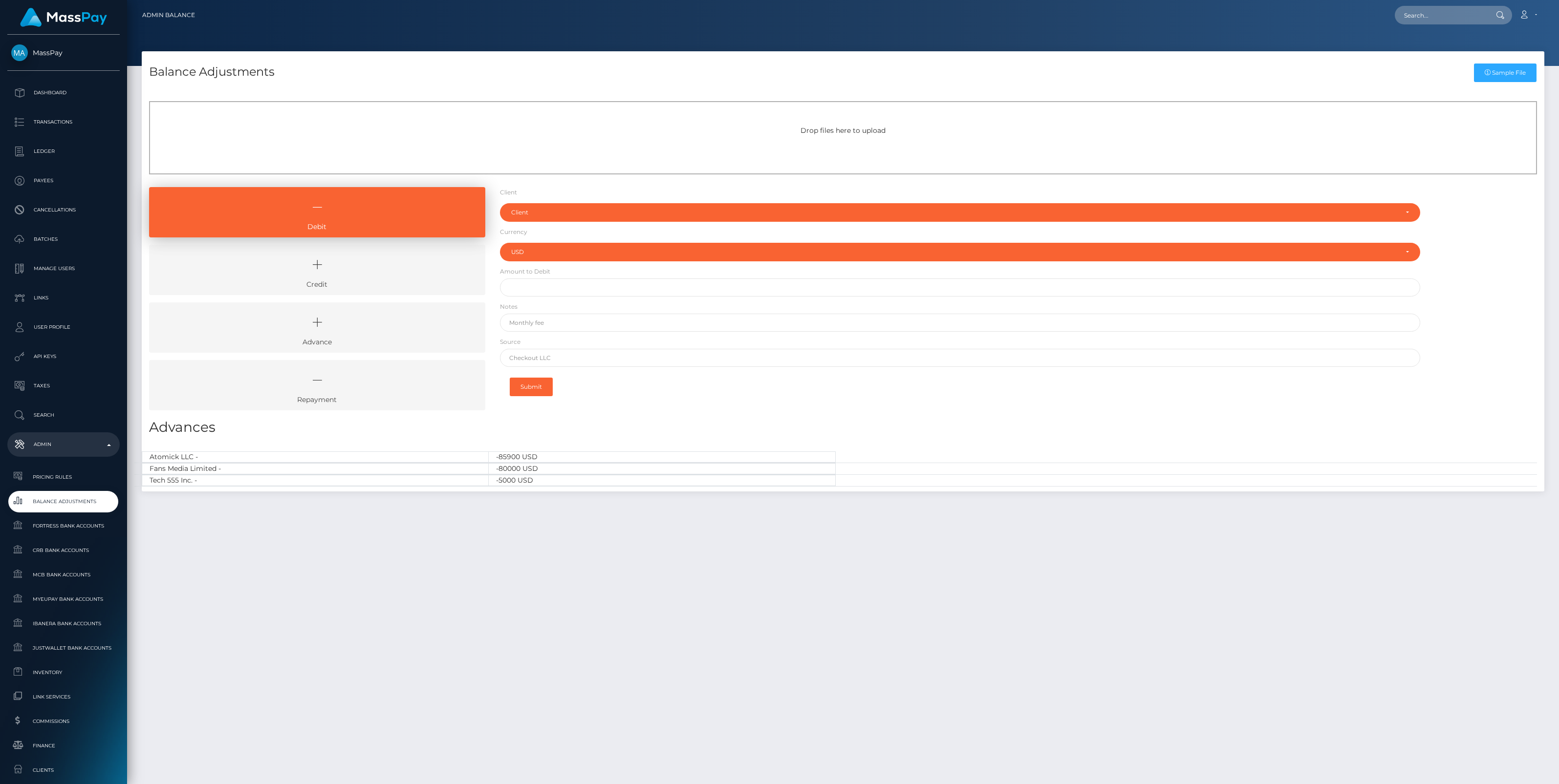
select select "USD"
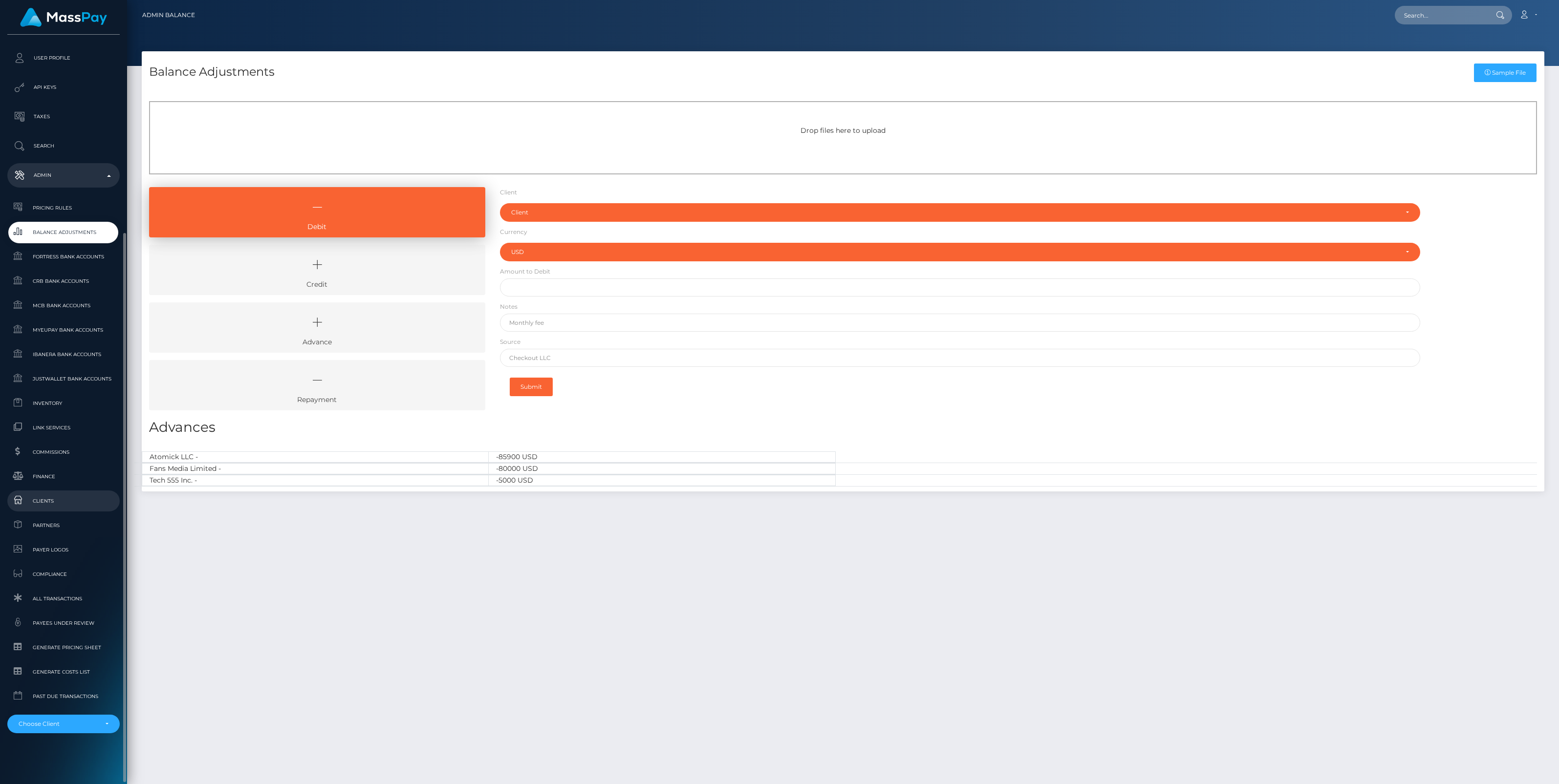
click at [40, 502] on span "Clients" at bounding box center [64, 501] width 105 height 12
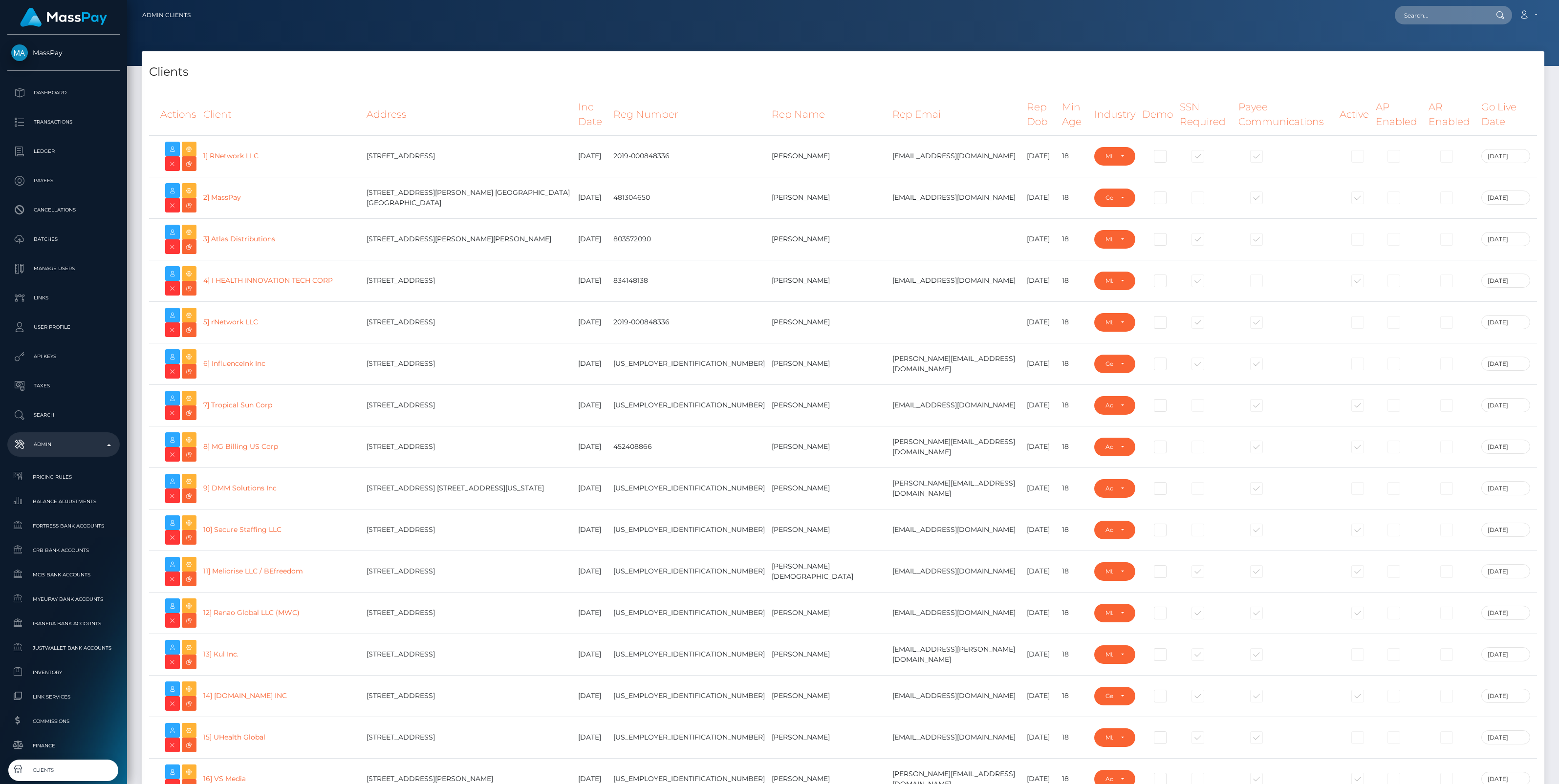
select select "223"
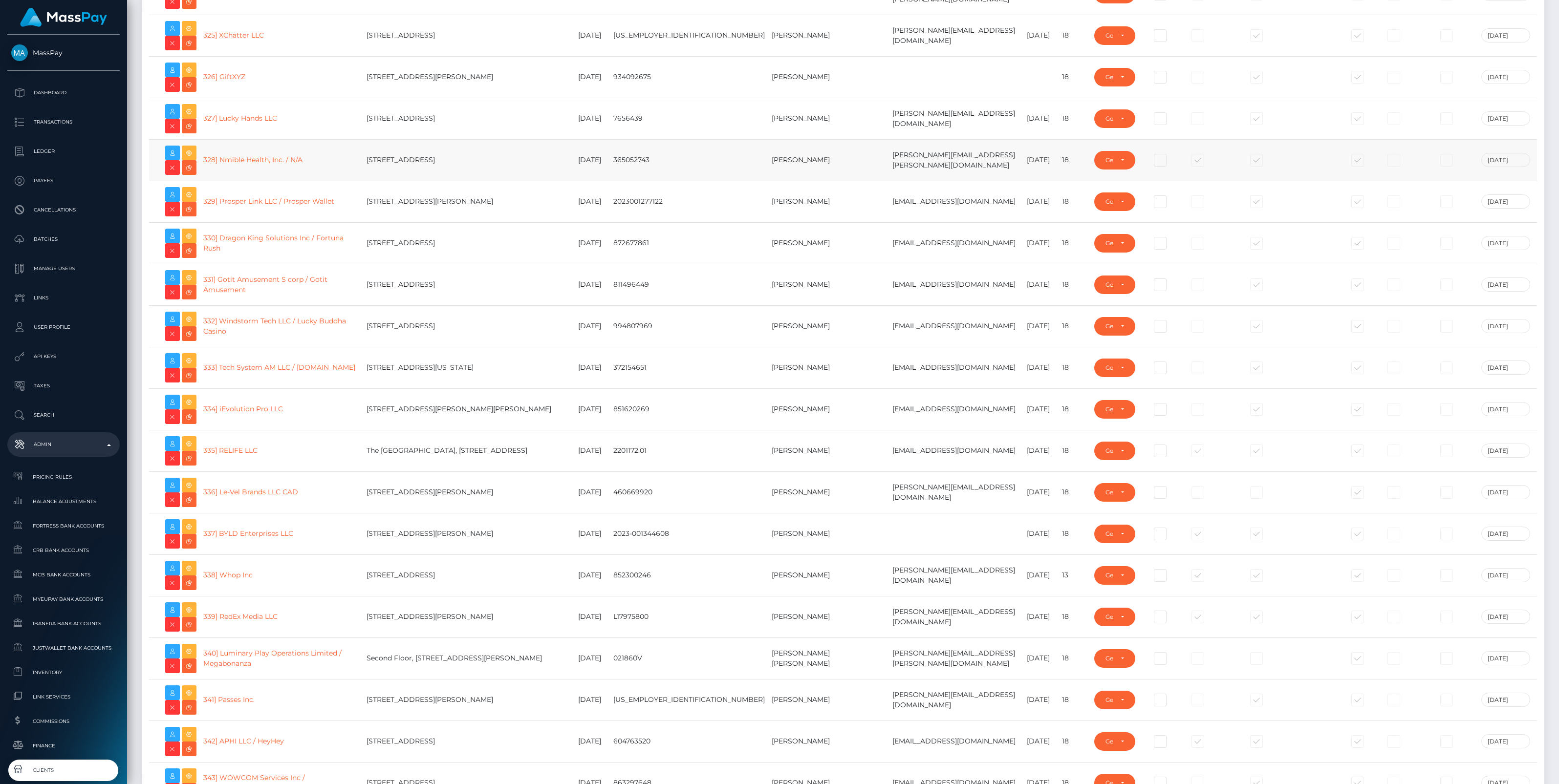
scroll to position [14287, 0]
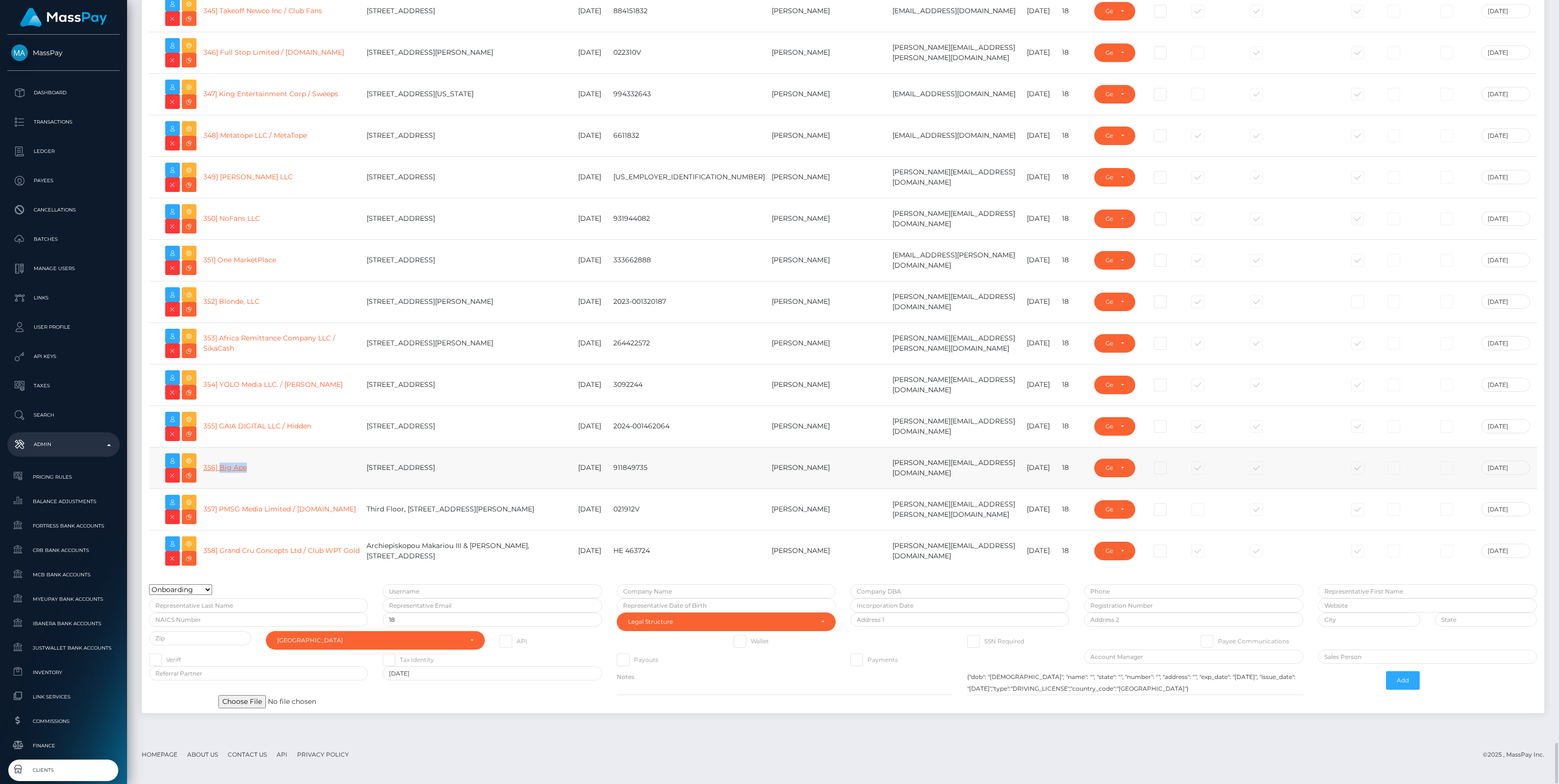
drag, startPoint x: 257, startPoint y: 484, endPoint x: 226, endPoint y: 484, distance: 31.0
click at [226, 484] on td "356] Big Ape" at bounding box center [280, 467] width 163 height 41
copy link "Big Ape"
drag, startPoint x: 350, startPoint y: 526, endPoint x: 227, endPoint y: 529, distance: 123.0
click at [227, 529] on td "357] PMSG Media Limited / spindoo.us" at bounding box center [280, 509] width 163 height 41
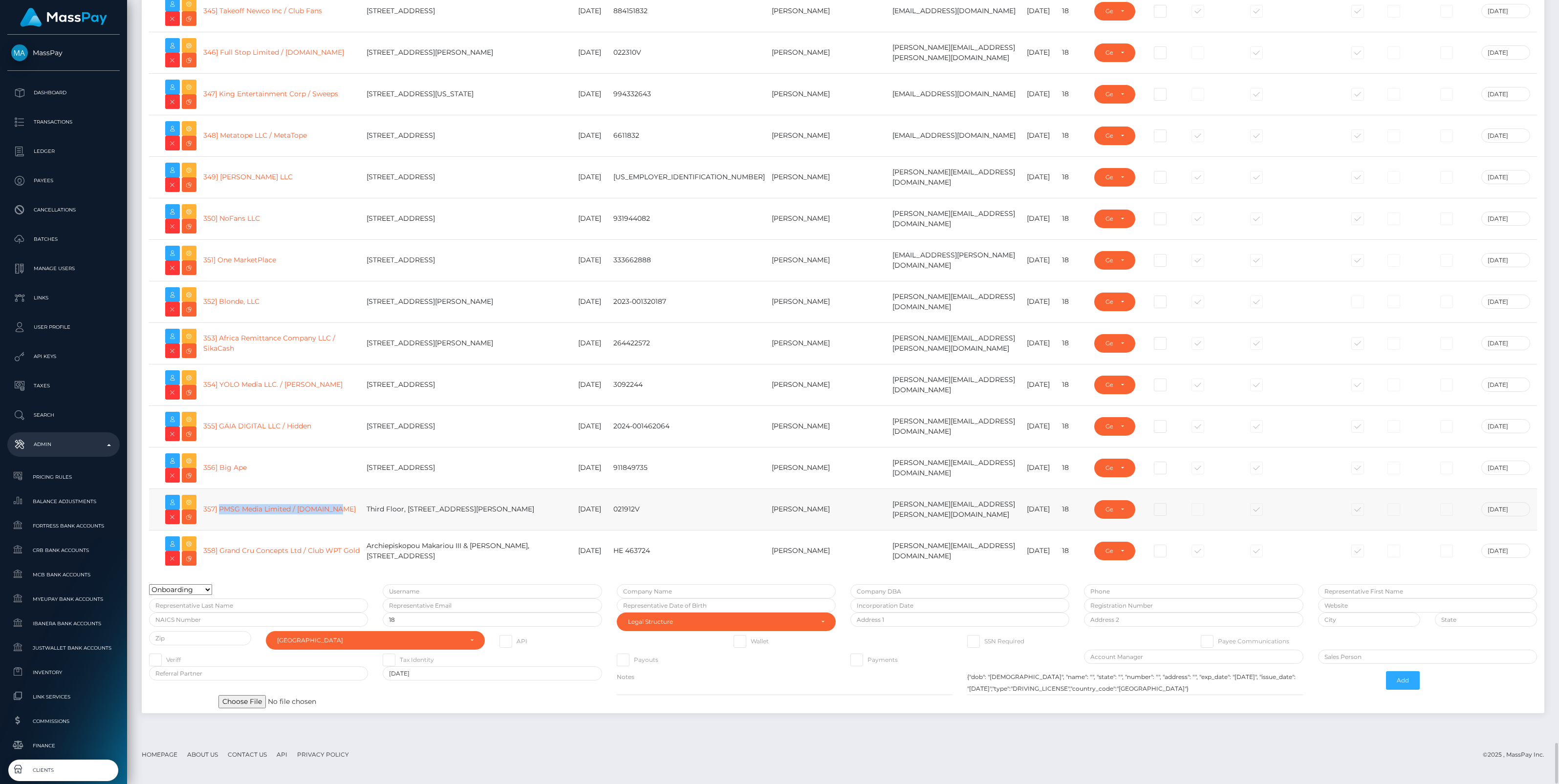
copy link "PMSG Media Limited / spindoo.us"
drag, startPoint x: 368, startPoint y: 568, endPoint x: 229, endPoint y: 566, distance: 139.0
click at [229, 566] on td "358] Grand Cru Concepts Ltd / Club WPT Gold" at bounding box center [280, 550] width 163 height 41
copy link "Grand Cru Concepts Ltd / Club WPT Gold"
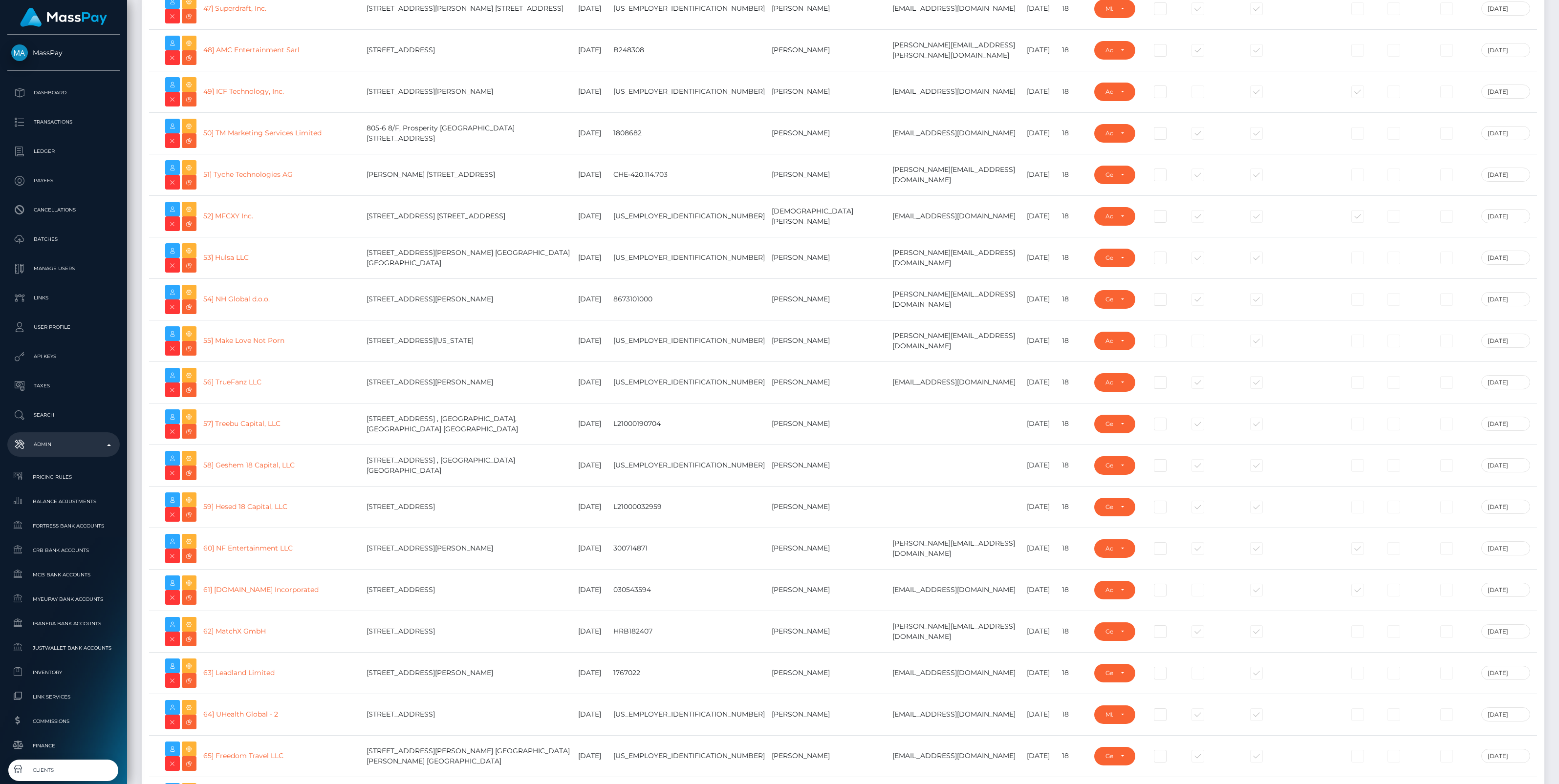
scroll to position [0, 0]
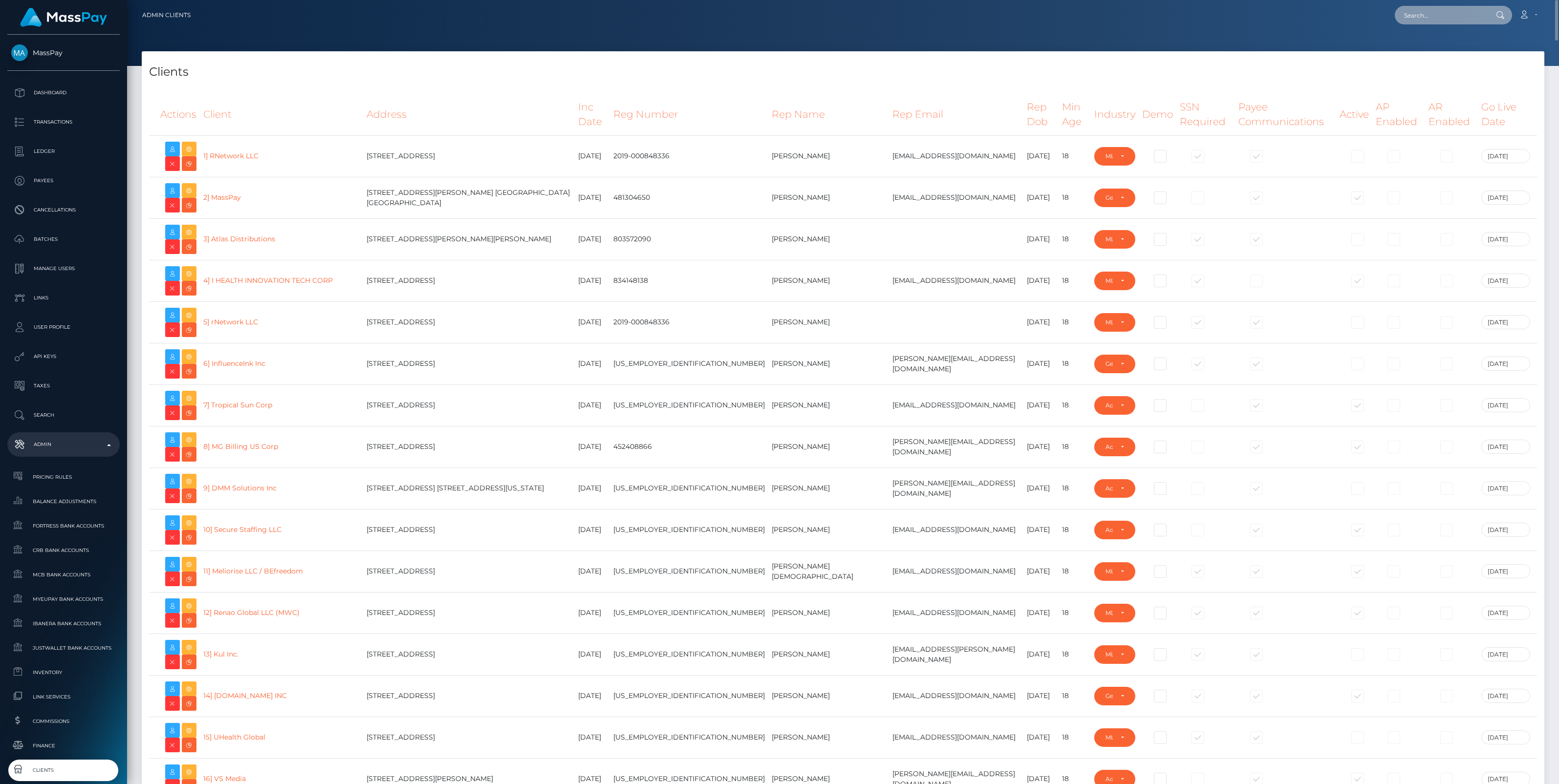
click at [1426, 10] on input "text" at bounding box center [1440, 14] width 92 height 18
paste input "Loic Bernard"
type input "Loic Bernard"
drag, startPoint x: 1445, startPoint y: 12, endPoint x: 1252, endPoint y: 42, distance: 195.3
click at [1277, 38] on div "Admin Clients Loic Bernard Loading... Loading... Account Logout" at bounding box center [843, 392] width 1432 height 784
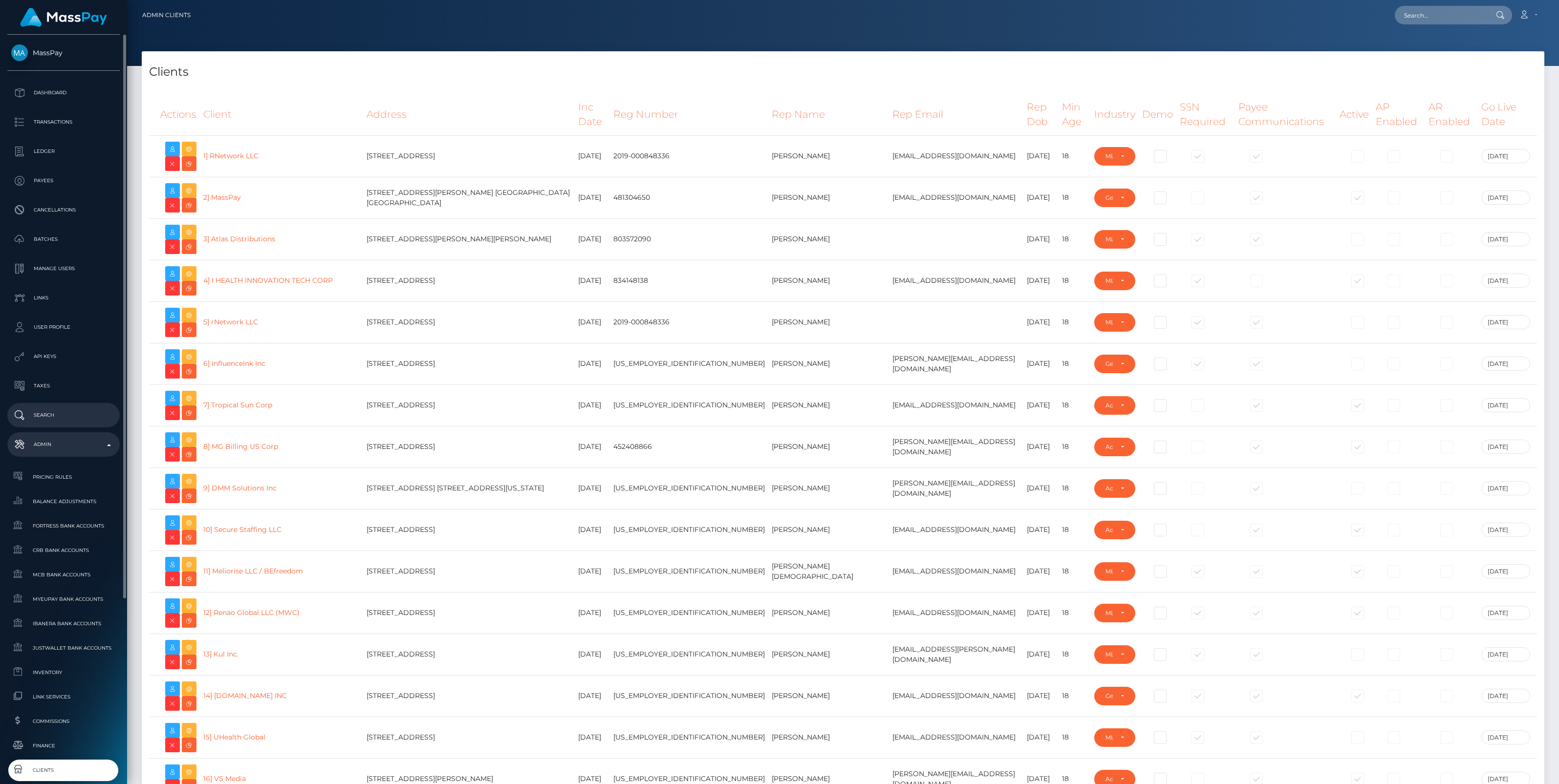
click at [46, 410] on p "Search" at bounding box center [64, 414] width 105 height 14
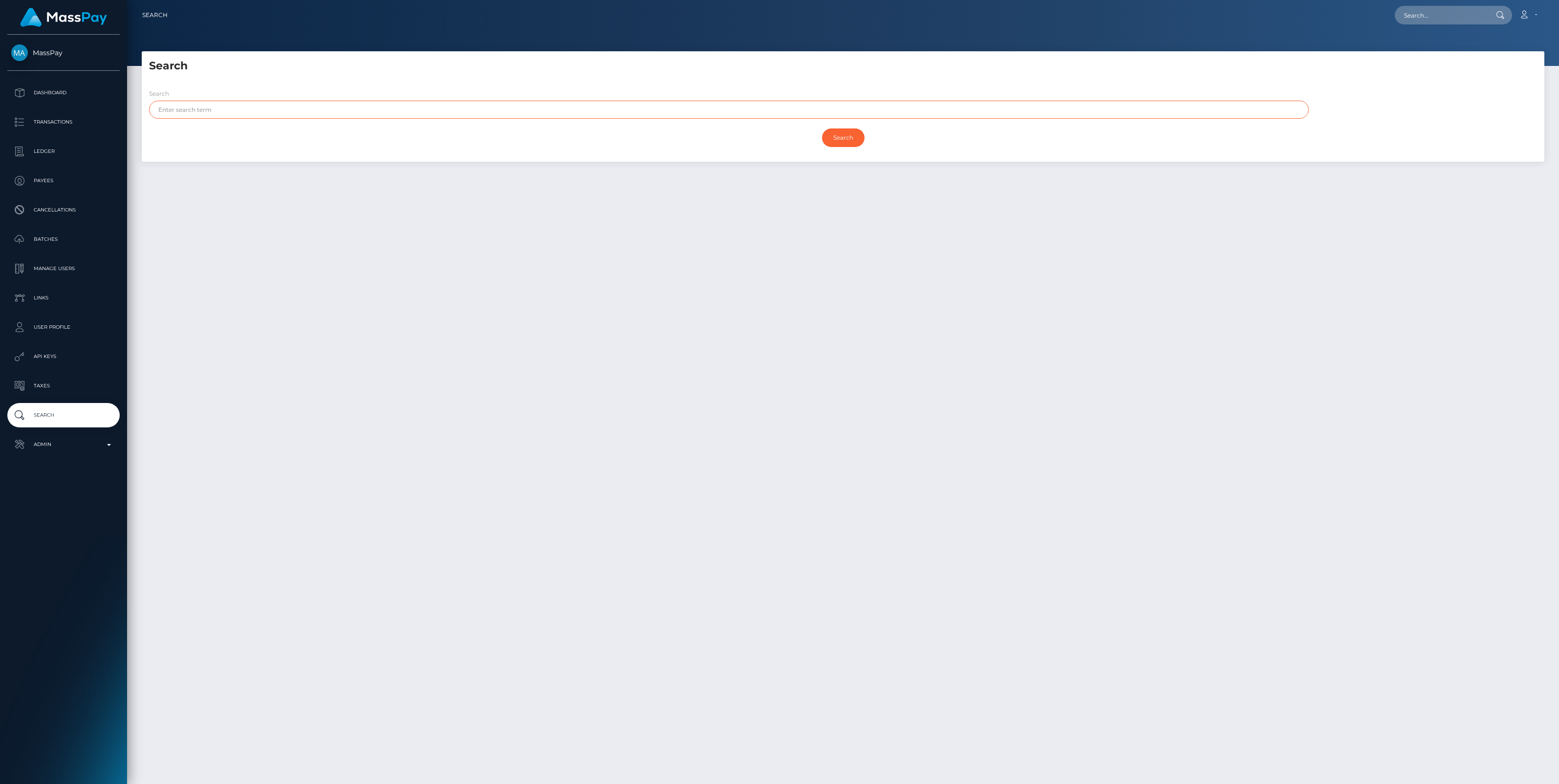
click at [187, 108] on input "text" at bounding box center [728, 109] width 1159 height 18
type input "Loic"
click at [839, 137] on input "Search" at bounding box center [843, 137] width 42 height 18
click at [1283, 30] on nav "Search Loading... Loading..." at bounding box center [843, 14] width 1432 height 30
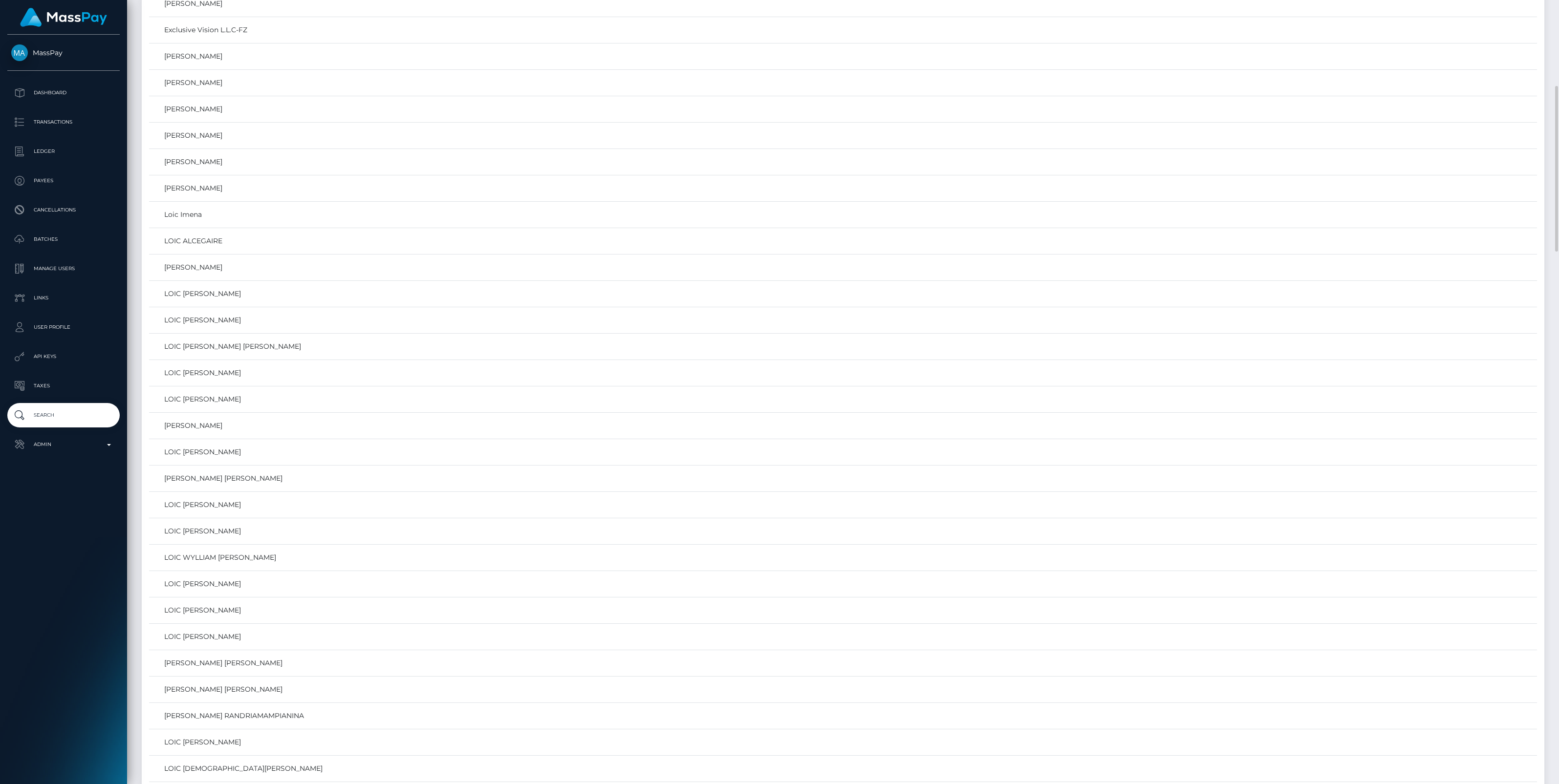
scroll to position [814, 0]
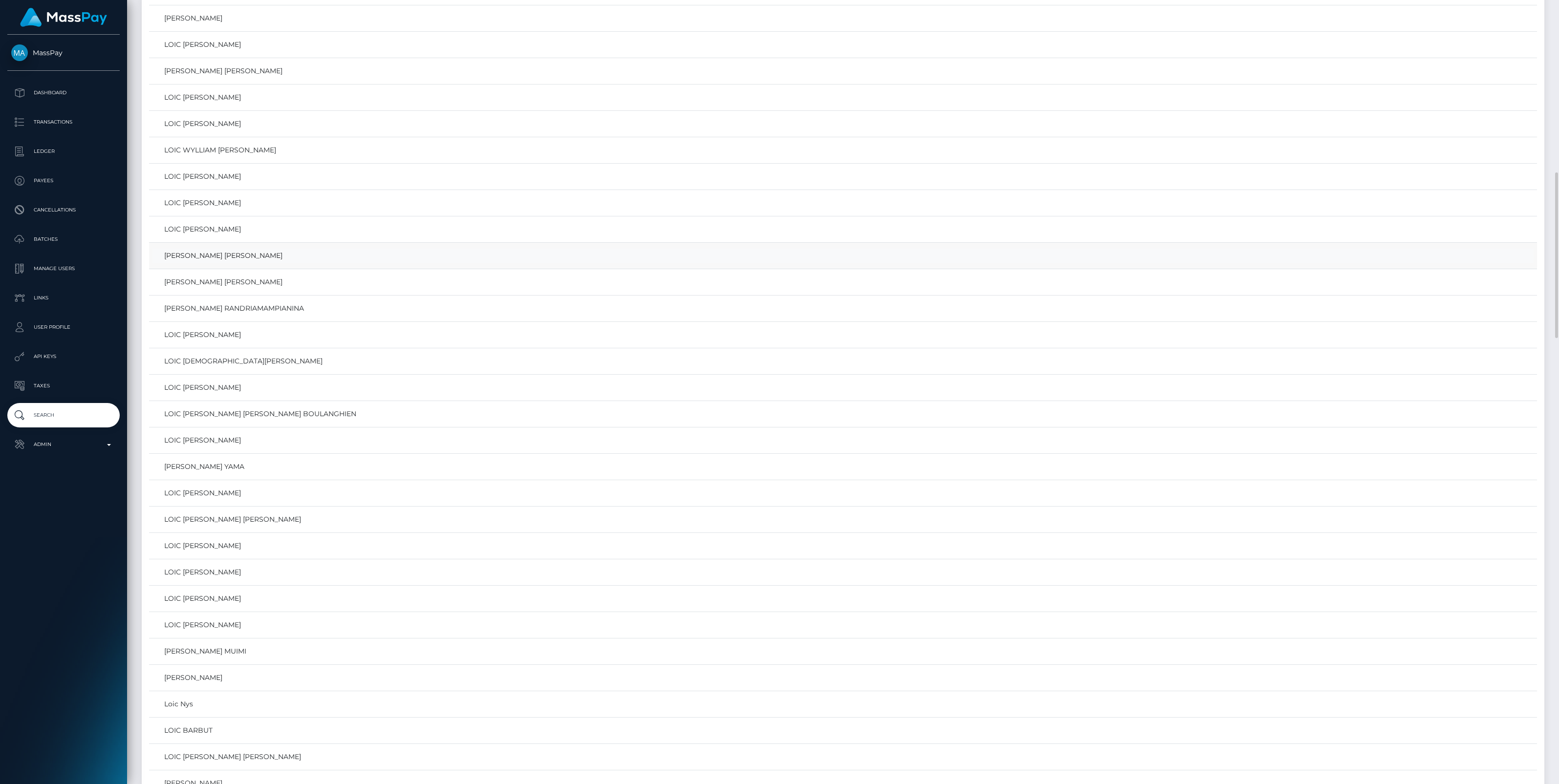
click at [195, 259] on link "LOIC BERNARD ALAIN COUTEAU" at bounding box center [842, 255] width 1381 height 14
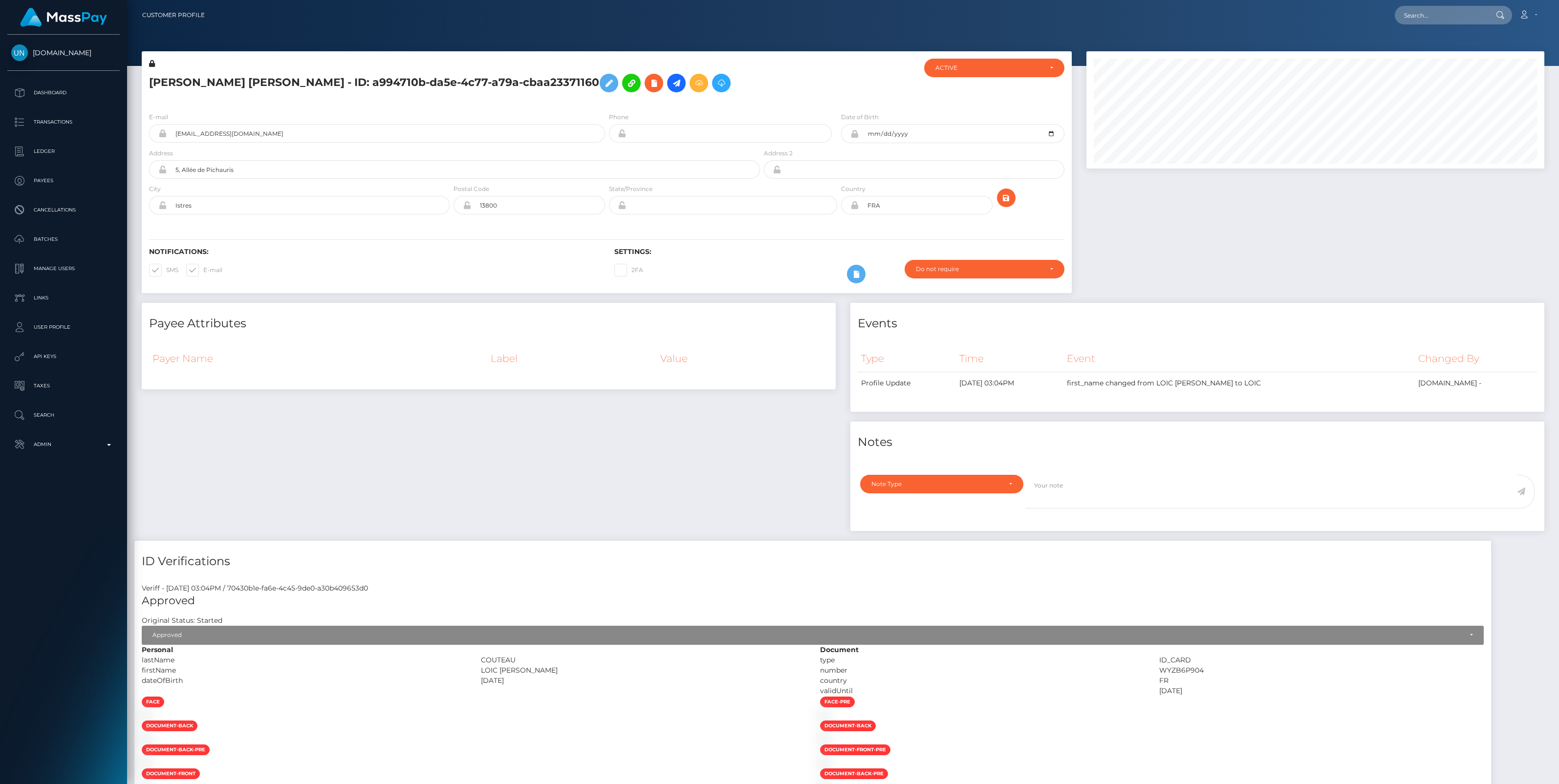
scroll to position [118, 458]
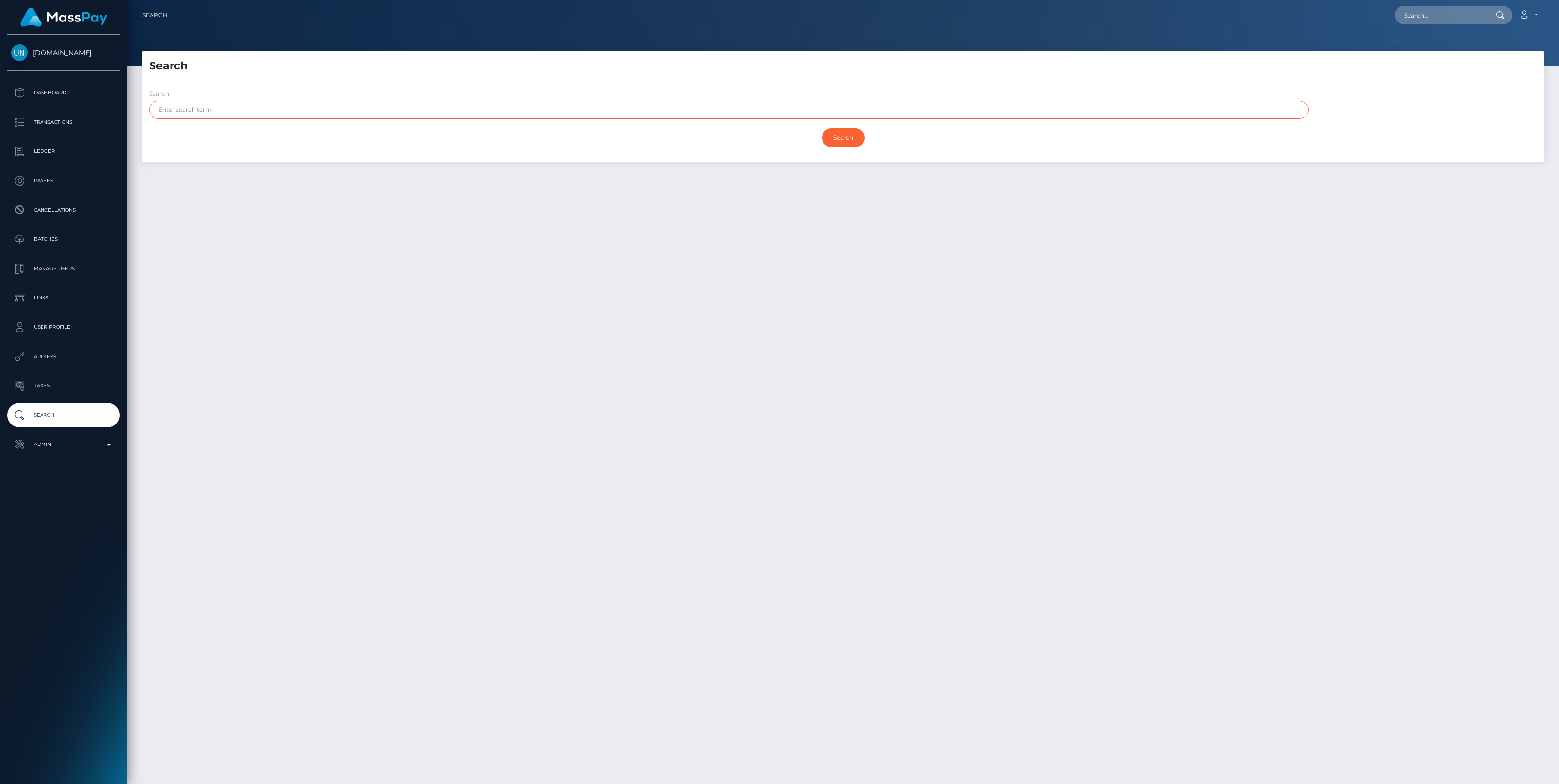
click at [255, 113] on input "text" at bounding box center [728, 109] width 1159 height 18
type input "Loic"
click at [847, 132] on input "Search" at bounding box center [843, 137] width 42 height 18
click at [1298, 39] on div at bounding box center [843, 33] width 1432 height 65
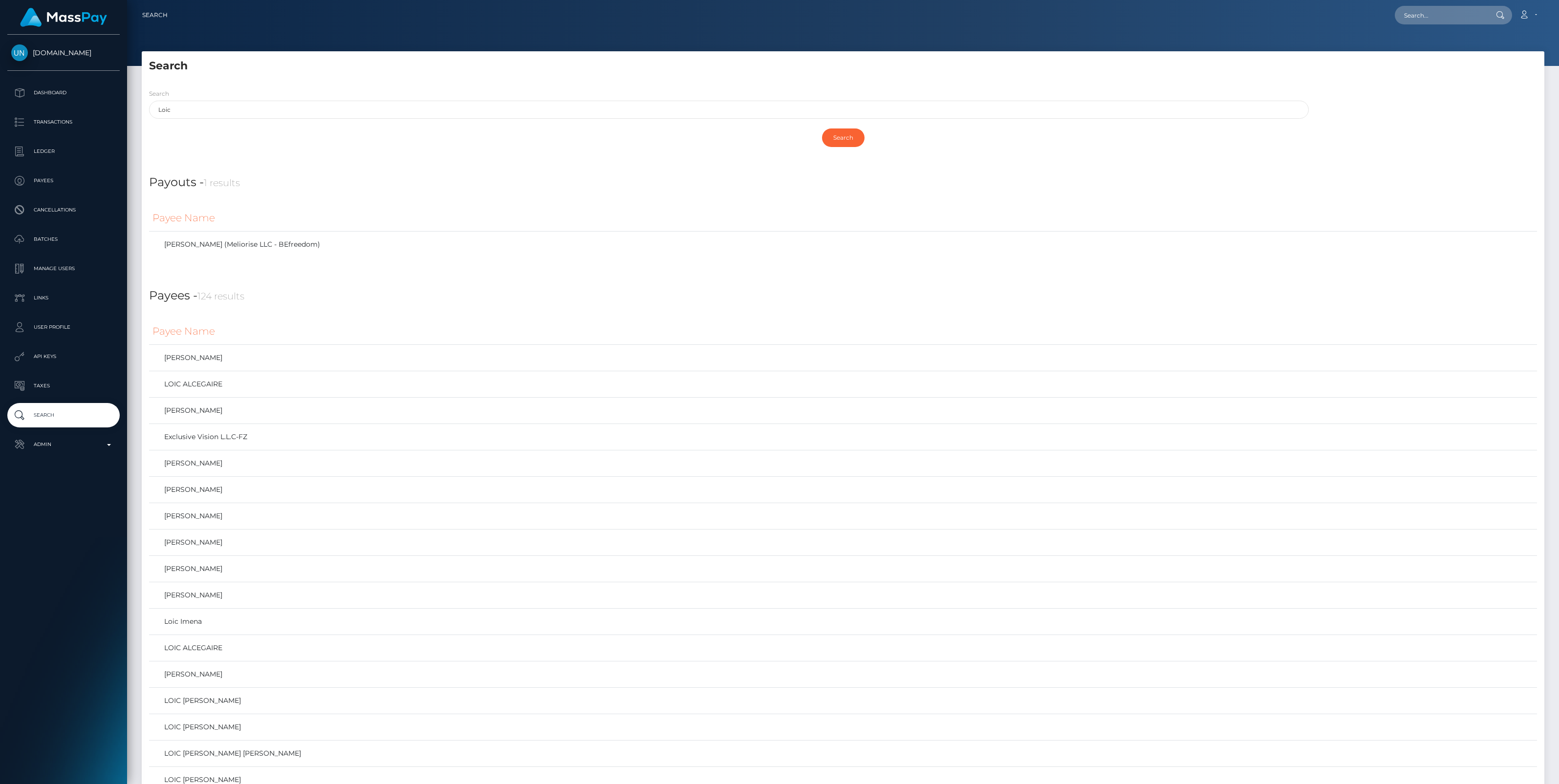
click at [1388, 118] on div "Search Loic" at bounding box center [842, 106] width 1402 height 36
click at [1440, 18] on input "text" at bounding box center [1440, 14] width 92 height 18
paste input "ba2f7cec-a5c2-11f0-bd75-060e06e9f077"
type input "ba2f7cec-a5c2-11f0-bd75-060e06e9f077"
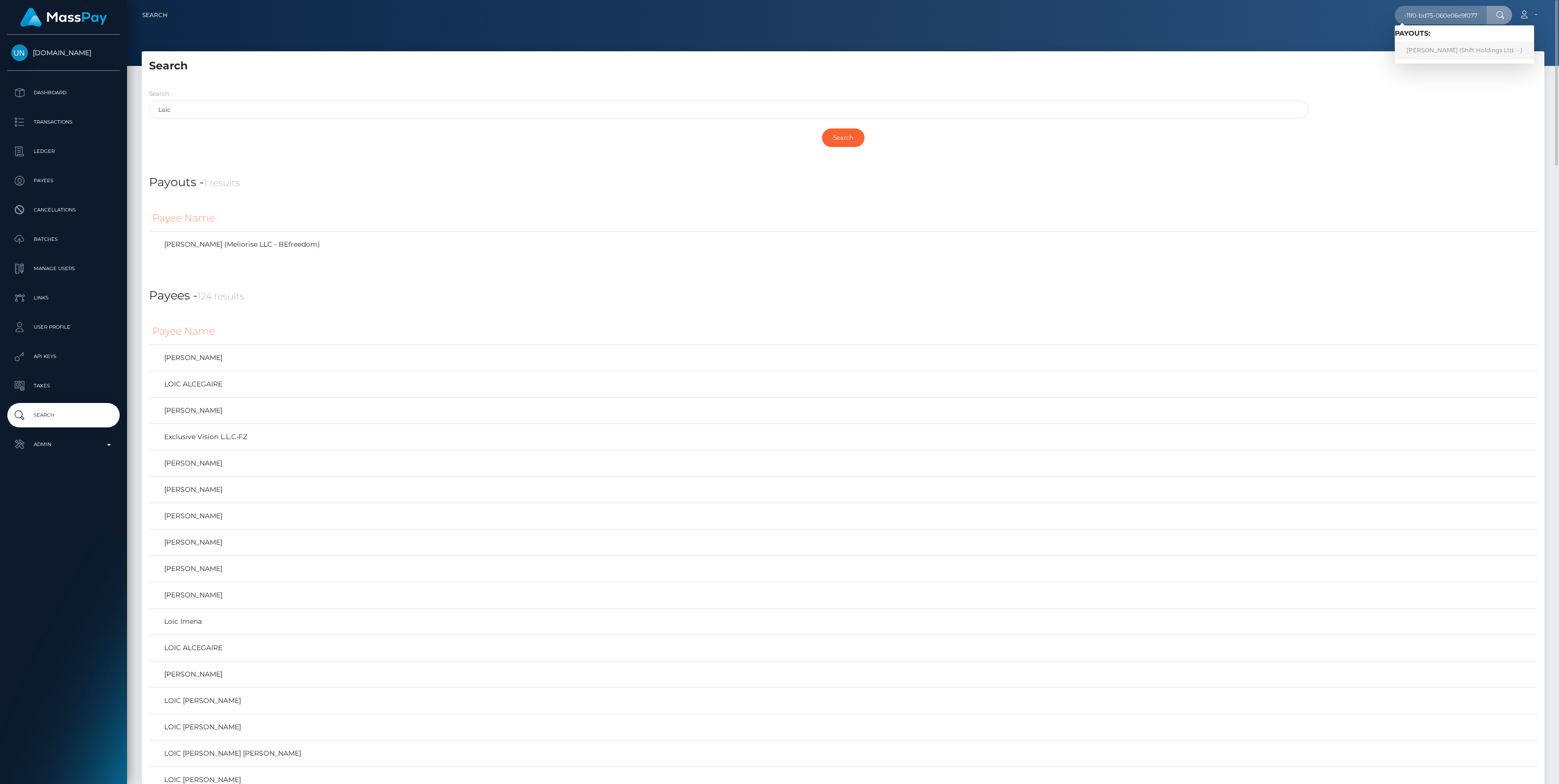
click at [1440, 47] on link "LARS SCHILDROTH (Shift Holdings Ltd. - )" at bounding box center [1464, 50] width 140 height 18
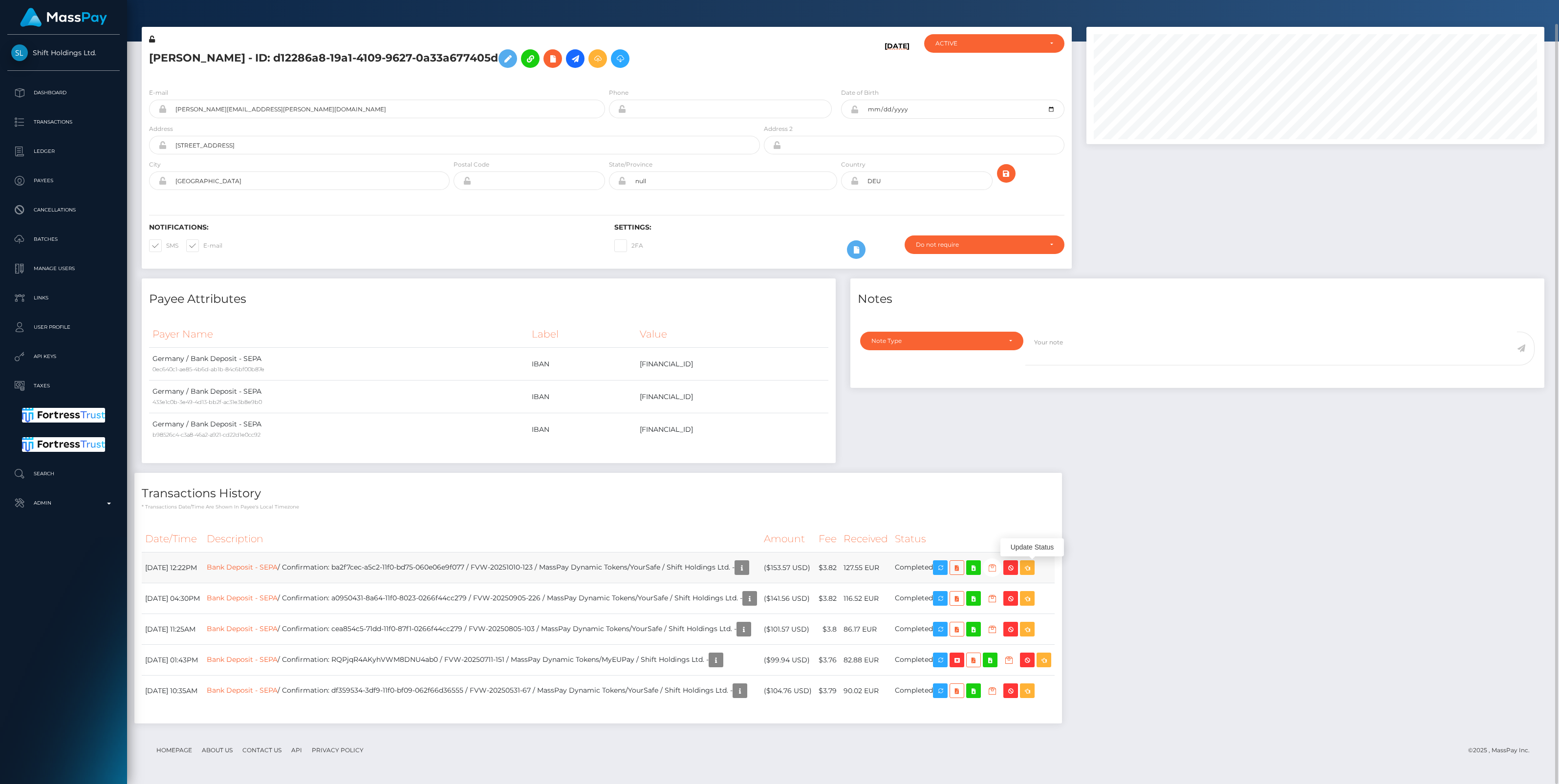
scroll to position [118, 458]
click at [998, 570] on icon "button" at bounding box center [991, 567] width 12 height 13
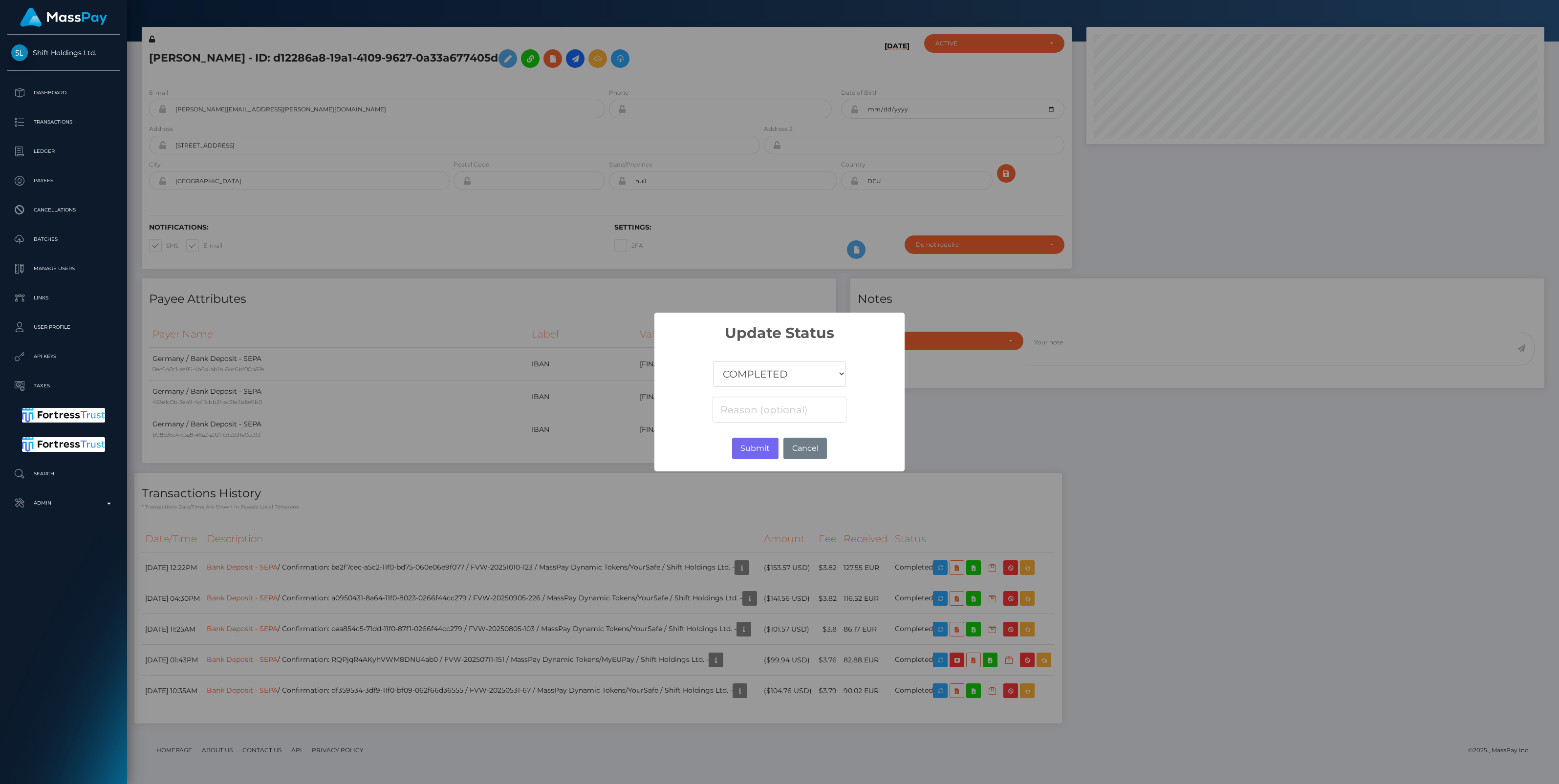
click at [797, 379] on select "COMPLETED CANCELLED READY_FOR_PICKUP PROCESSING" at bounding box center [780, 374] width 133 height 26
select select "CANCELLED"
click at [713, 361] on select "COMPLETED CANCELLED READY_FOR_PICKUP PROCESSING" at bounding box center [780, 374] width 133 height 26
click at [748, 416] on input at bounding box center [779, 409] width 134 height 26
paste input "Return of transaction #1XOYCICO, Closed Account, please contact beneficiary for…"
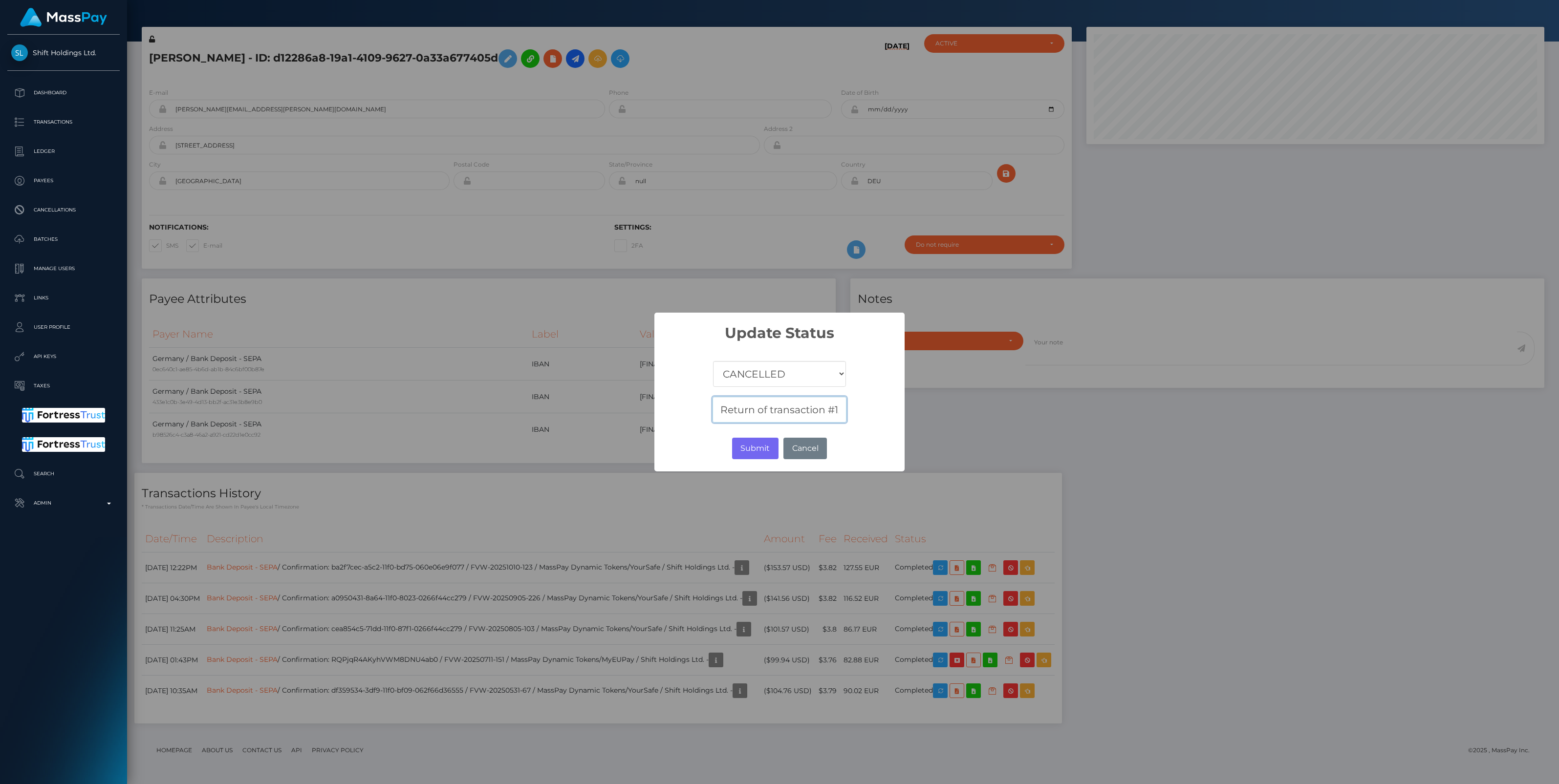
scroll to position [0, 421]
type input "Return of transaction #1XOYCICO, Closed Account, please contact beneficiary for…"
click at [755, 449] on button "Submit" at bounding box center [755, 448] width 46 height 21
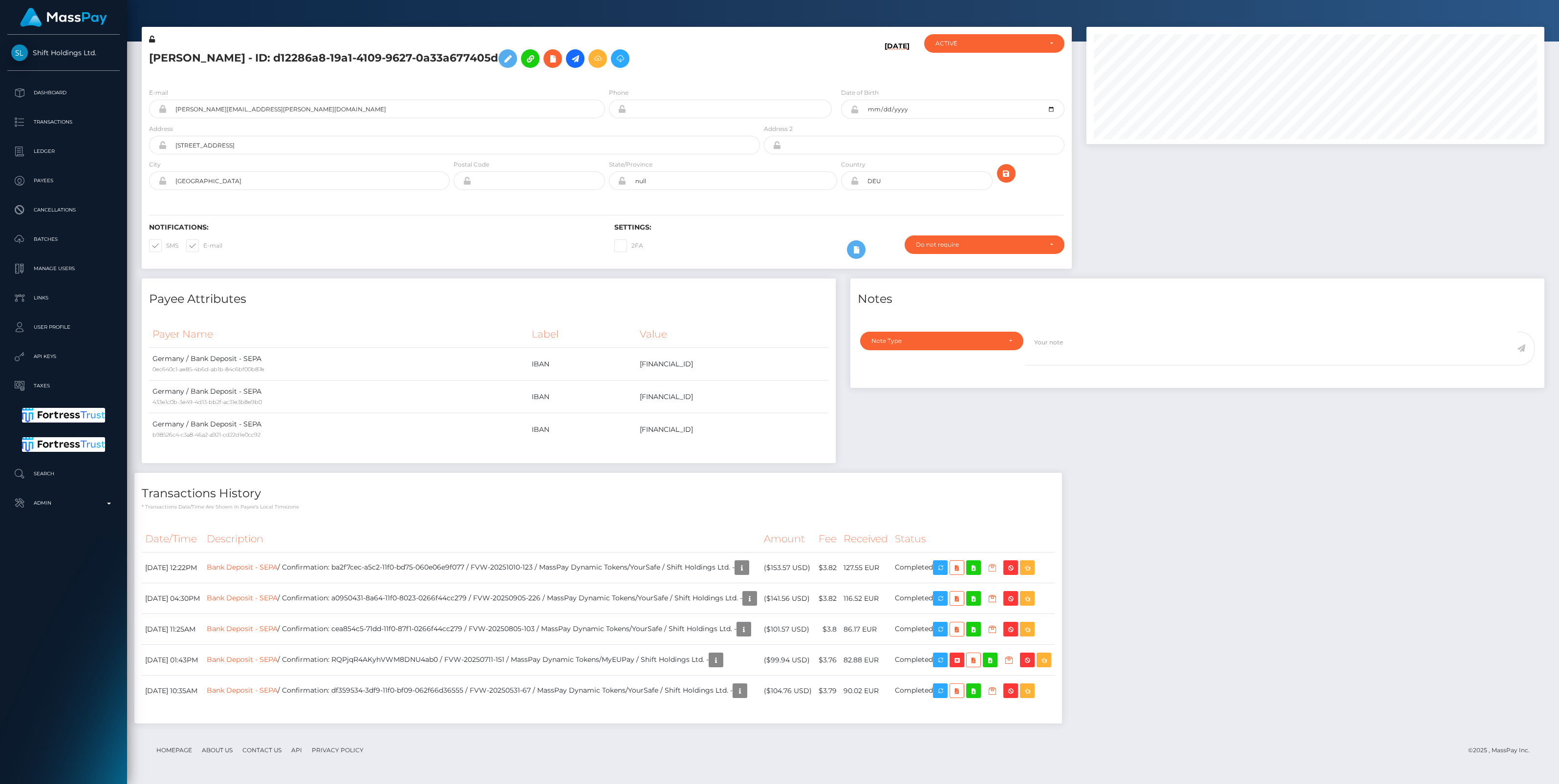
scroll to position [118, 458]
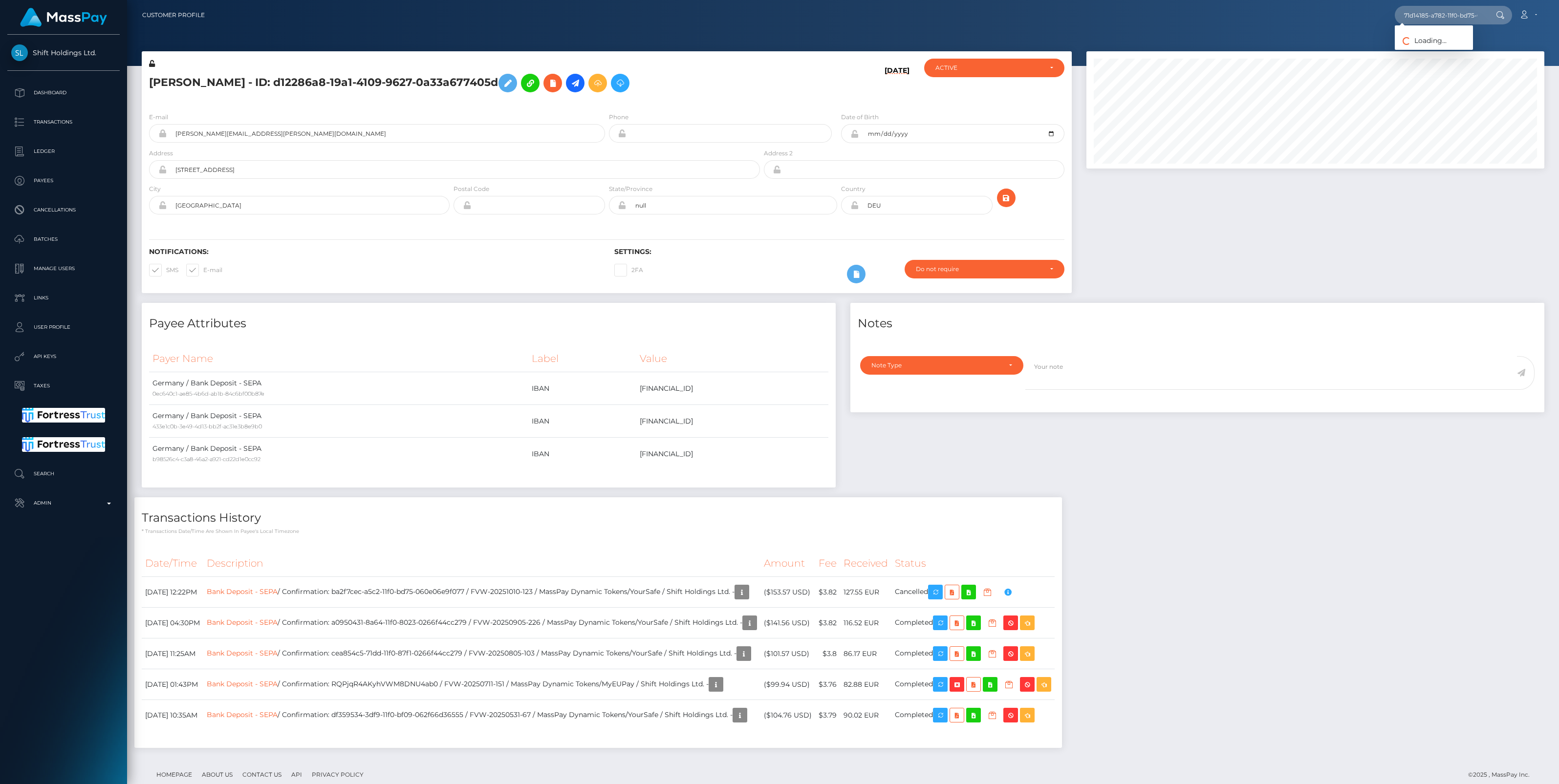
scroll to position [118, 458]
type input "71d14185-a782-11f0-bd75-060e06e9f077"
click at [1432, 55] on link "Poliziani Maria Letizia (Shift Holdings Ltd. - )" at bounding box center [1476, 50] width 165 height 18
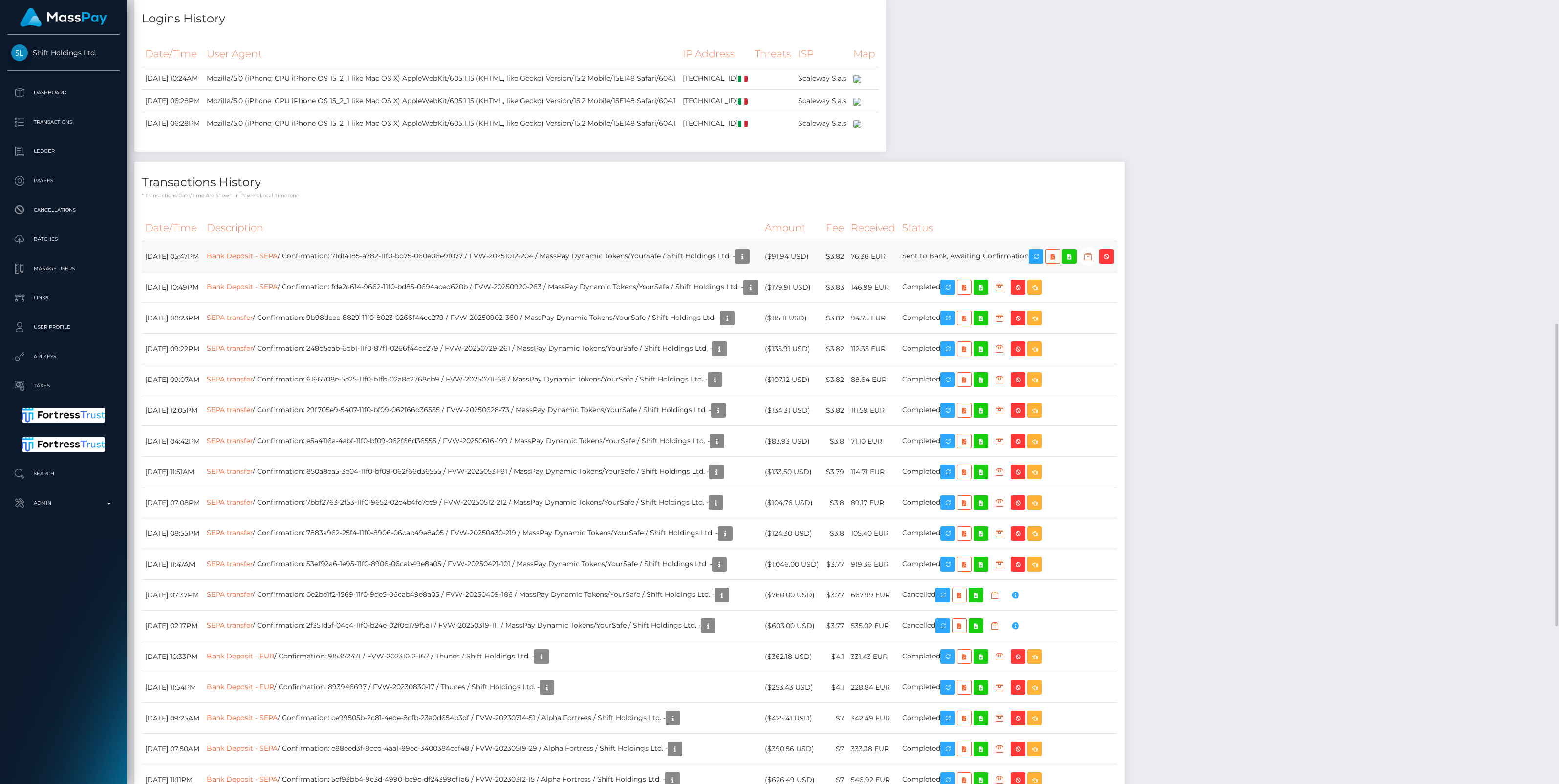
scroll to position [118, 458]
click at [1094, 263] on icon "button" at bounding box center [1088, 256] width 12 height 13
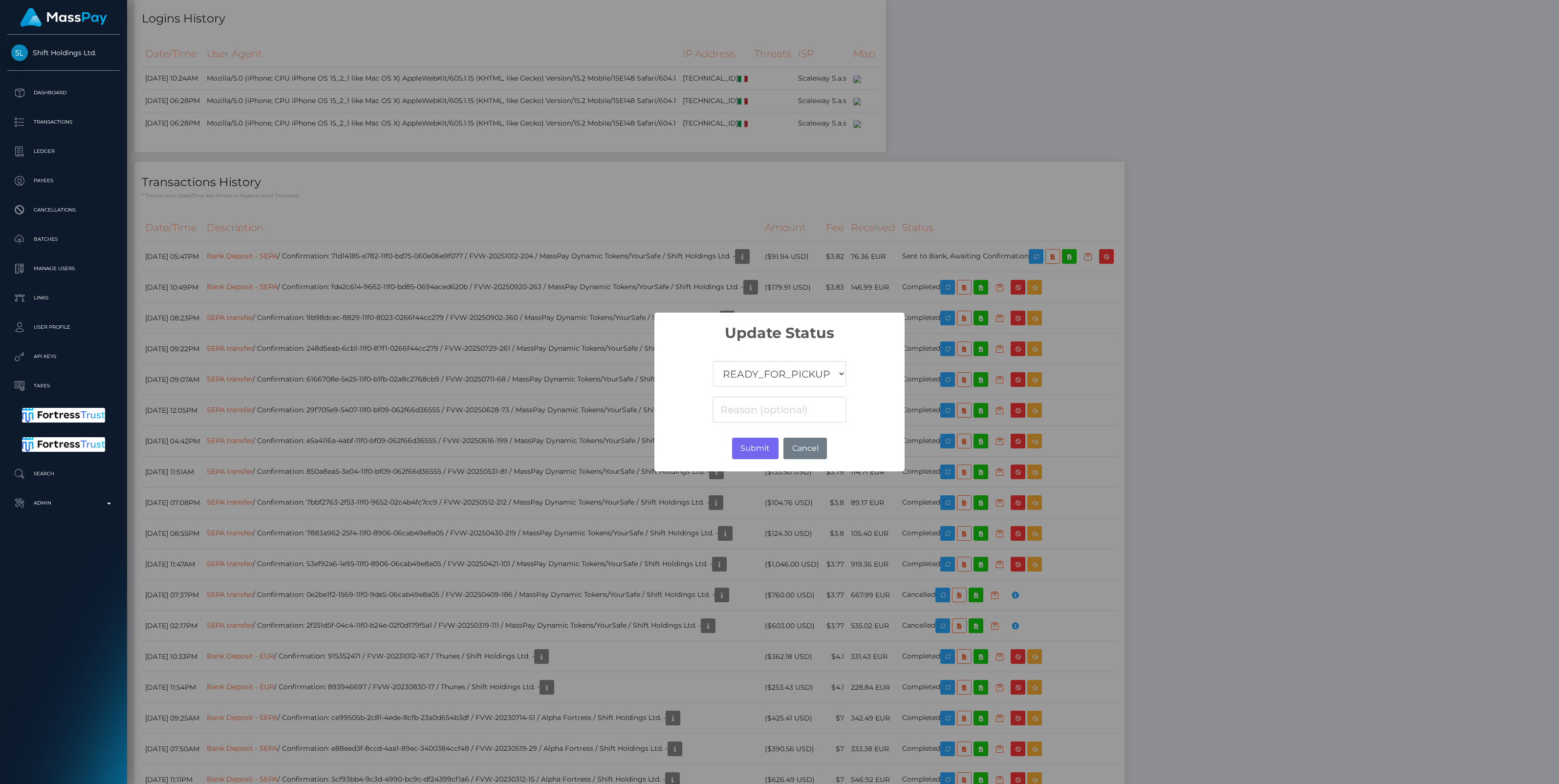
click at [715, 373] on select "COMPLETED CANCELLED READY_FOR_PICKUP PROCESSING" at bounding box center [780, 374] width 133 height 26
select select "CANCELLED"
click at [713, 361] on select "COMPLETED CANCELLED READY_FOR_PICKUP PROCESSING" at bounding box center [780, 374] width 133 height 26
click at [731, 409] on input at bounding box center [779, 409] width 134 height 26
paste input "Return of transaction #46NV9M51, Transaction not accepted, please contact benef…"
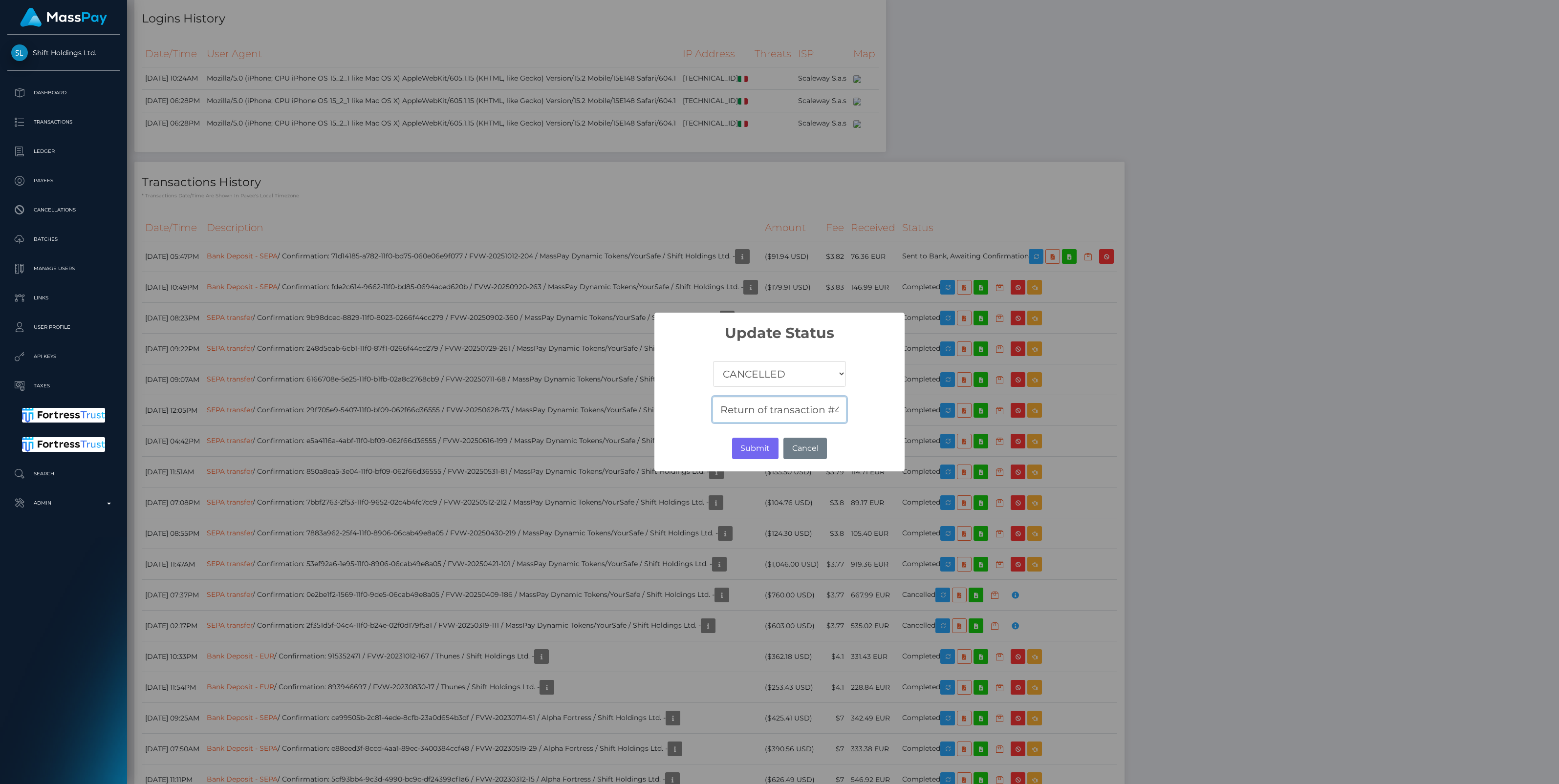
scroll to position [0, 306]
type input "Return of transaction #46NV9M51, Transaction not accepted, please contact benef…"
click at [753, 449] on button "Submit" at bounding box center [755, 448] width 46 height 21
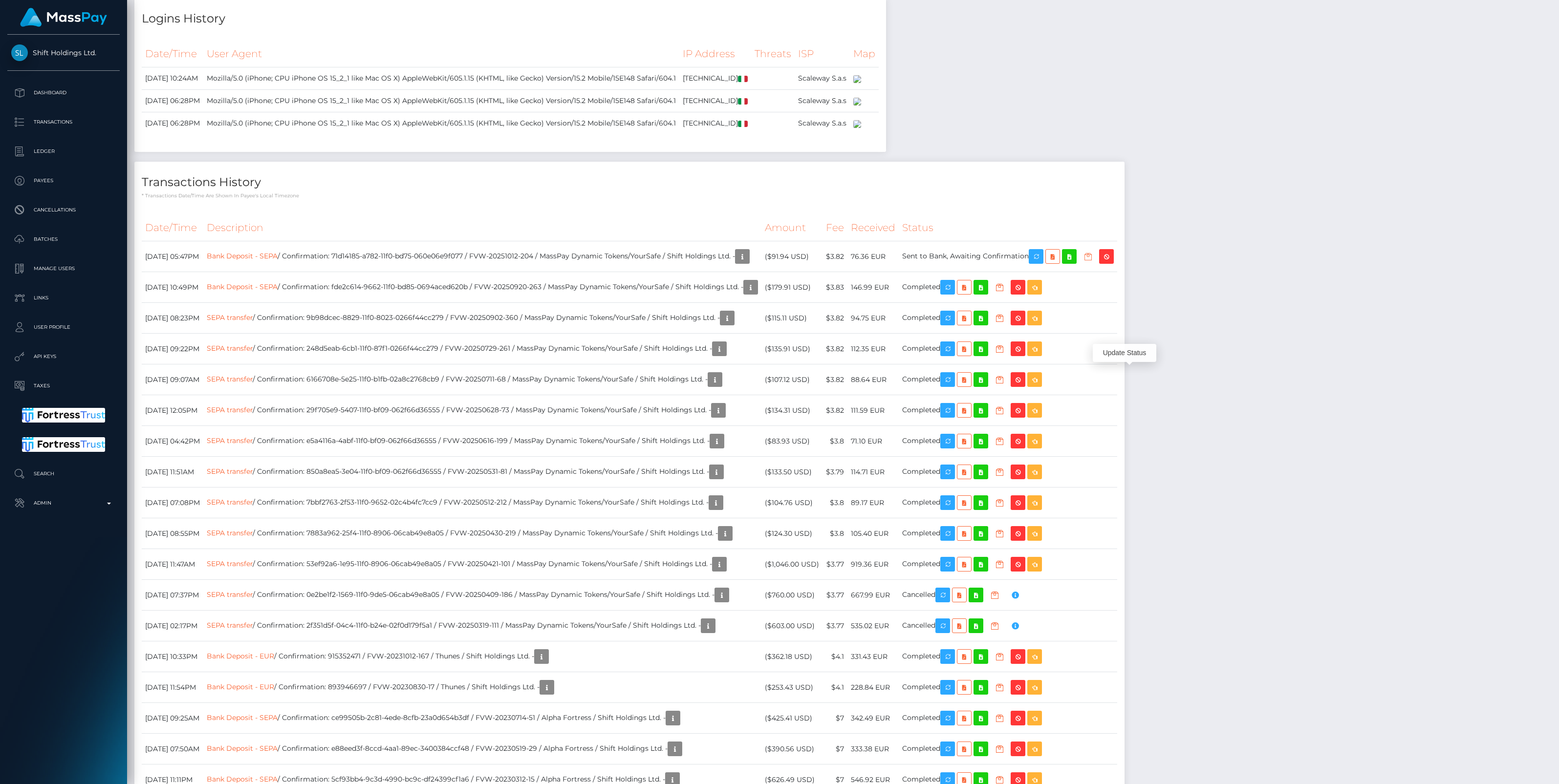
scroll to position [0, 0]
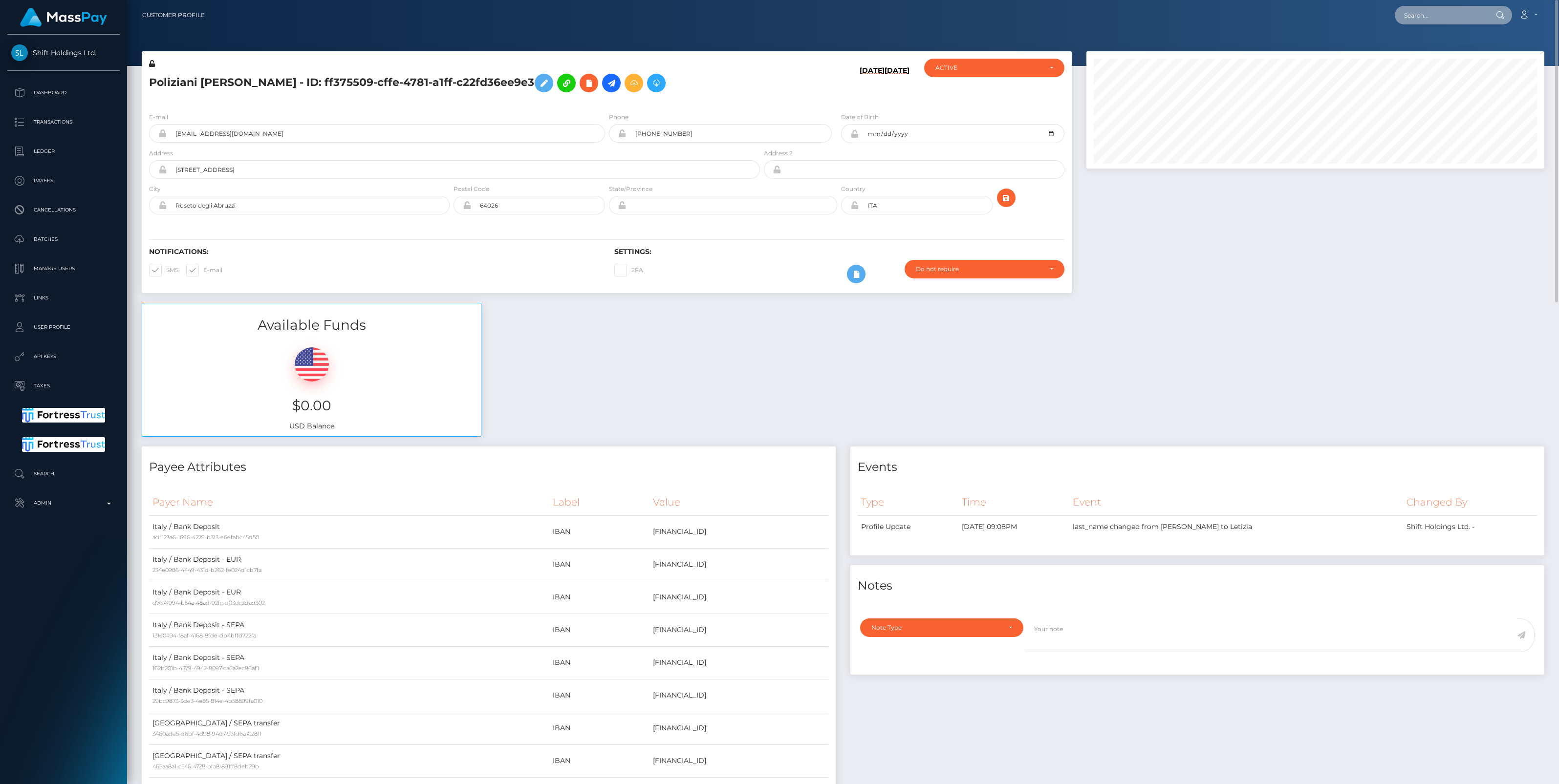
click at [1428, 14] on input "text" at bounding box center [1440, 14] width 92 height 18
paste input "Goh Consulting Sdn Bhd"
type input "Goh Consulting Sdn Bhd"
drag, startPoint x: 1428, startPoint y: 47, endPoint x: 1422, endPoint y: 44, distance: 6.7
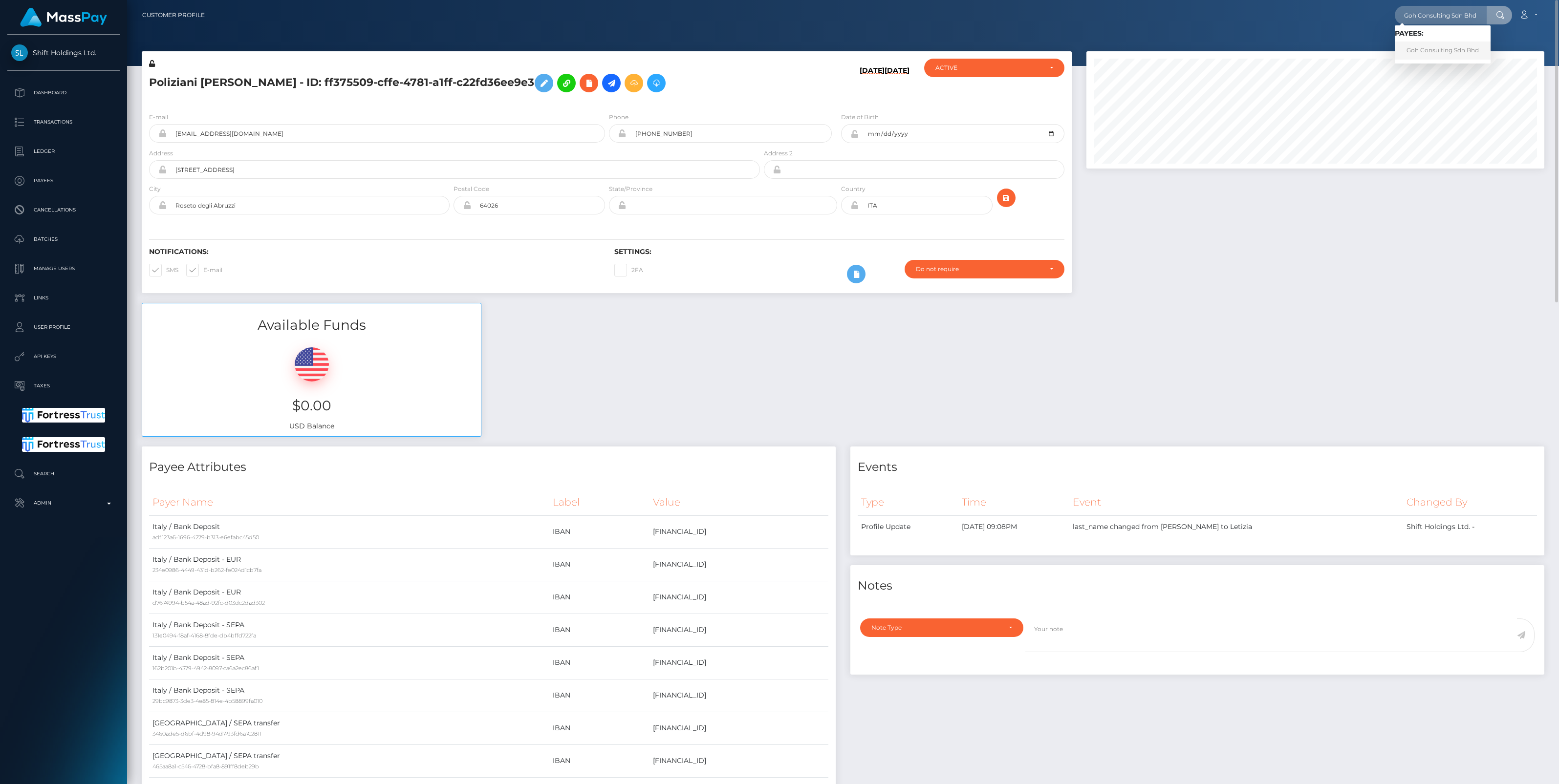
click at [1428, 47] on link "Goh Consulting Sdn Bhd" at bounding box center [1441, 50] width 95 height 18
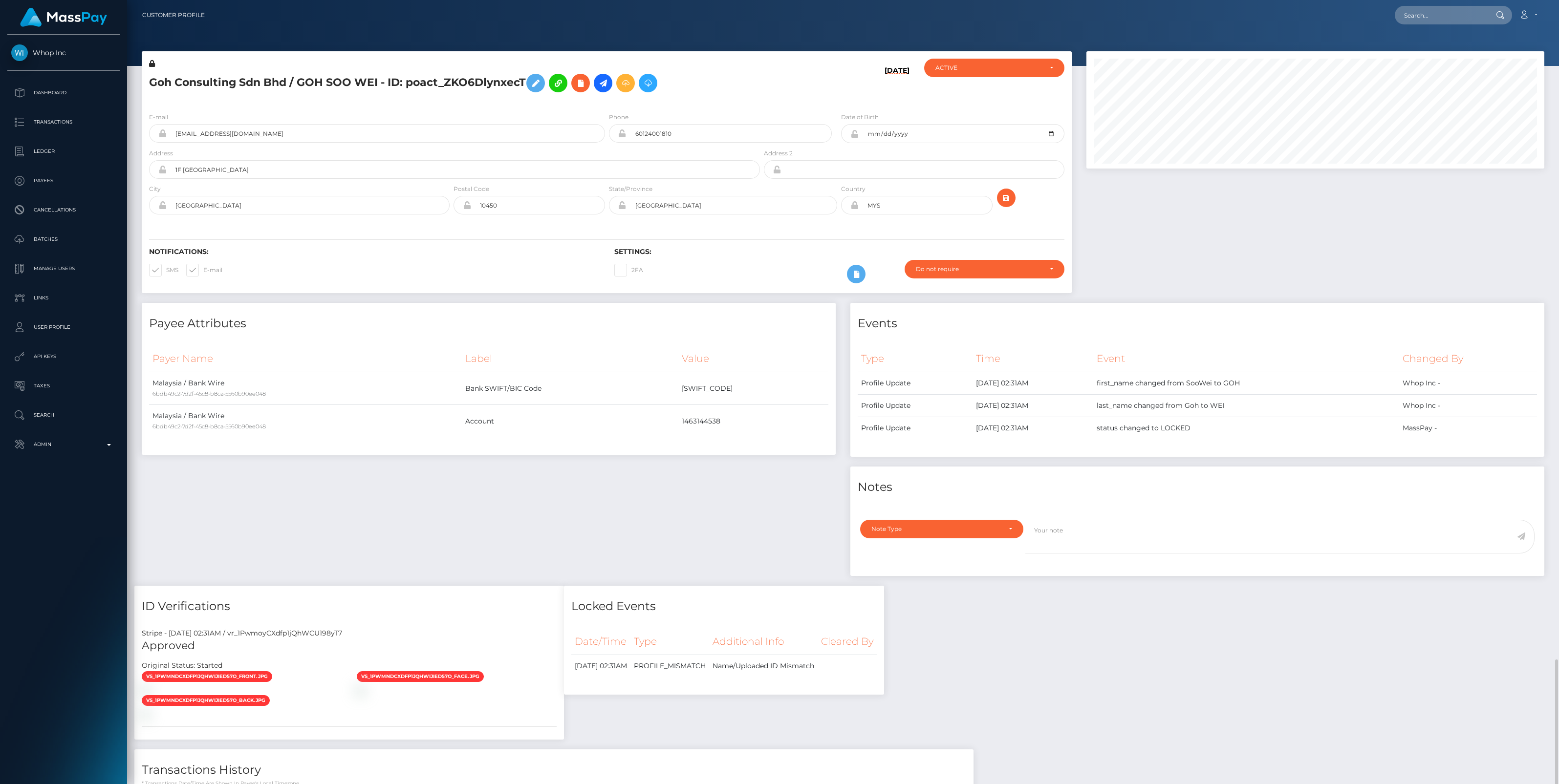
scroll to position [479, 0]
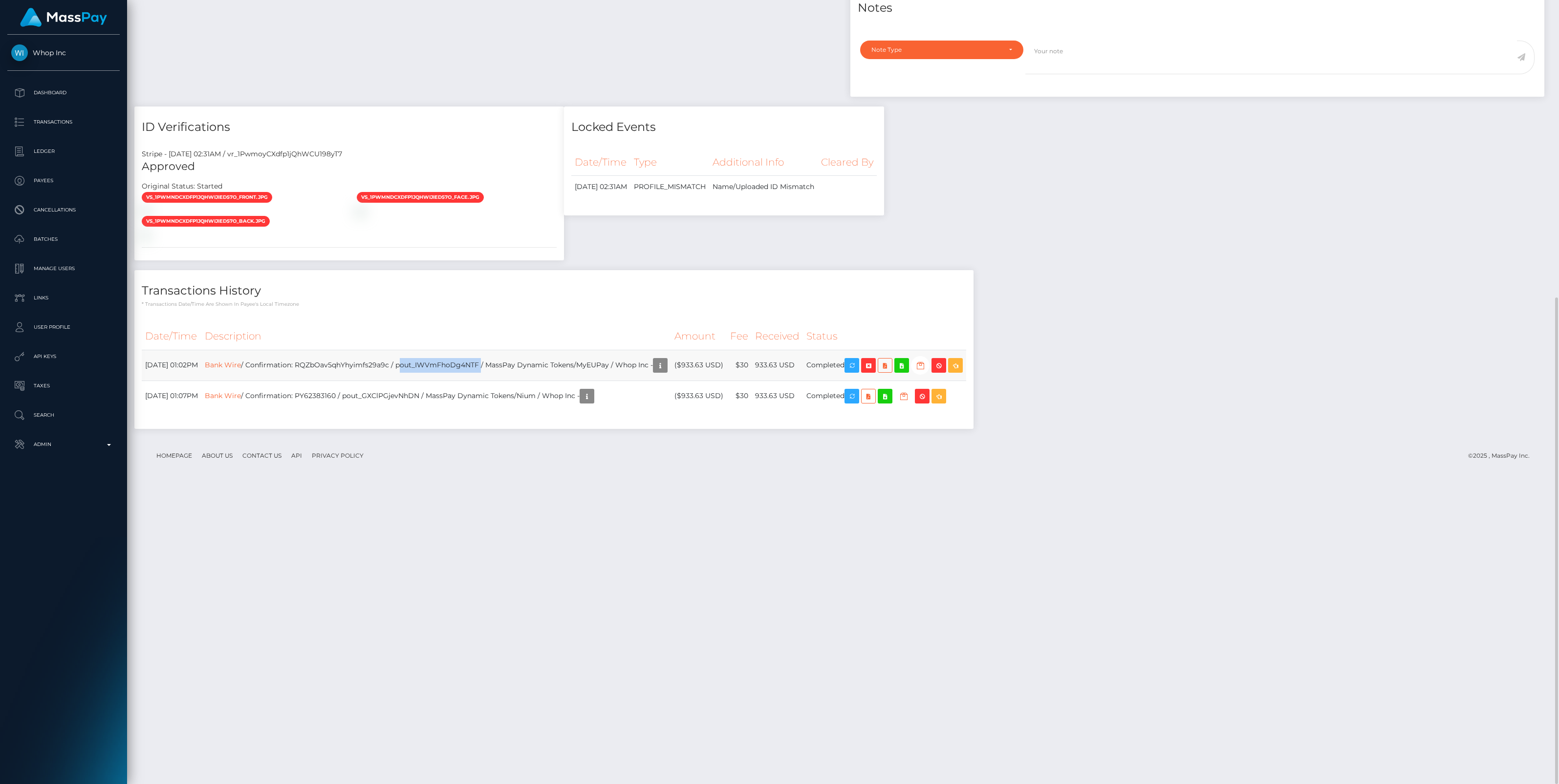
drag, startPoint x: 438, startPoint y: 662, endPoint x: 520, endPoint y: 664, distance: 82.0
click at [520, 380] on td "Bank Wire / Confirmation: RQZbOav5qhYhyimfs29a9c / pout_IWVmFhoDg4NTF / MassPay…" at bounding box center [436, 365] width 469 height 31
copy td "pout_IWVmFhoDg4NTF"
click at [241, 369] on link "Bank Wire" at bounding box center [223, 364] width 37 height 9
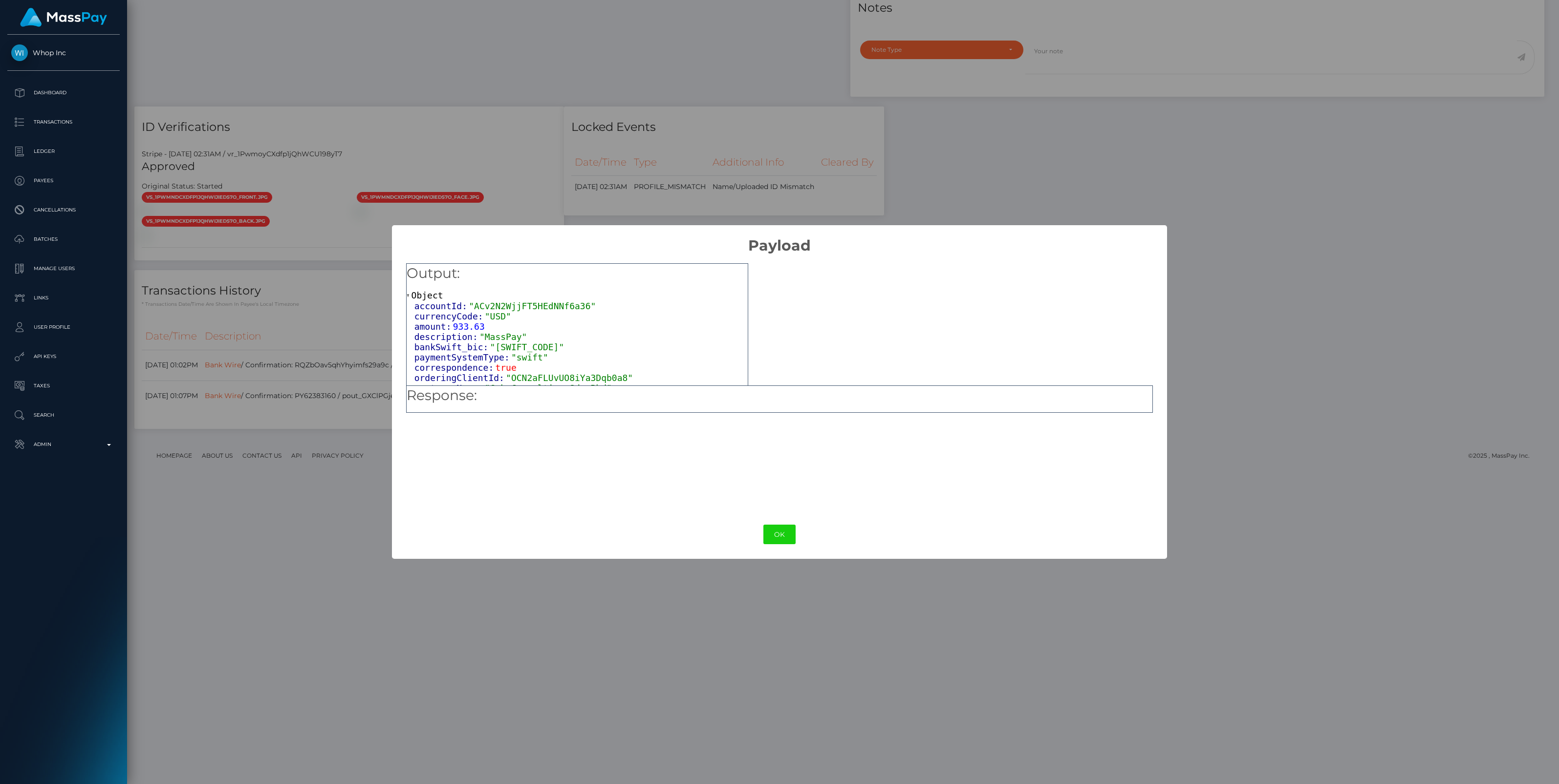
scroll to position [72, 0]
drag, startPoint x: 455, startPoint y: 379, endPoint x: 628, endPoint y: 380, distance: 173.0
click at [628, 380] on span ""97fdf9ec-9515-11f0-bd85-0694aced620b"" at bounding box center [553, 379] width 201 height 11
copy span "97fdf9ec-9515-11f0-bd85-0694aced620b"
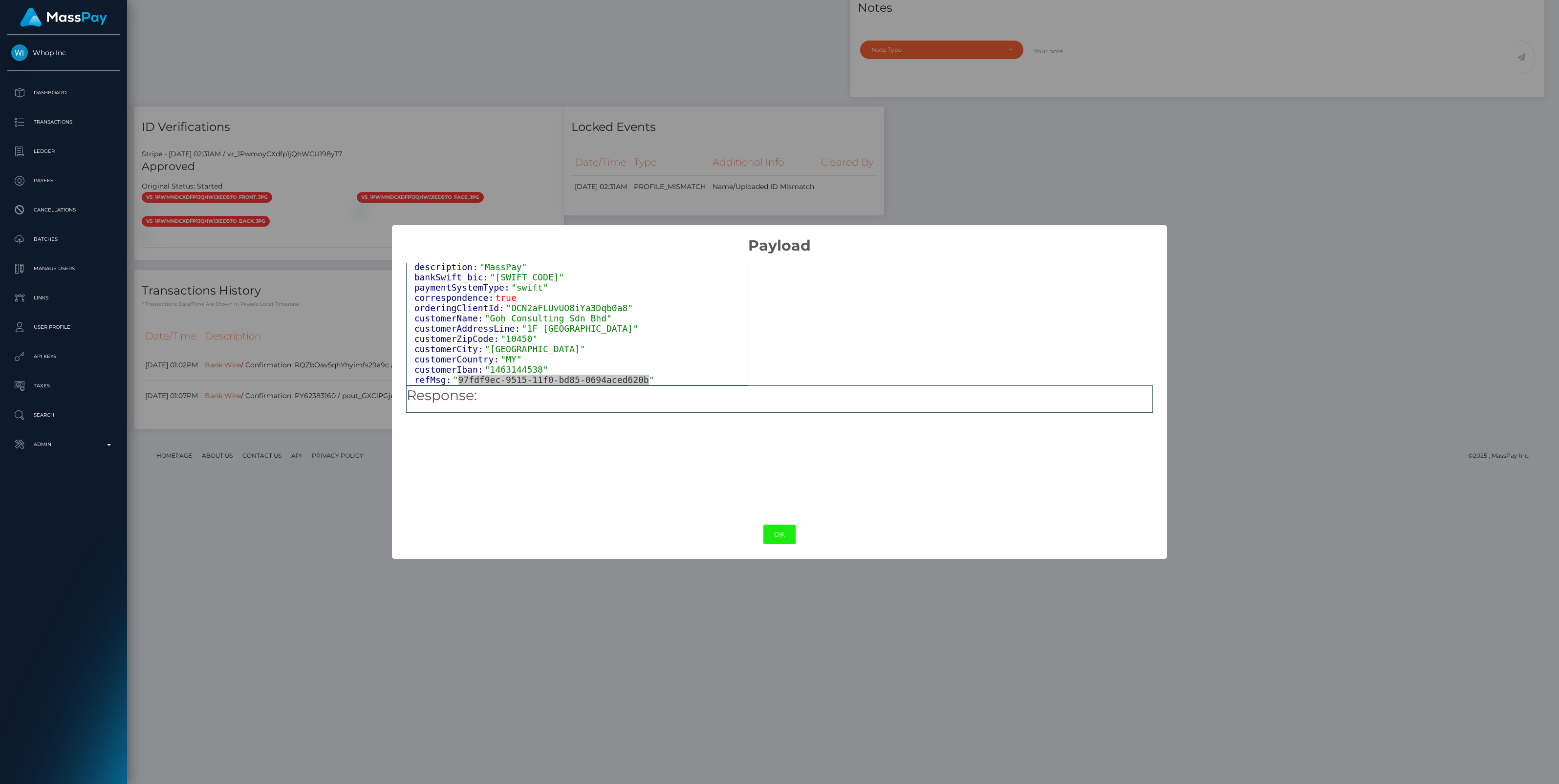
drag, startPoint x: 780, startPoint y: 533, endPoint x: 839, endPoint y: 561, distance: 65.3
click at [780, 533] on button "OK" at bounding box center [779, 535] width 32 height 20
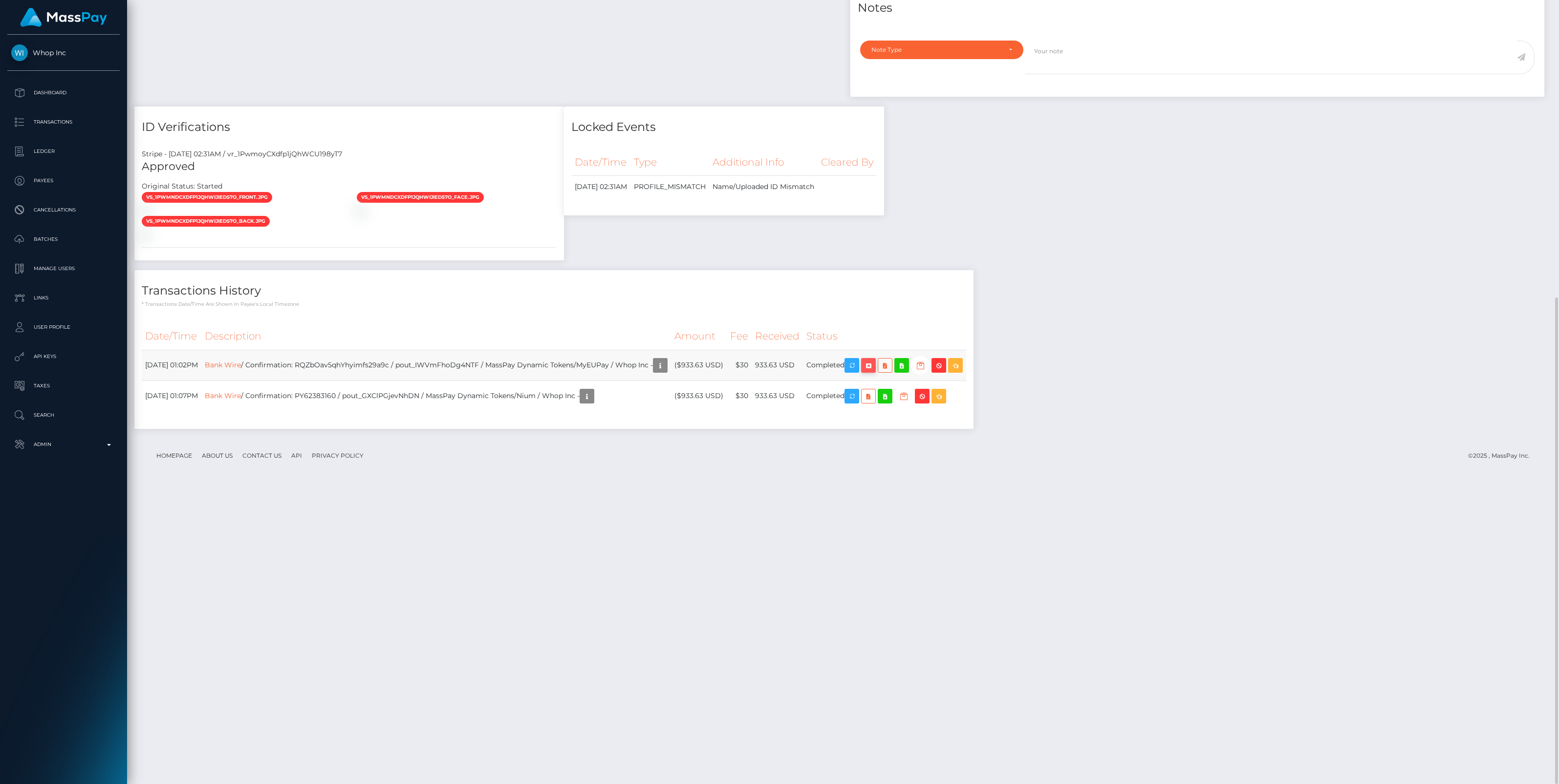
scroll to position [118, 458]
click at [874, 372] on icon "button" at bounding box center [868, 365] width 12 height 13
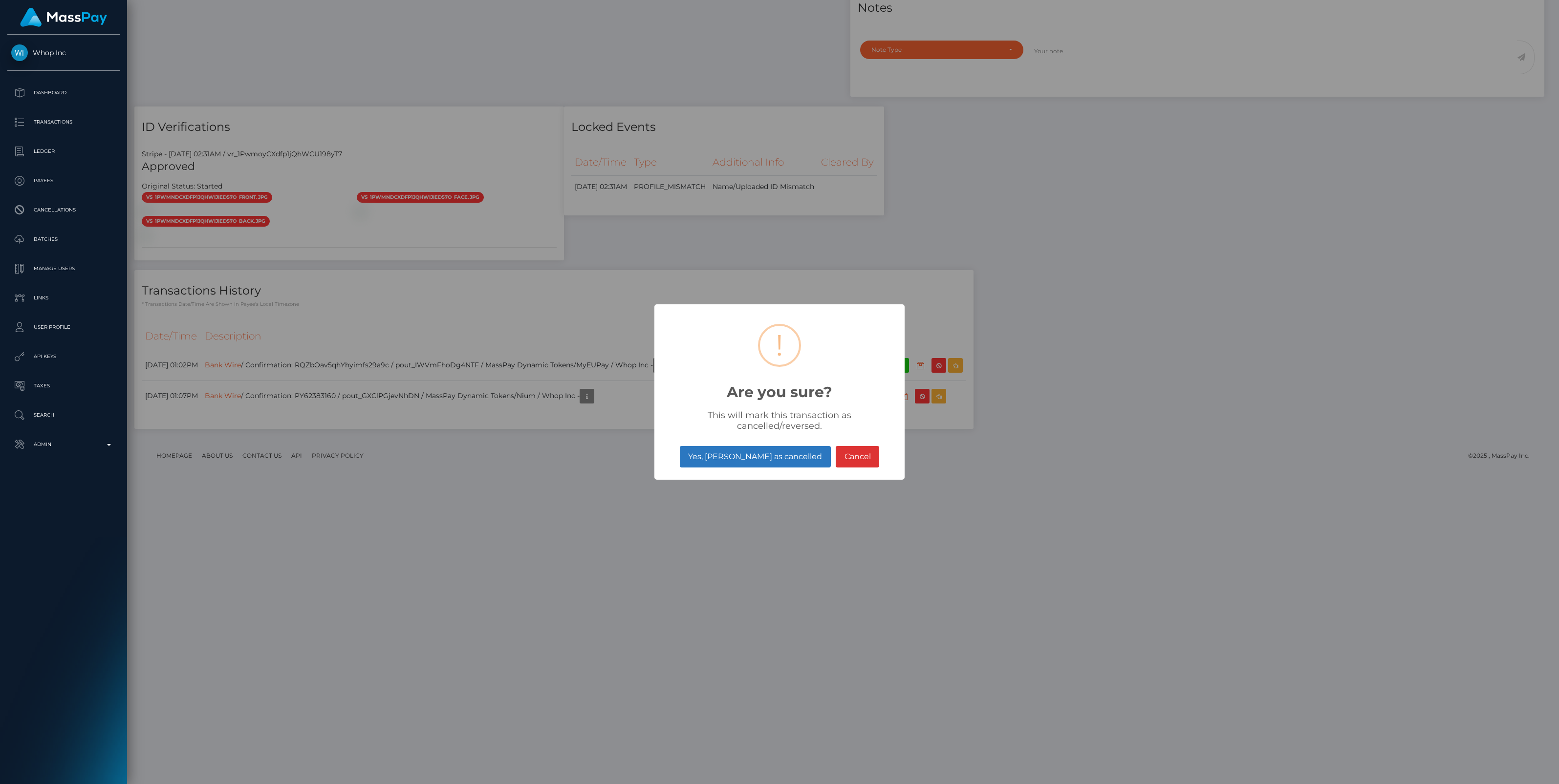
click at [768, 456] on button "Yes, mark as cancelled" at bounding box center [754, 457] width 151 height 21
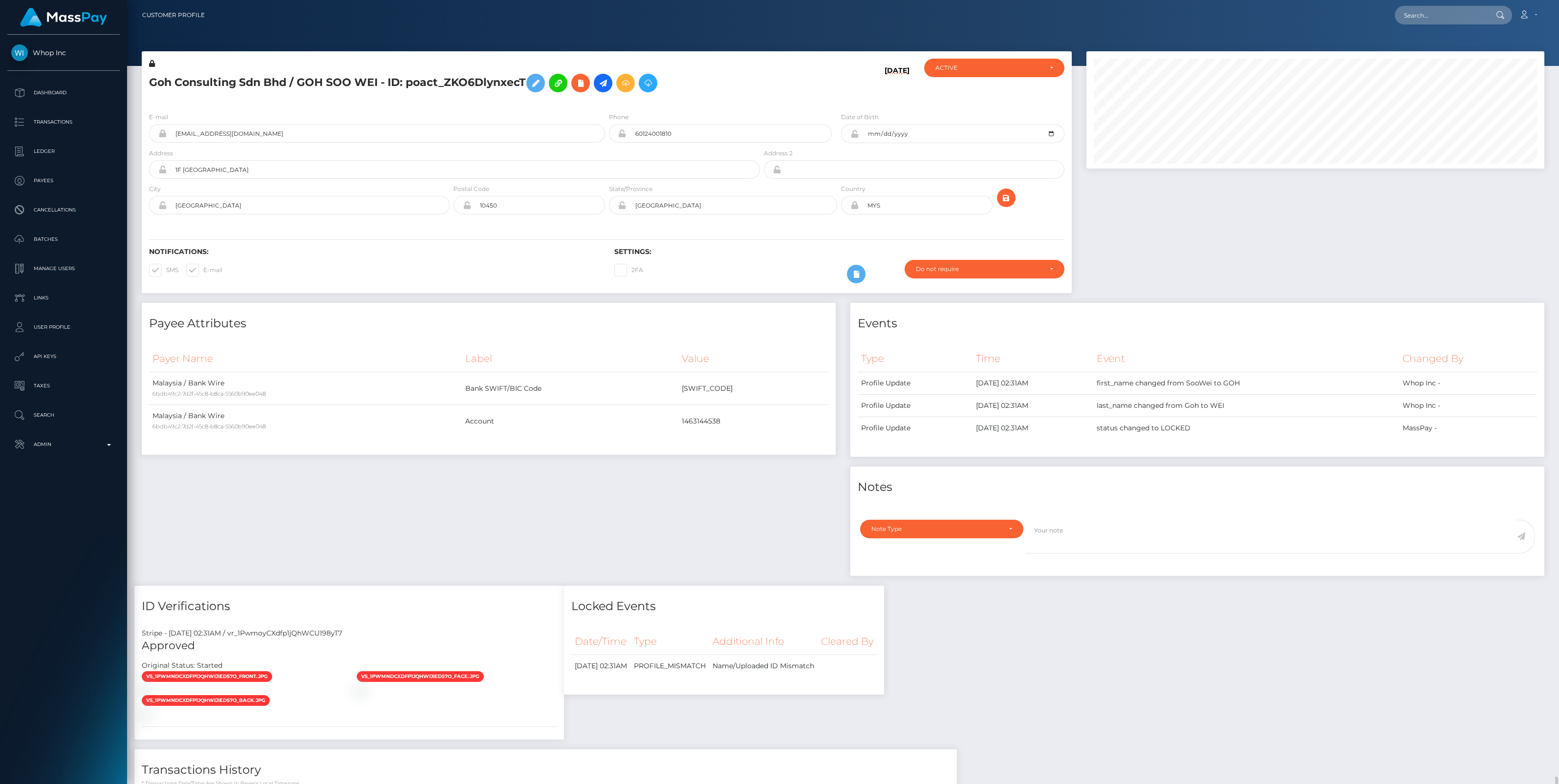
scroll to position [479, 0]
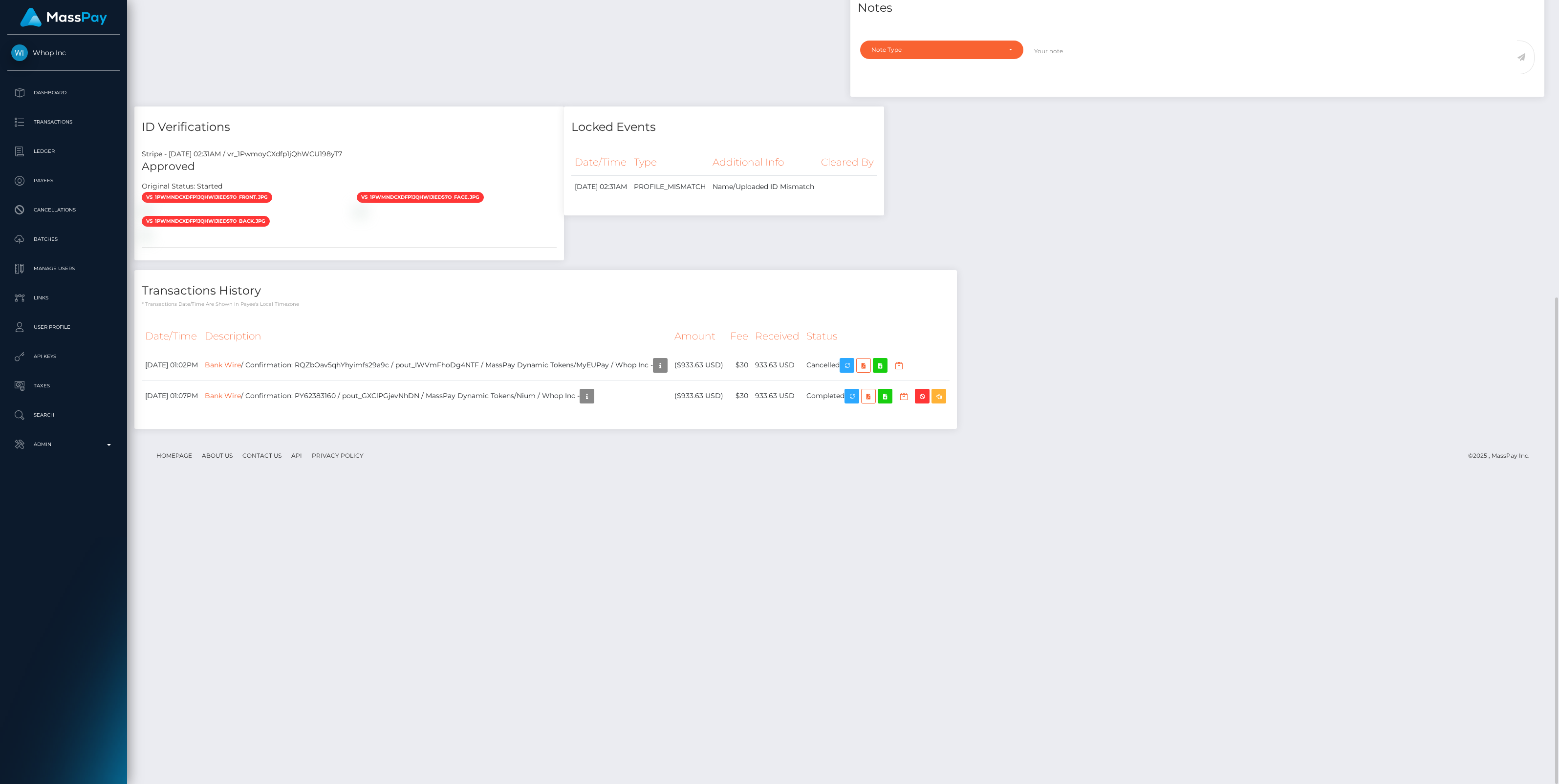
click at [1265, 323] on div "Payee Attributes Payer Name Label Value Malaysia / Bank Wire 6bdb49c2-7d2f-45c8…" at bounding box center [842, 131] width 1417 height 614
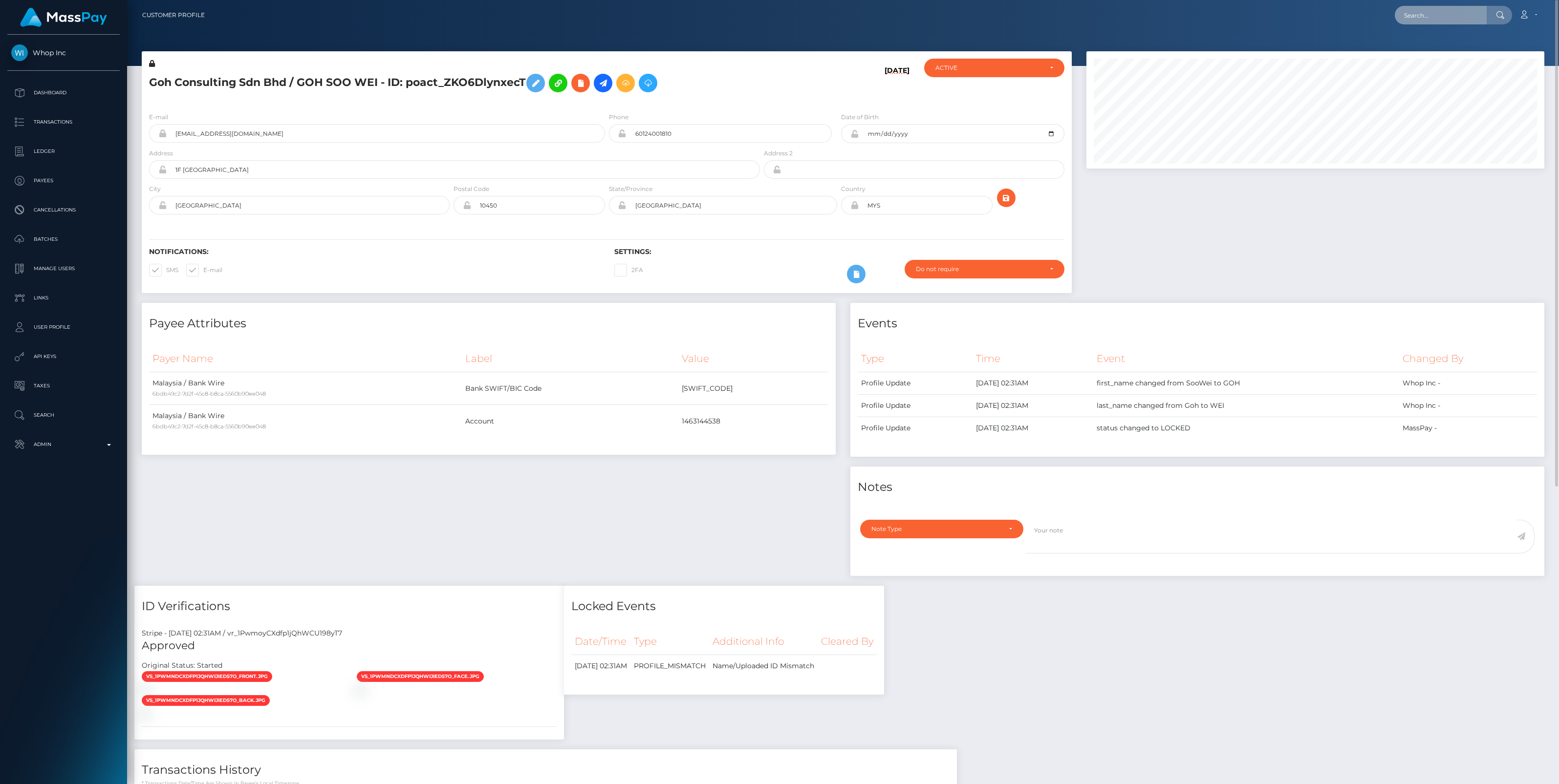
click at [1414, 14] on input "text" at bounding box center [1440, 14] width 92 height 18
paste input "c0f766b1-7552-11f0-9703-0266f44cc279"
type input "c0f766b1-7552-11f0-9703-0266f44cc279"
click at [1426, 46] on link "Loïc Bernard (Select Media LLC - )" at bounding box center [1462, 50] width 135 height 18
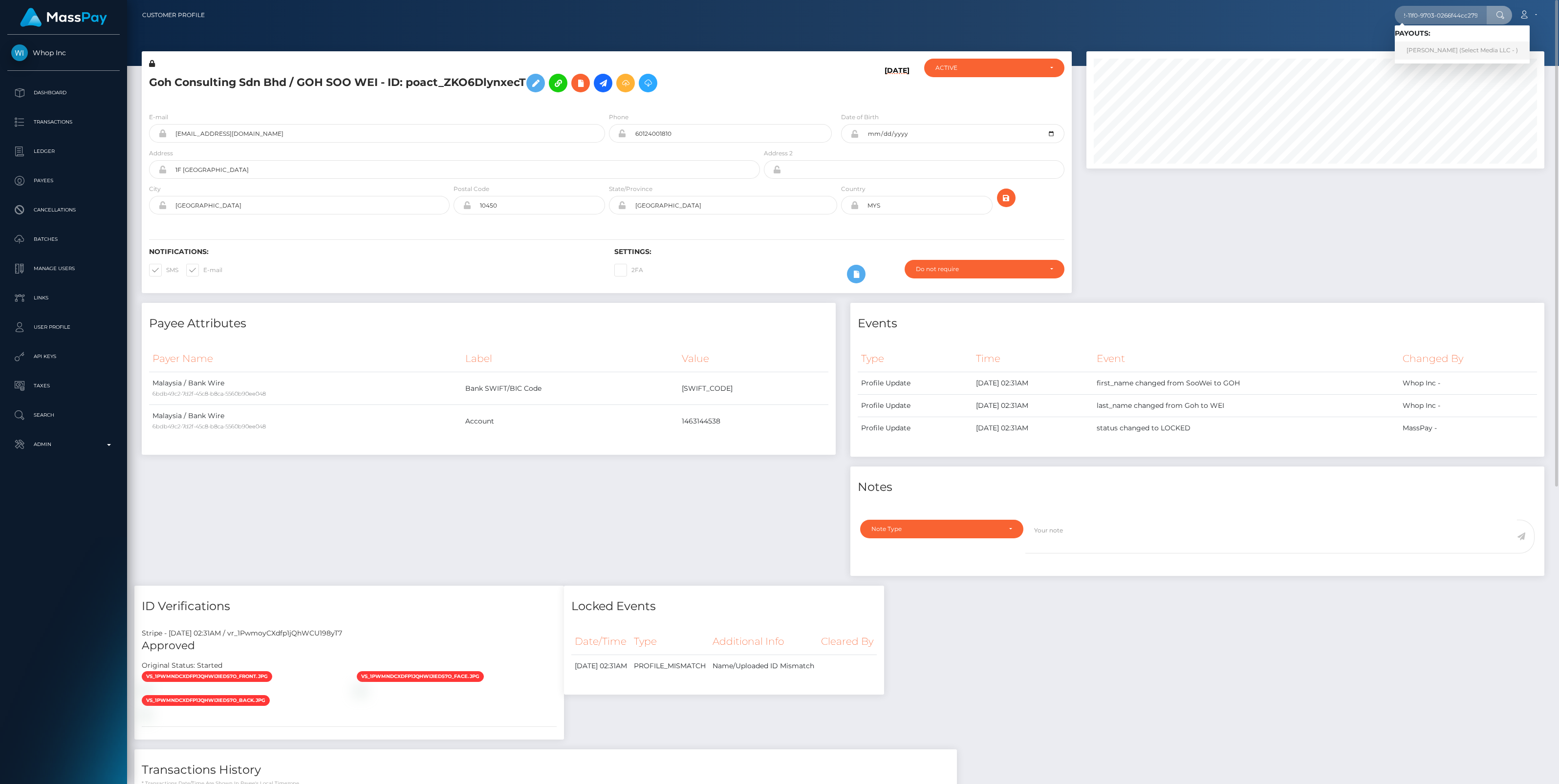
scroll to position [0, 0]
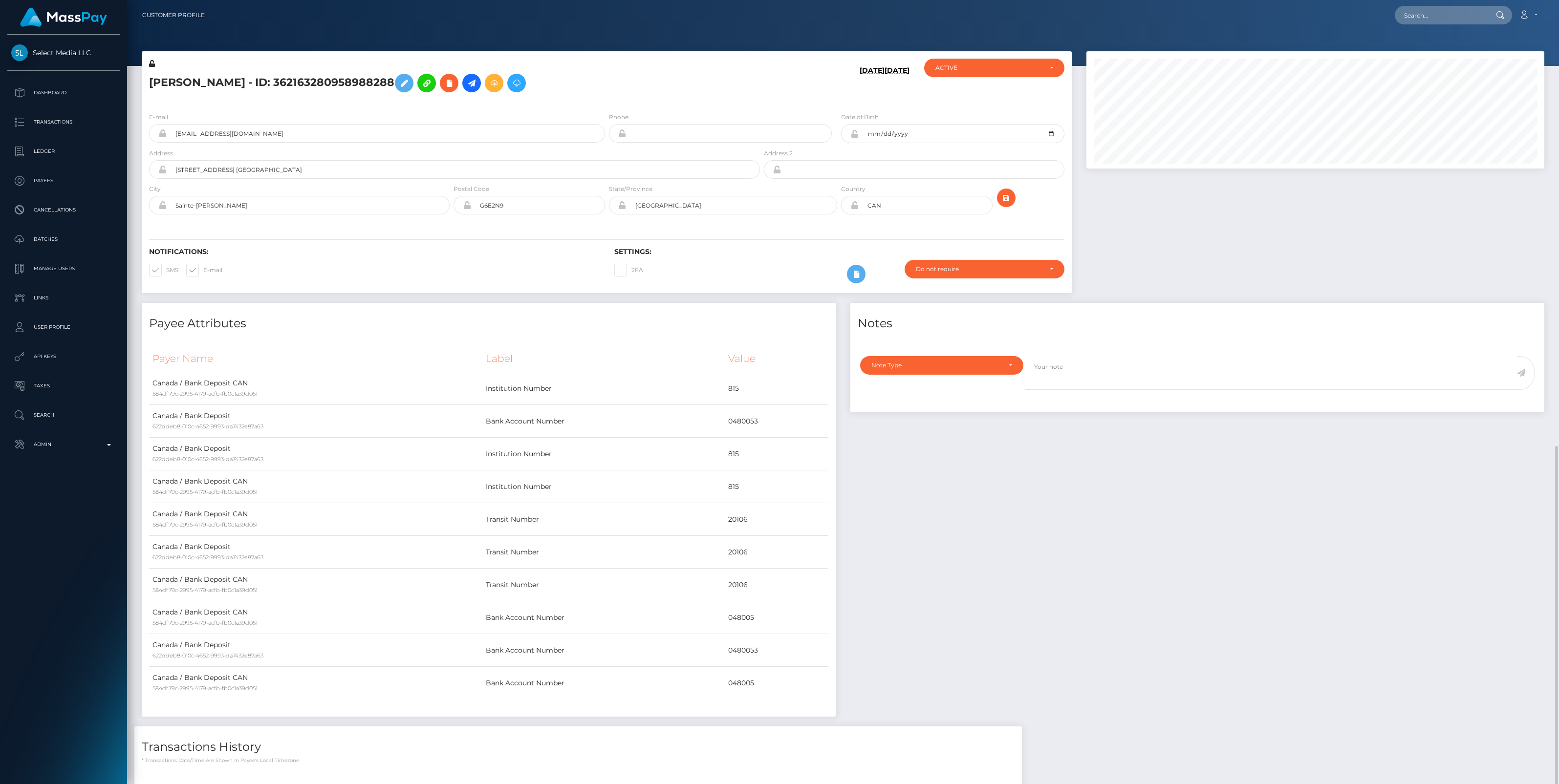
scroll to position [118, 458]
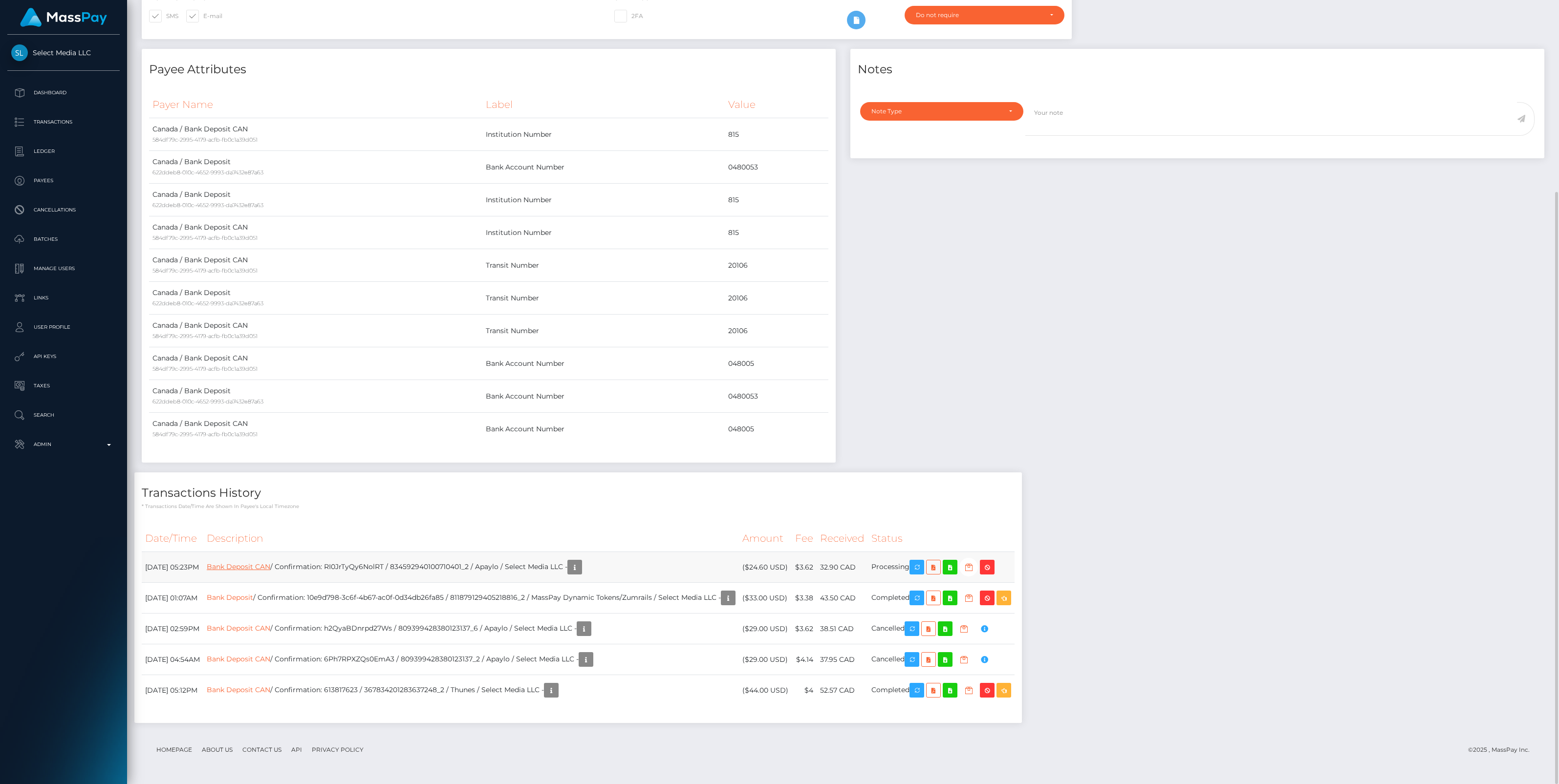
click at [266, 567] on link "Bank Deposit CAN" at bounding box center [239, 566] width 64 height 9
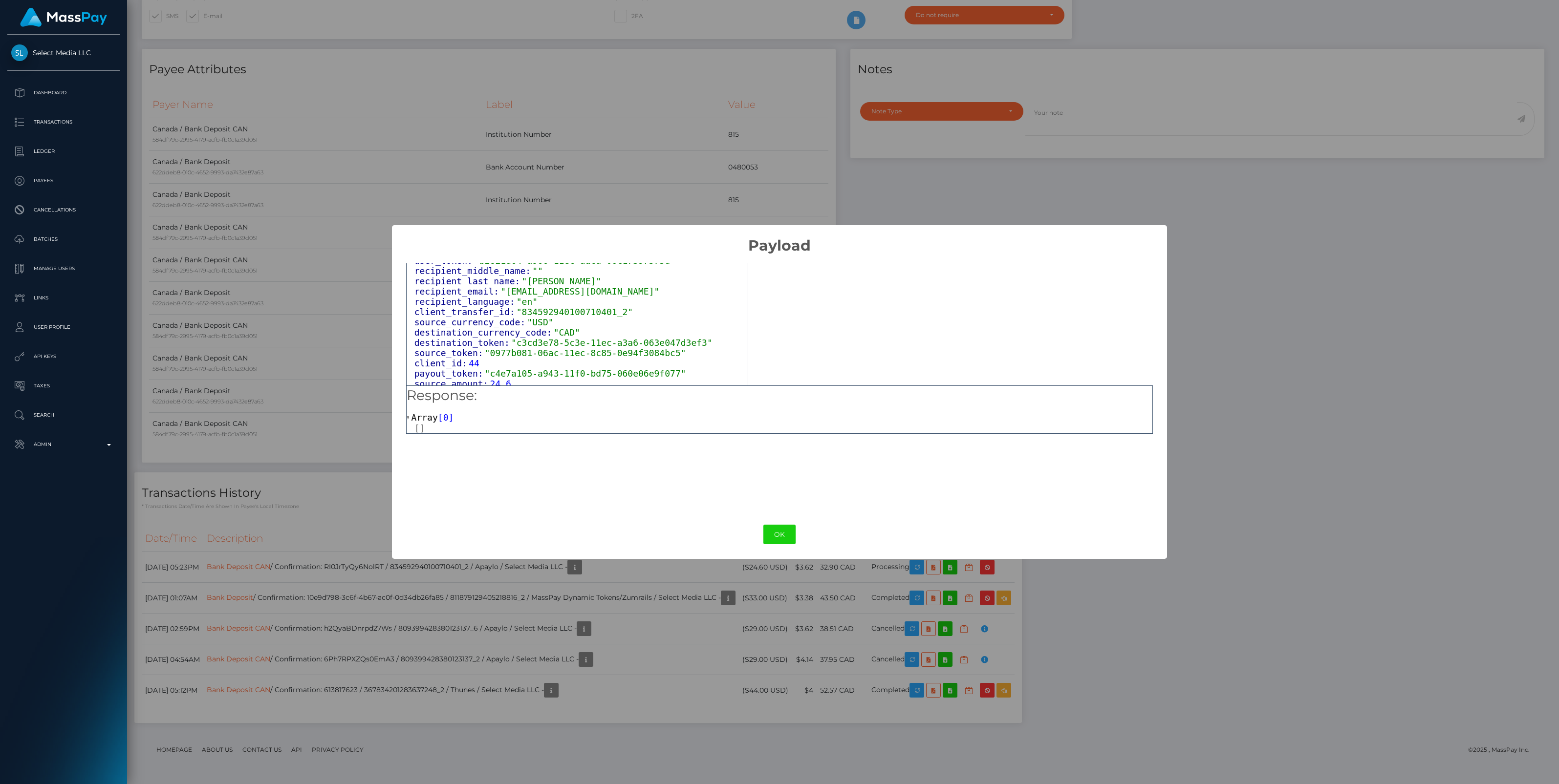
scroll to position [338, 0]
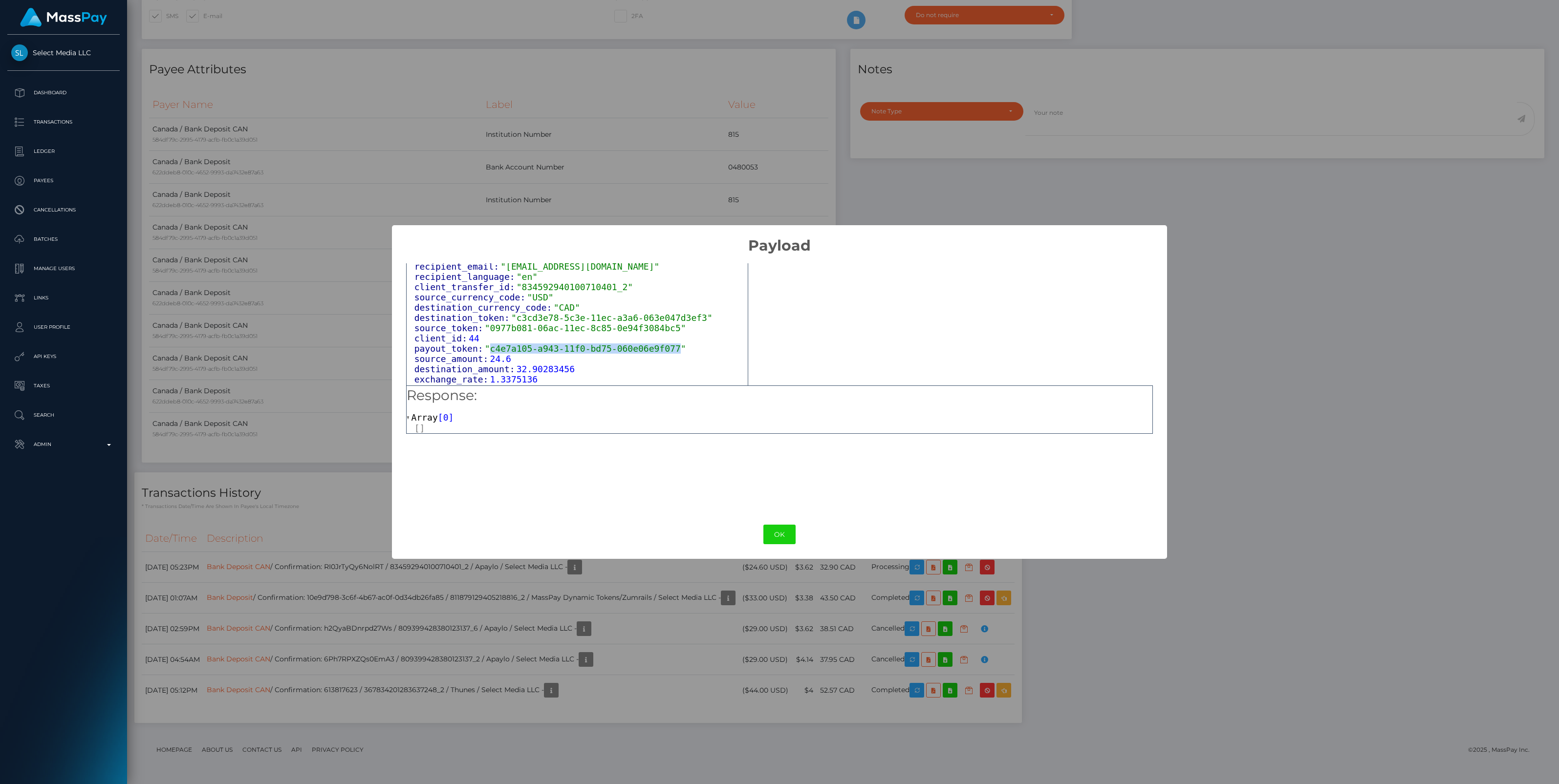
drag, startPoint x: 486, startPoint y: 353, endPoint x: 656, endPoint y: 356, distance: 170.0
click at [656, 353] on span ""c4e7a105-a943-11f0-bd75-060e06e9f077"" at bounding box center [585, 349] width 201 height 11
copy span "c4e7a105-a943-11f0-bd75-060e06e9f077"
click at [778, 532] on button "OK" at bounding box center [779, 535] width 32 height 20
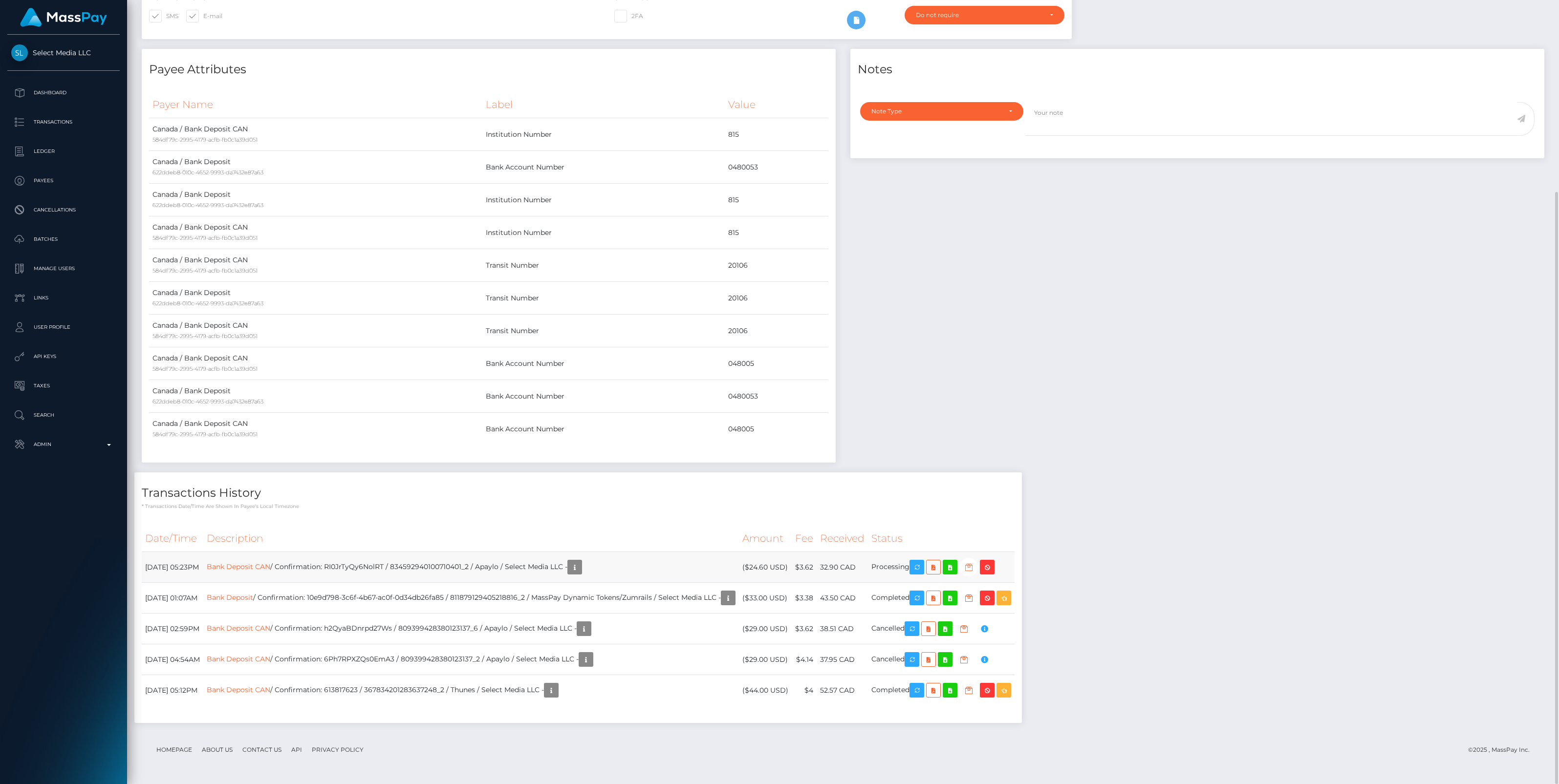
scroll to position [118, 458]
click at [974, 570] on icon "button" at bounding box center [968, 567] width 12 height 13
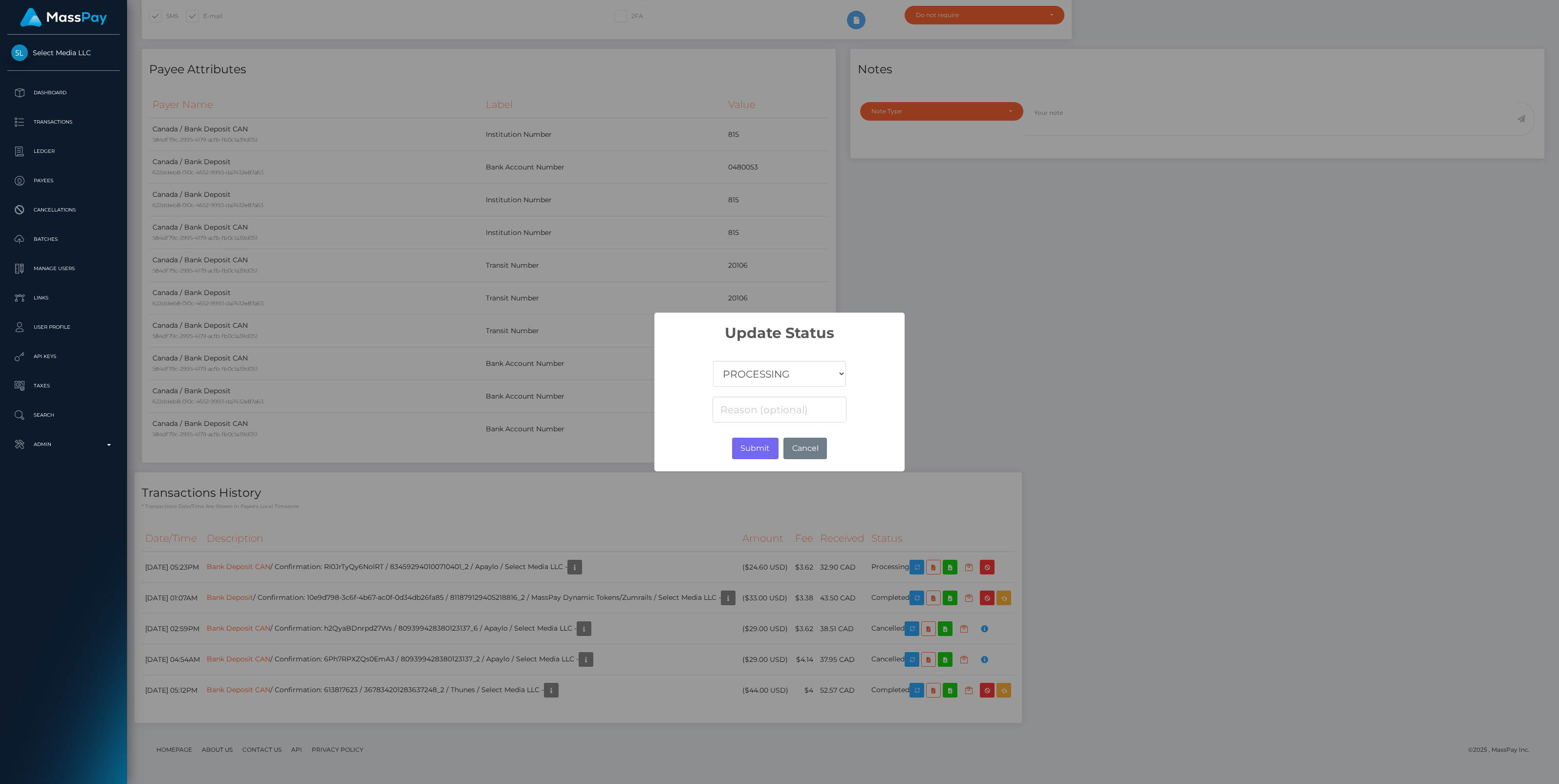
click at [803, 373] on select "COMPLETED CANCELLED READY_FOR_PICKUP PROCESSING" at bounding box center [780, 374] width 133 height 26
select select "CANCELLED"
click at [713, 361] on select "COMPLETED CANCELLED READY_FOR_PICKUP PROCESSING" at bounding box center [780, 374] width 133 height 26
click at [752, 410] on input at bounding box center [779, 409] width 134 height 26
paste input "Account Number"
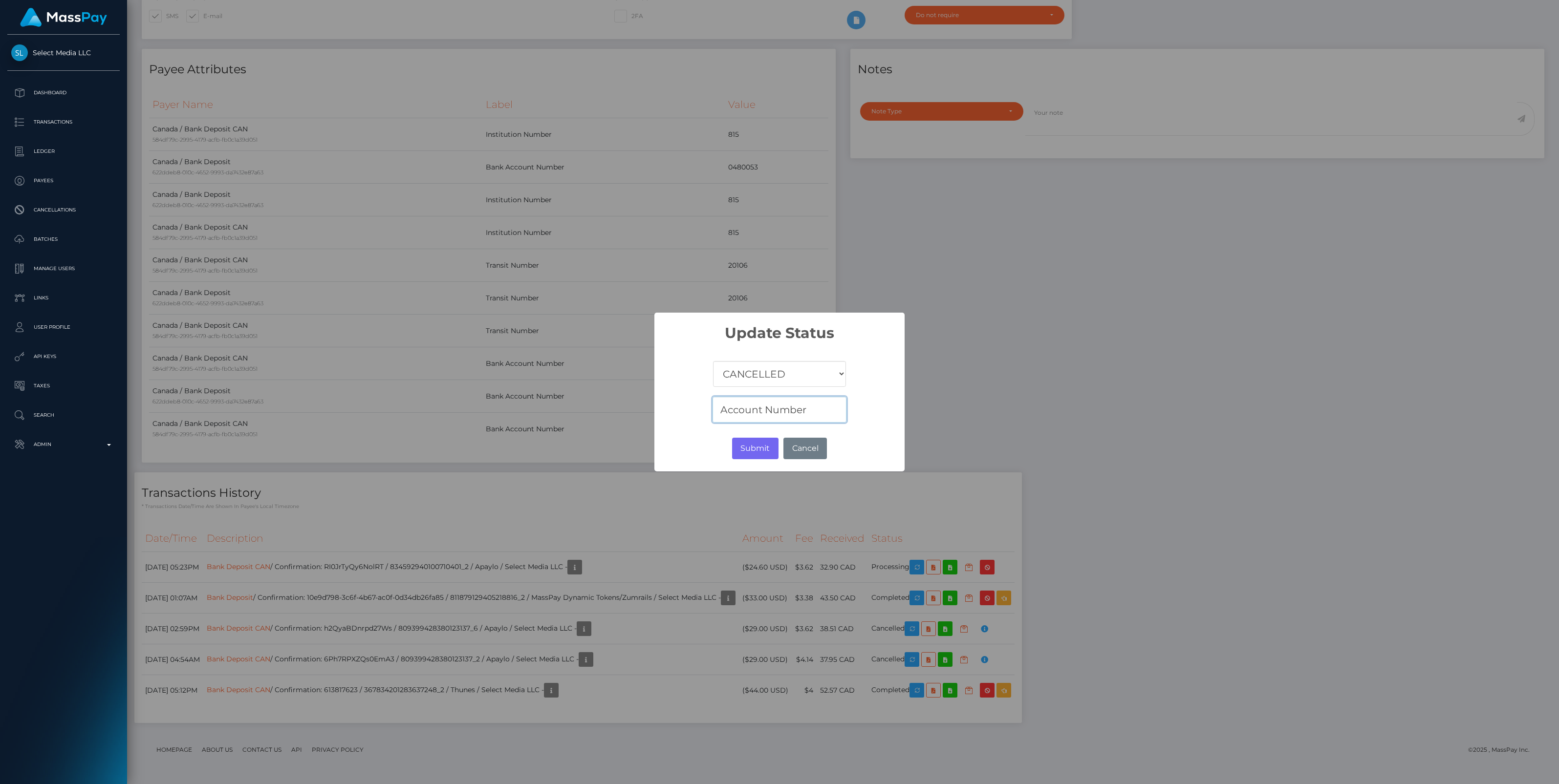
click at [820, 408] on input "Account Number" at bounding box center [779, 409] width 134 height 26
paste input "Rejected"
type input "Account Number Rejected"
click at [759, 449] on button "Submit" at bounding box center [755, 448] width 46 height 21
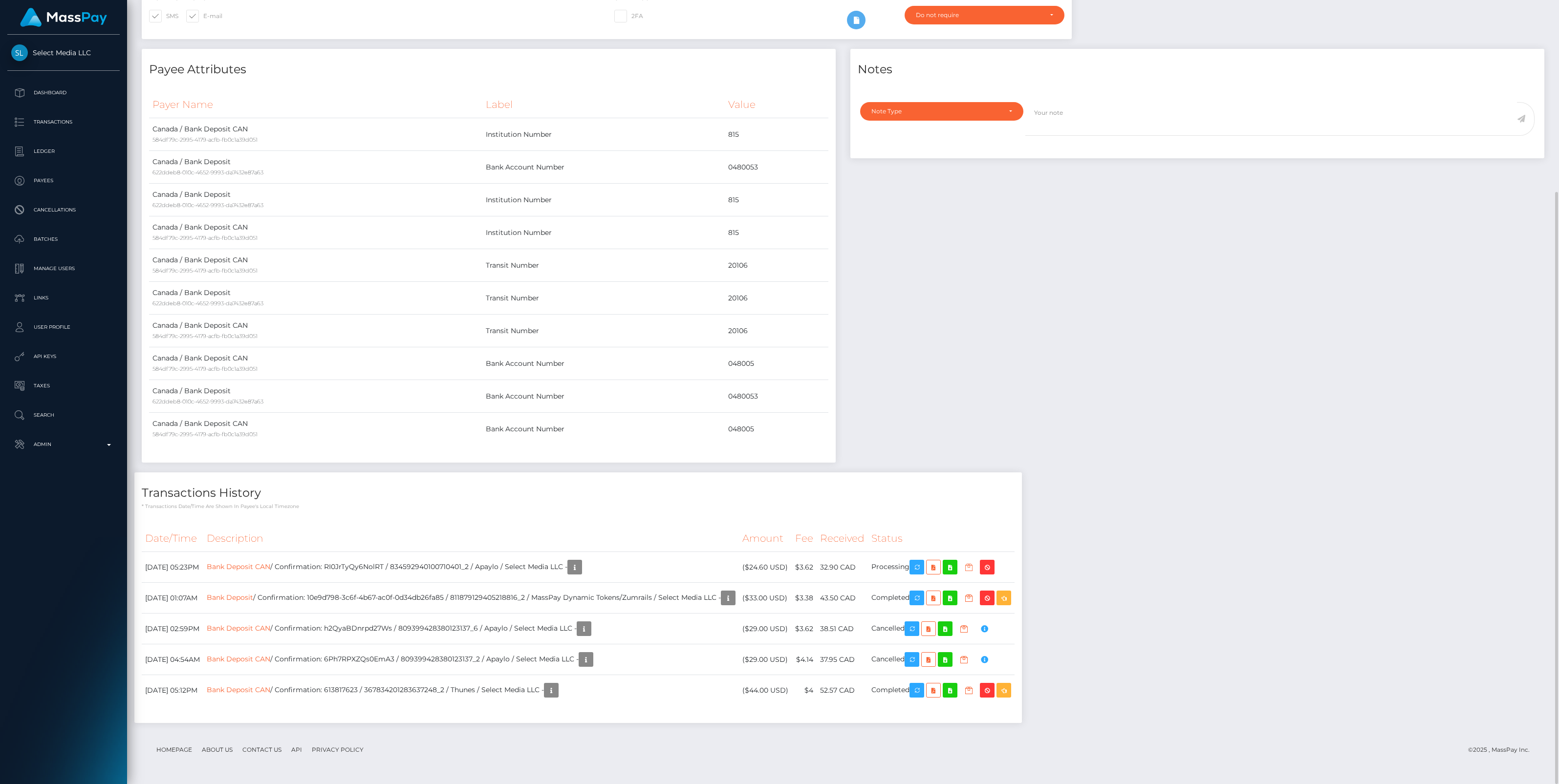
scroll to position [118, 458]
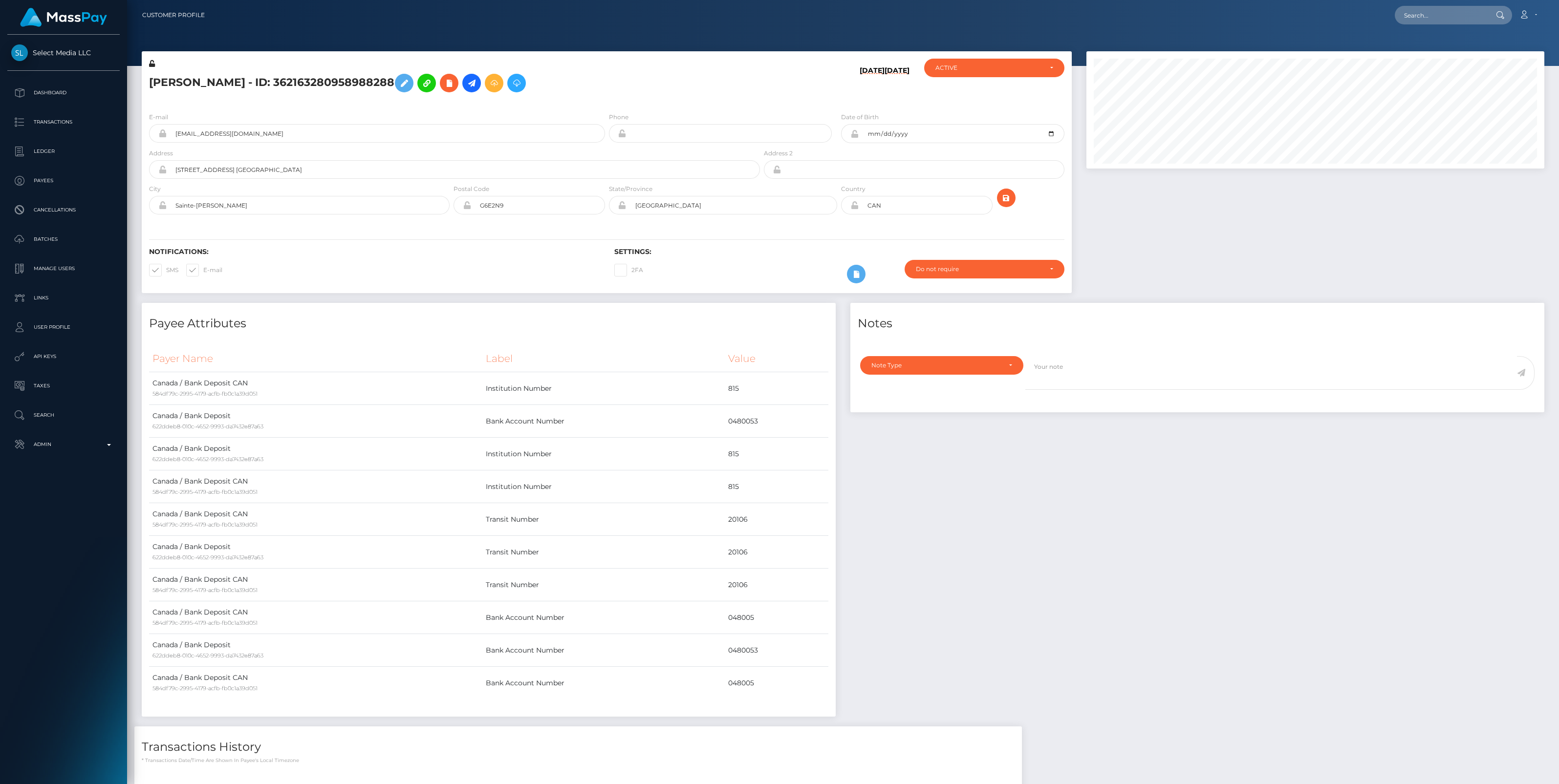
scroll to position [118, 458]
click at [109, 440] on p "Admin" at bounding box center [64, 444] width 105 height 14
click at [86, 497] on span "Balance Adjustments" at bounding box center [64, 502] width 105 height 12
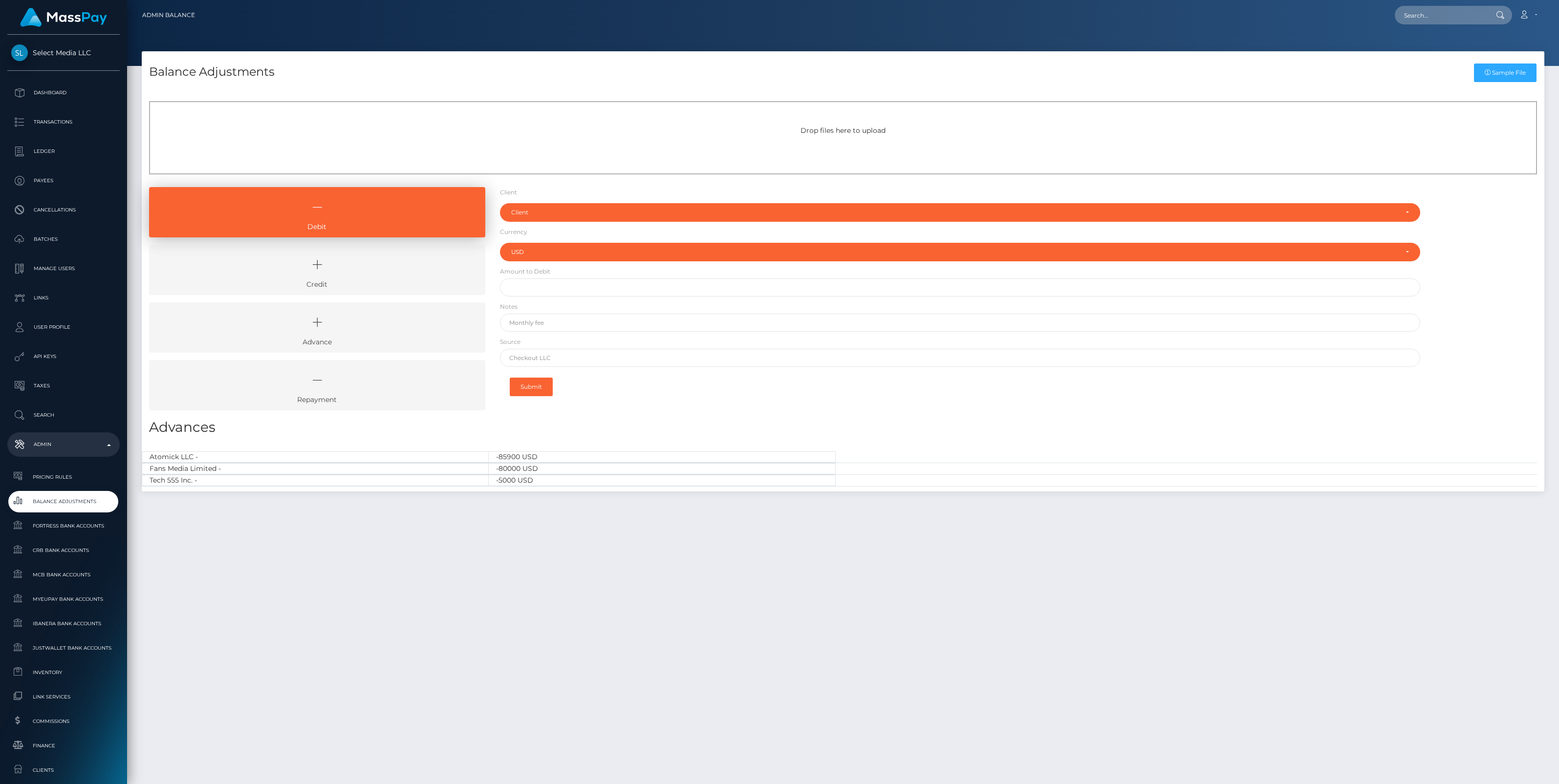
select select "USD"
click at [430, 269] on icon at bounding box center [317, 265] width 314 height 29
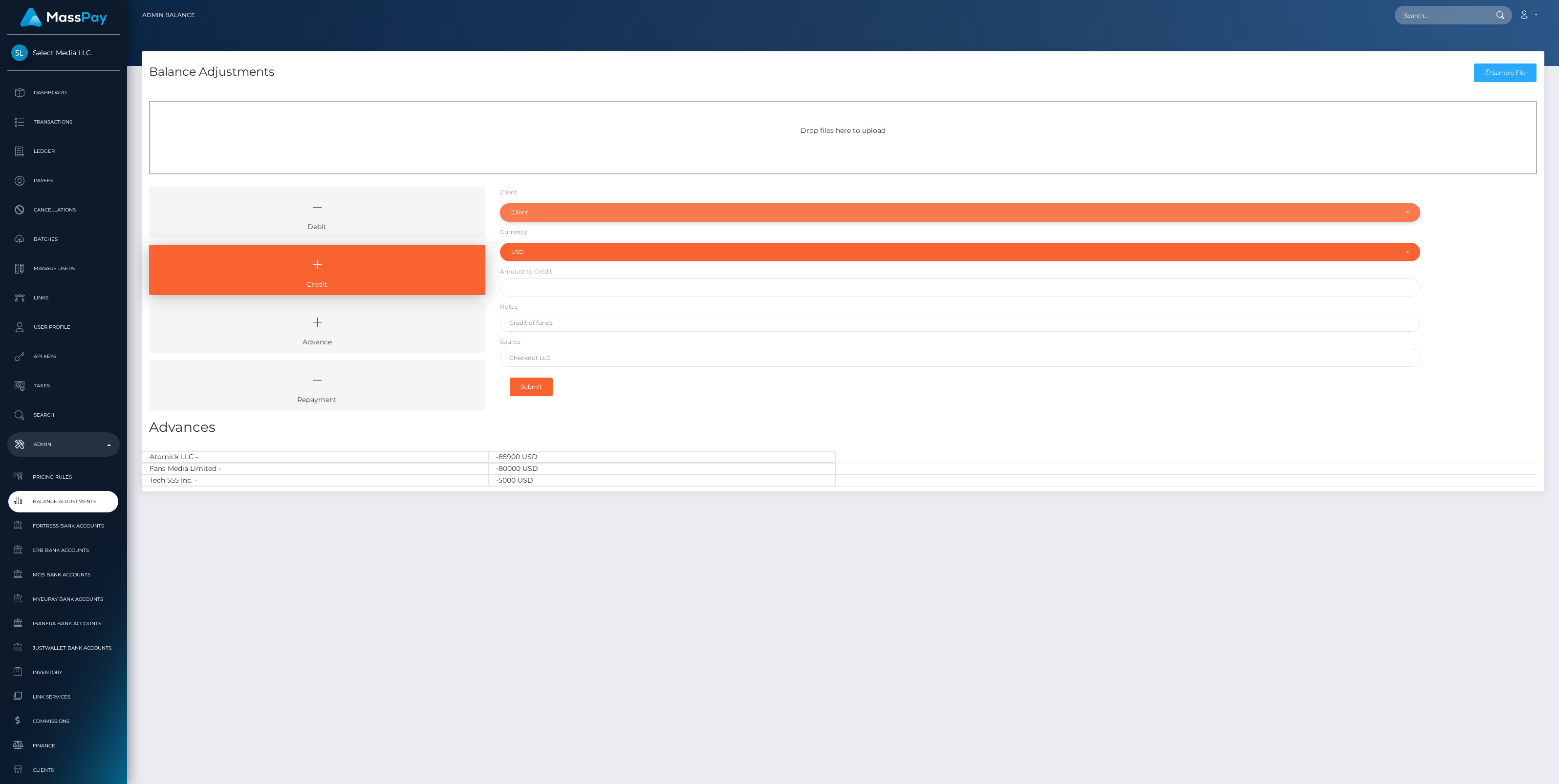
click at [529, 213] on div "Client" at bounding box center [954, 213] width 886 height 8
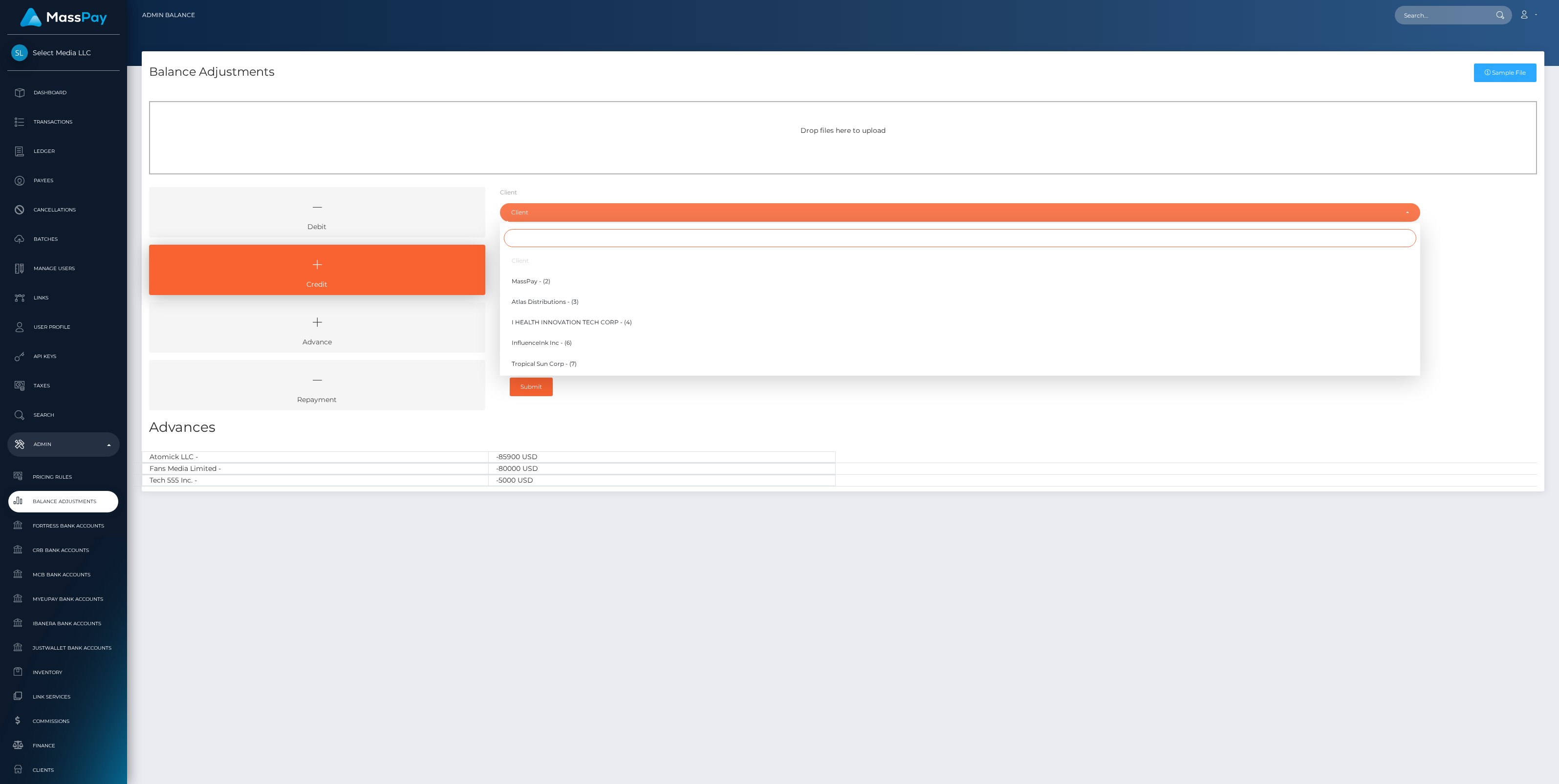
click at [526, 243] on input "Search" at bounding box center [960, 238] width 912 height 18
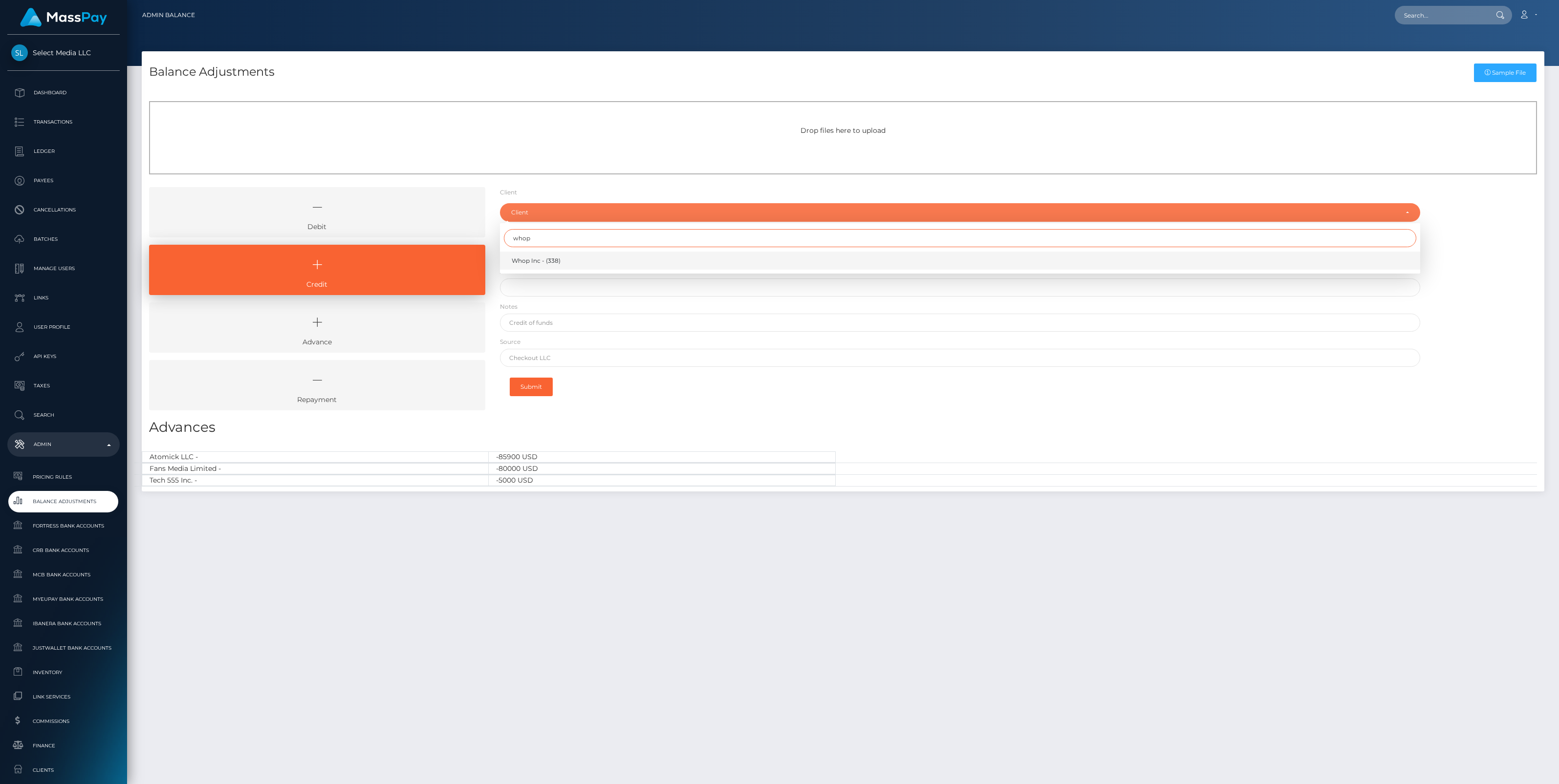
type input "whop"
click at [530, 258] on span "Whop Inc - (338)" at bounding box center [536, 260] width 49 height 9
select select "338"
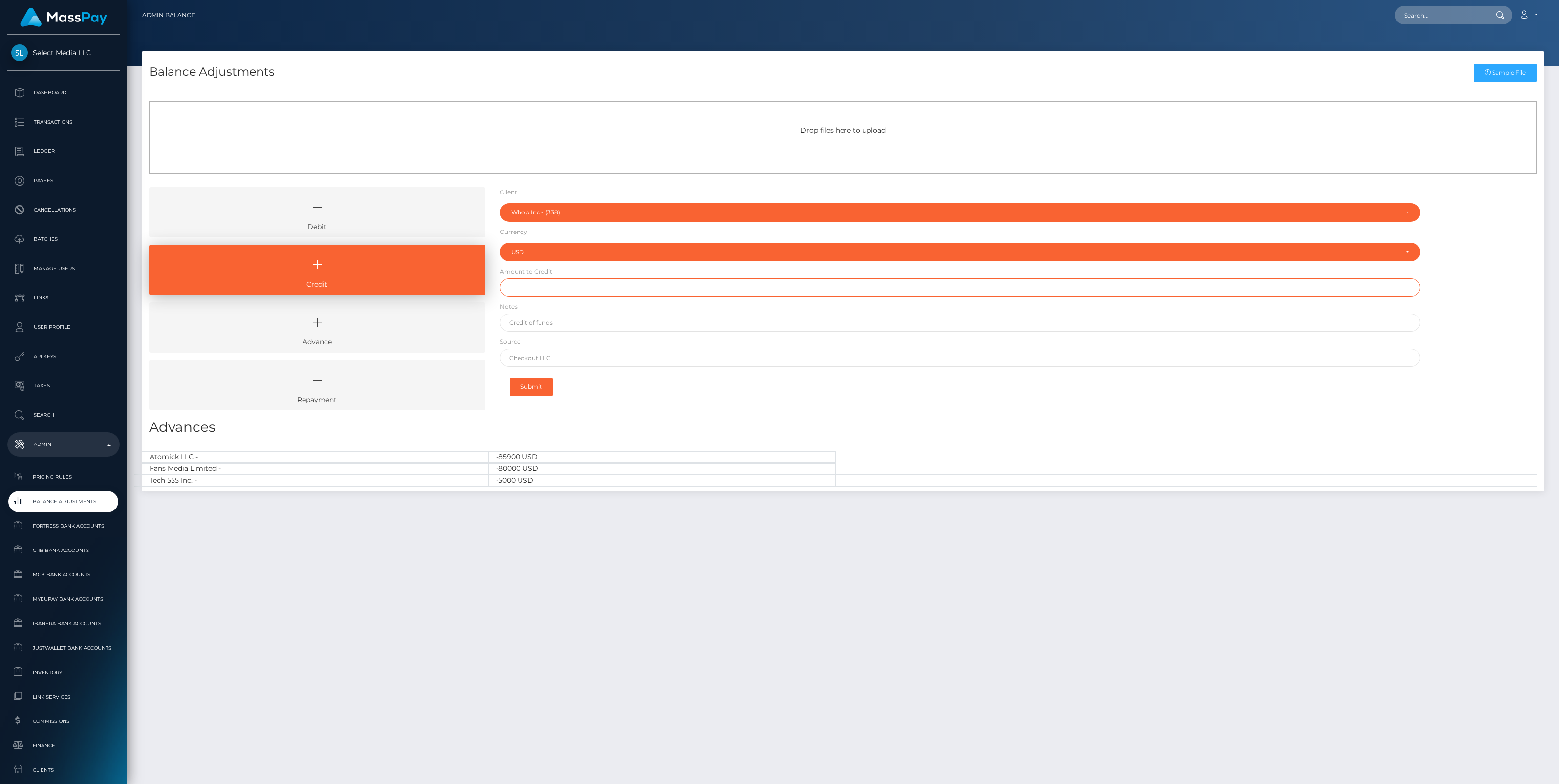
click at [521, 289] on input "text" at bounding box center [960, 287] width 920 height 18
paste input "145,322.92"
type input "$145,322.92"
click at [543, 321] on input "text" at bounding box center [960, 323] width 920 height 18
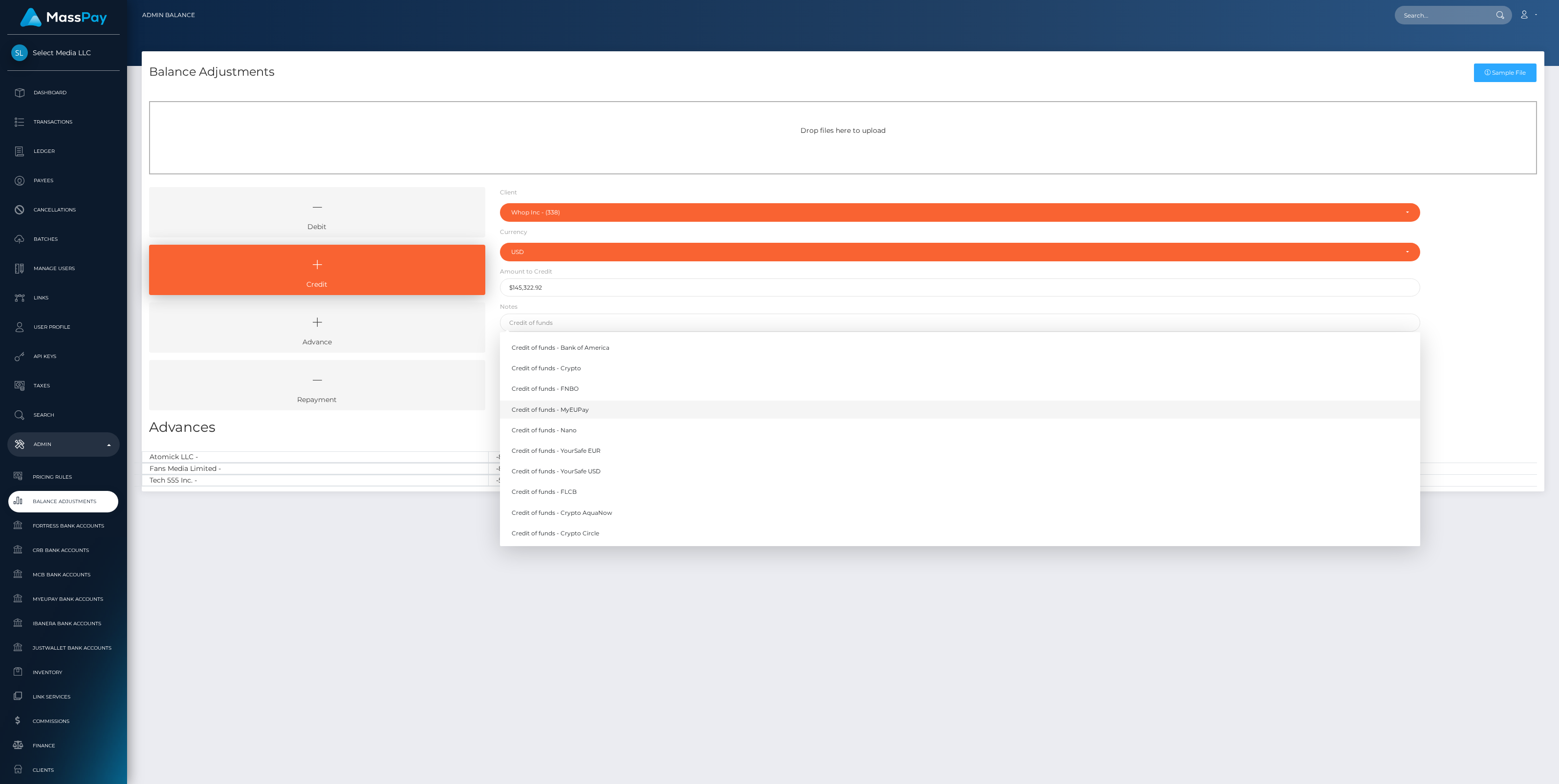
click at [583, 408] on link "Credit of funds - MyEUPay" at bounding box center [960, 409] width 920 height 18
type input "Credit of funds - MyEUPay"
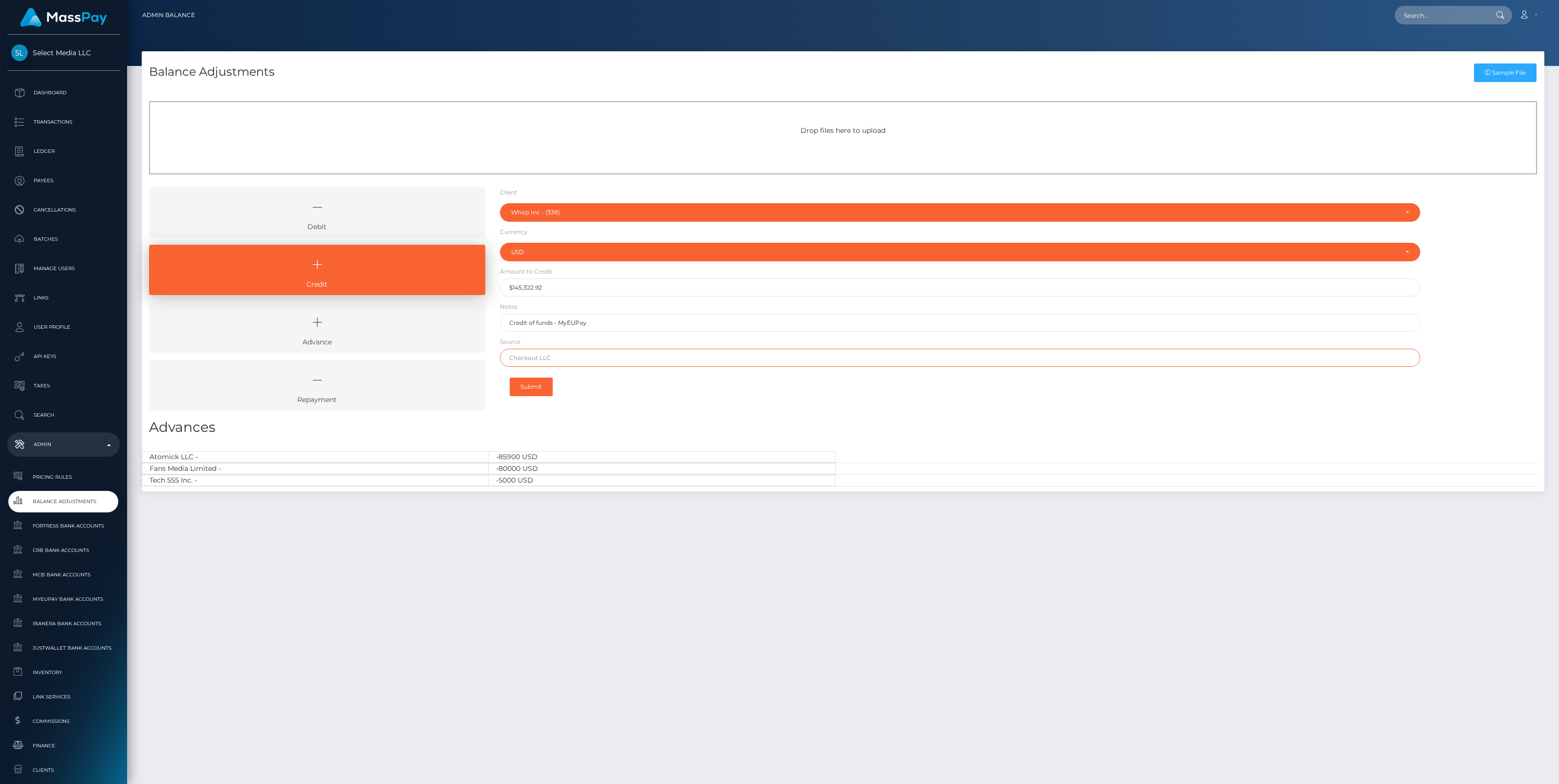
click at [540, 358] on input "text" at bounding box center [960, 357] width 920 height 18
paste input "CHECKOUT SAS"
type input "CHECKOUT SAS"
click at [533, 387] on button "Submit" at bounding box center [531, 386] width 43 height 18
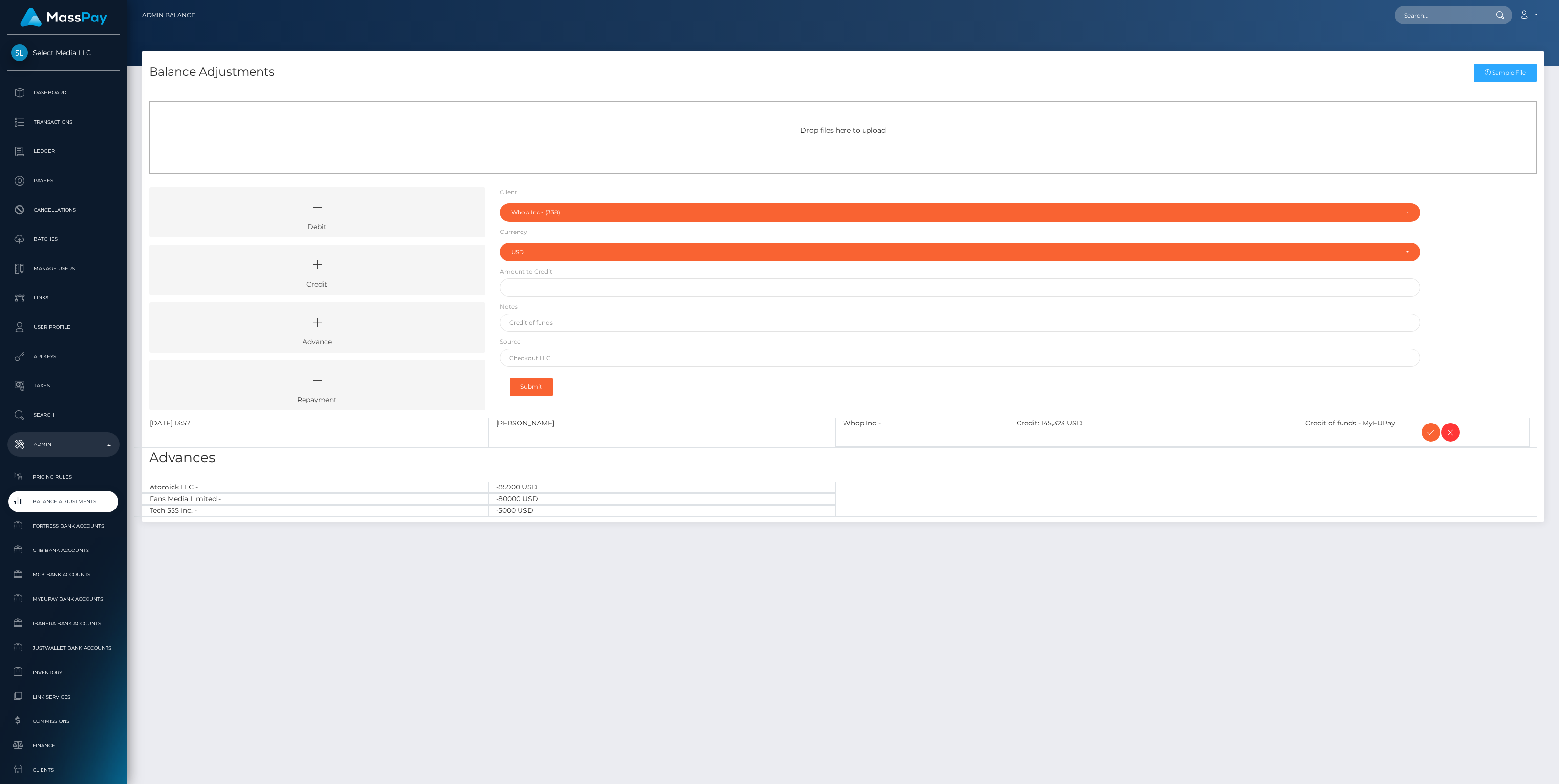
select select "338"
select select "USD"
click at [1430, 431] on icon at bounding box center [1431, 432] width 12 height 13
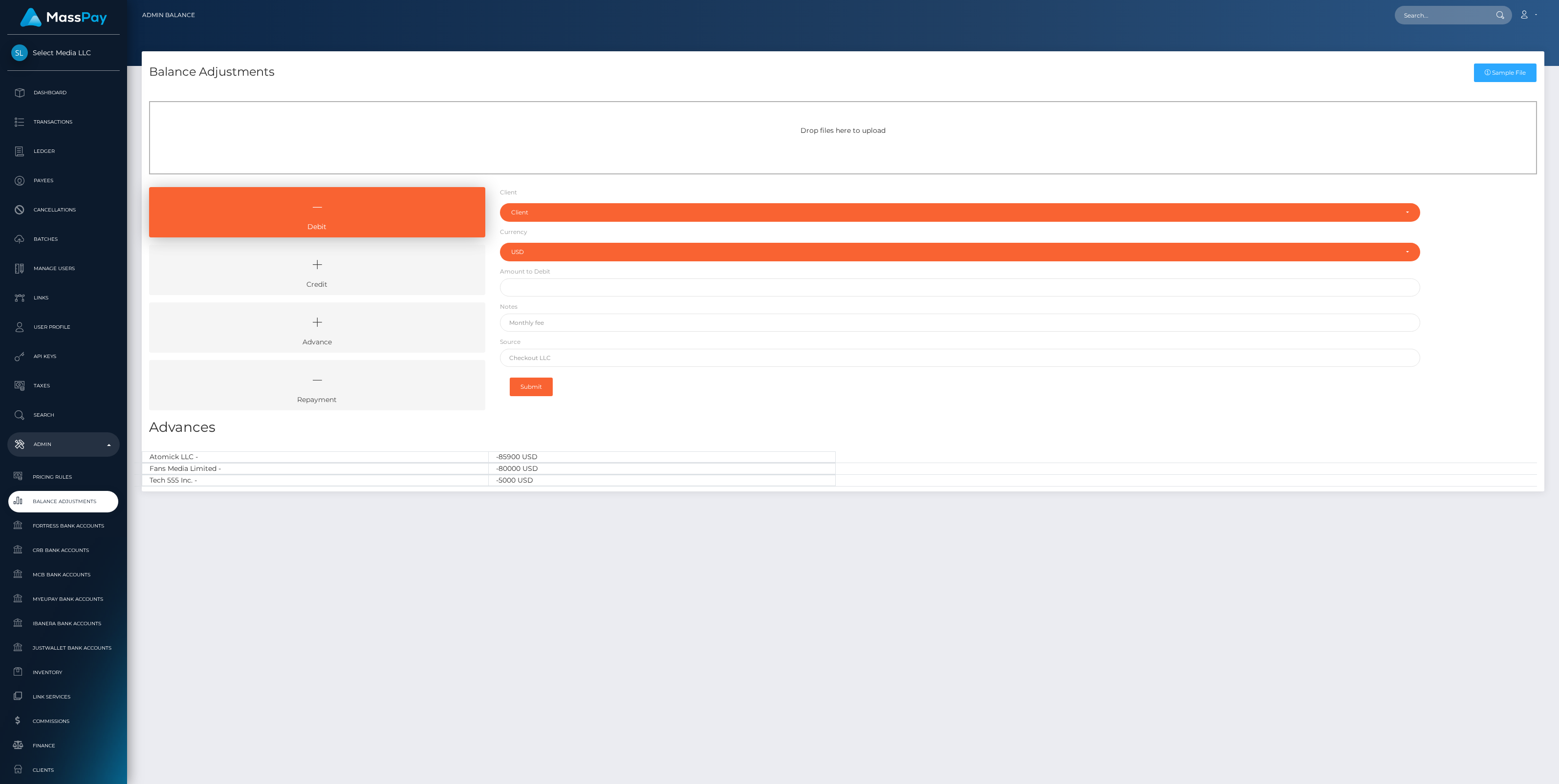
select select "USD"
